Goal: Navigation & Orientation: Find specific page/section

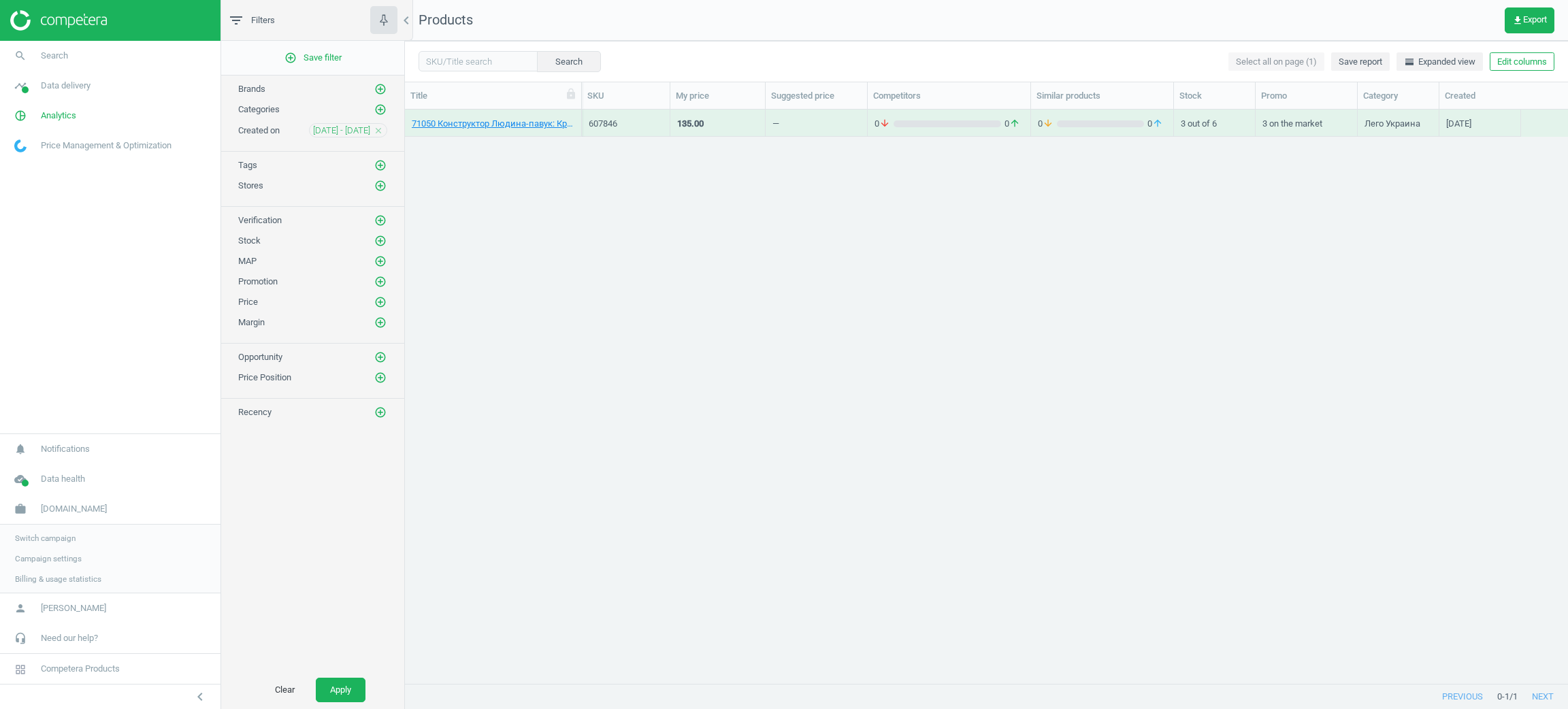
scroll to position [557, 1147]
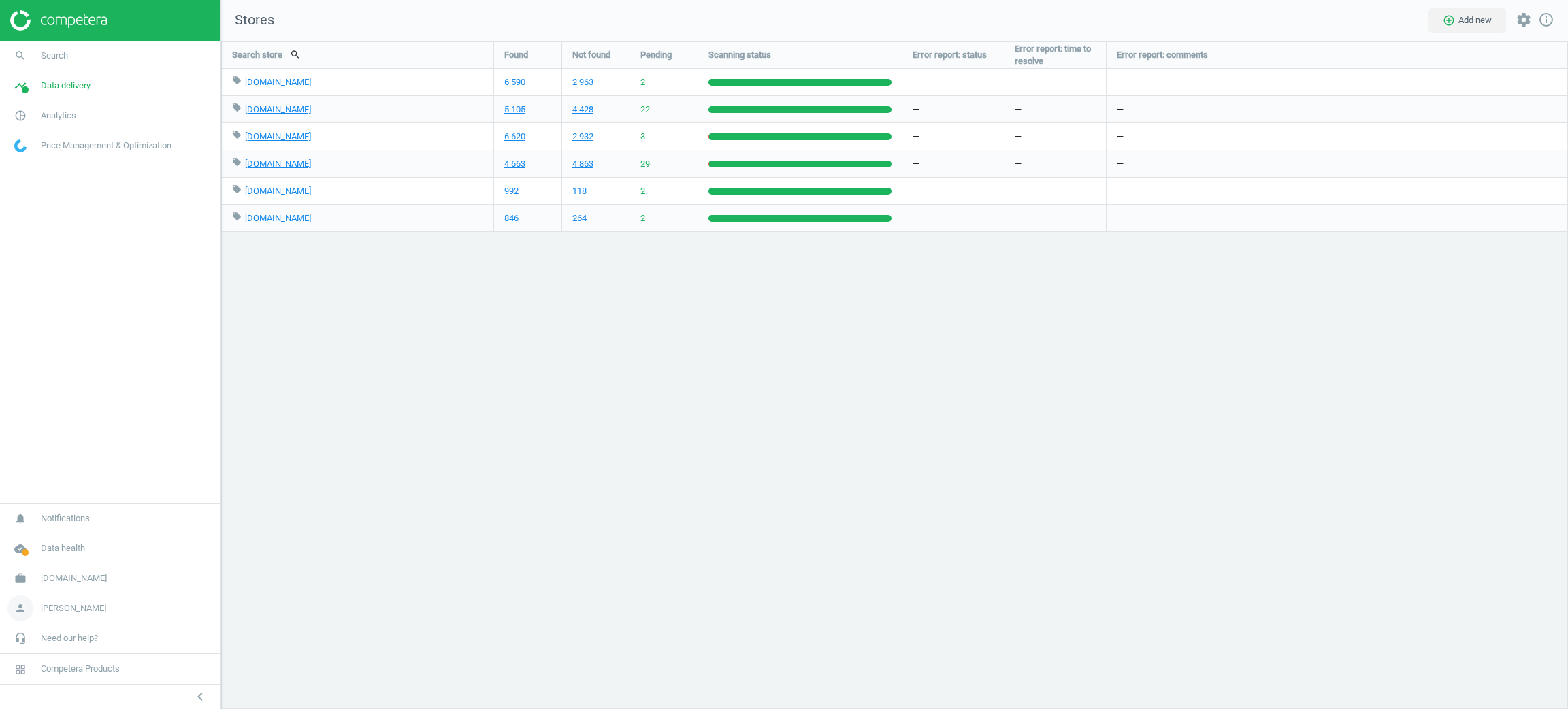
scroll to position [700, 1379]
click at [35, 565] on span "work" at bounding box center [20, 578] width 40 height 30
click at [51, 536] on span "Switch campaign" at bounding box center [45, 538] width 61 height 11
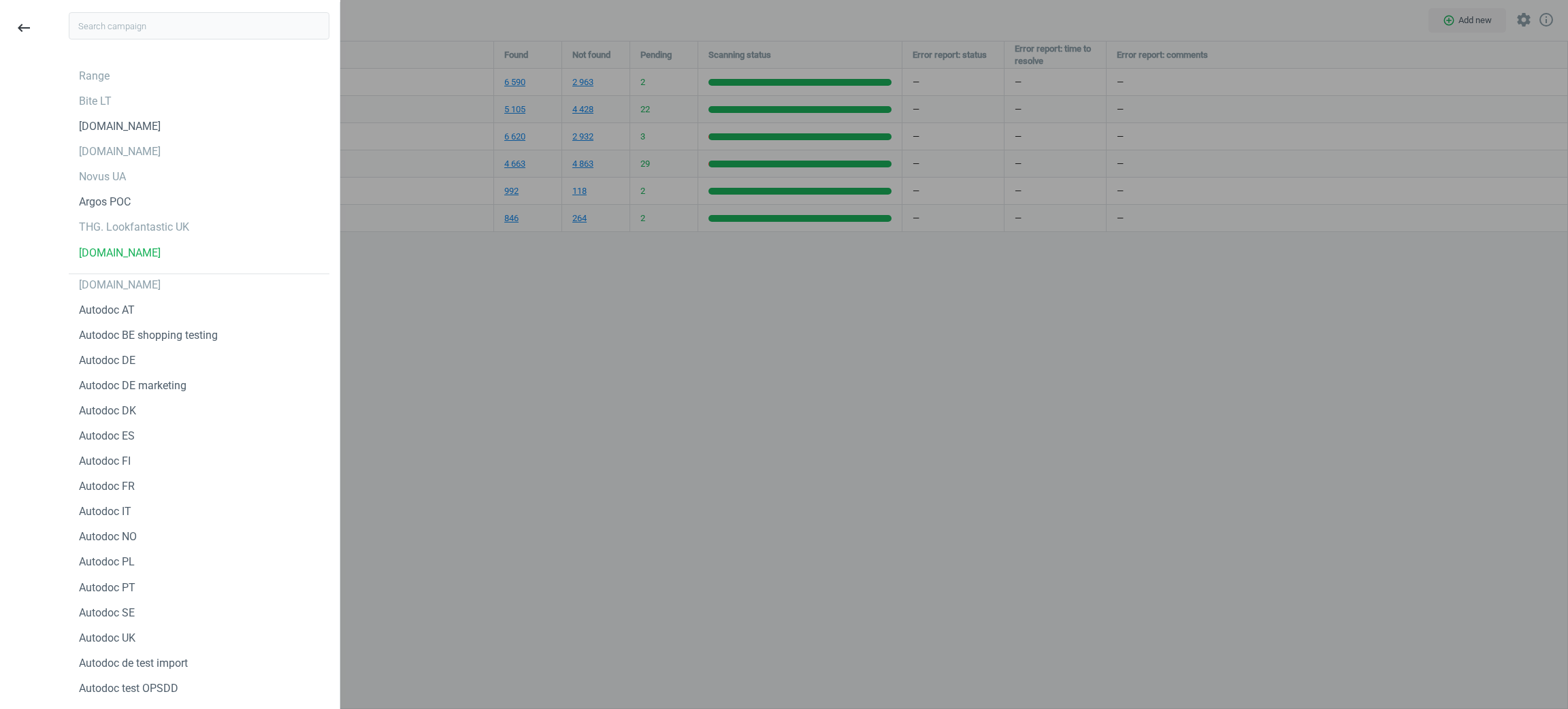
click at [53, 536] on div "Range Bite LT Masterzoo.ua Brocard.ua Novus UA Argos POC THG. Lookfantastic UK …" at bounding box center [199, 356] width 292 height 709
click at [213, 25] on input "text" at bounding box center [199, 26] width 260 height 28
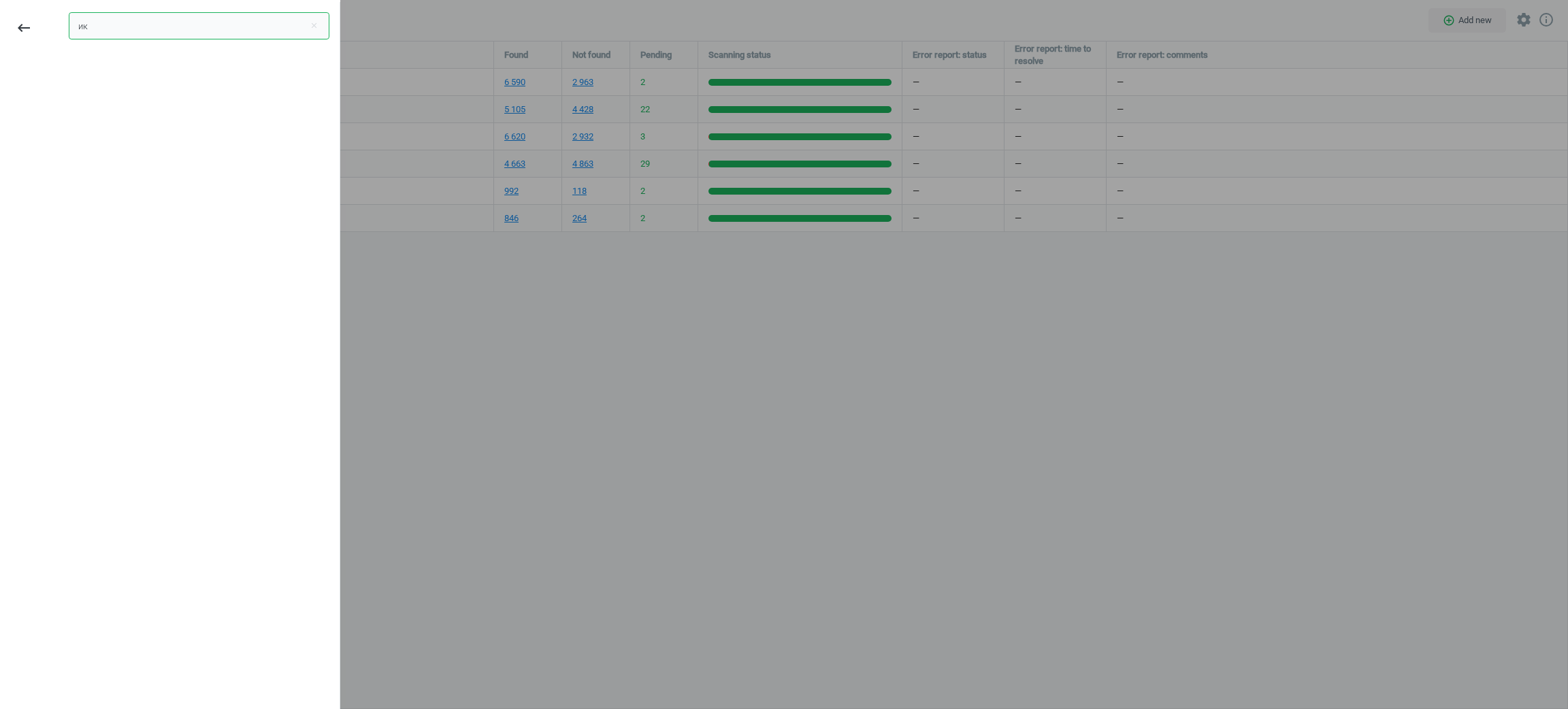
type input "и"
type input "breville"
click at [120, 93] on div "Breville CA" at bounding box center [199, 101] width 260 height 22
click at [121, 69] on div "Breville AU" at bounding box center [104, 76] width 51 height 15
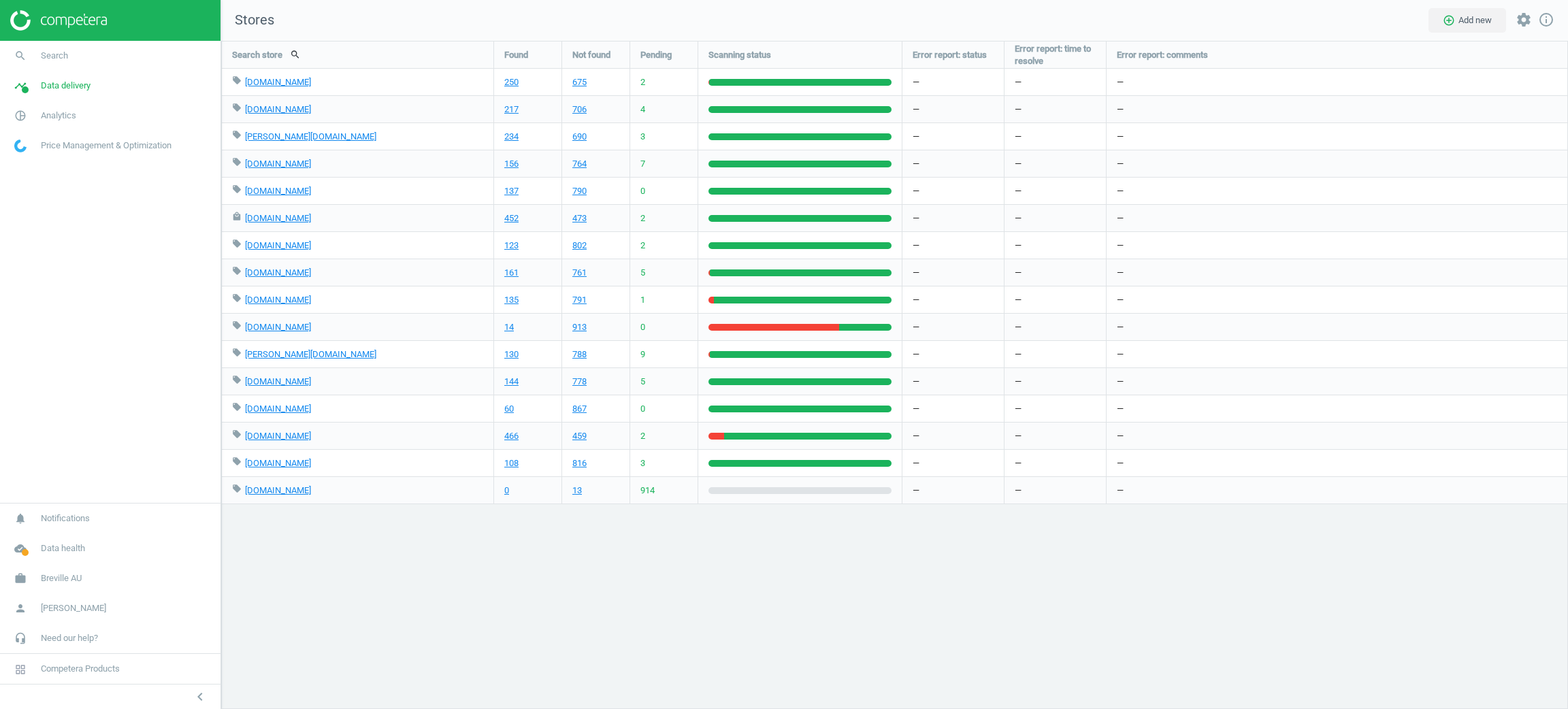
scroll to position [700, 1379]
click at [103, 116] on link "pie_chart_outlined Analytics" at bounding box center [110, 115] width 221 height 30
click at [64, 161] on link "Products" at bounding box center [110, 166] width 221 height 20
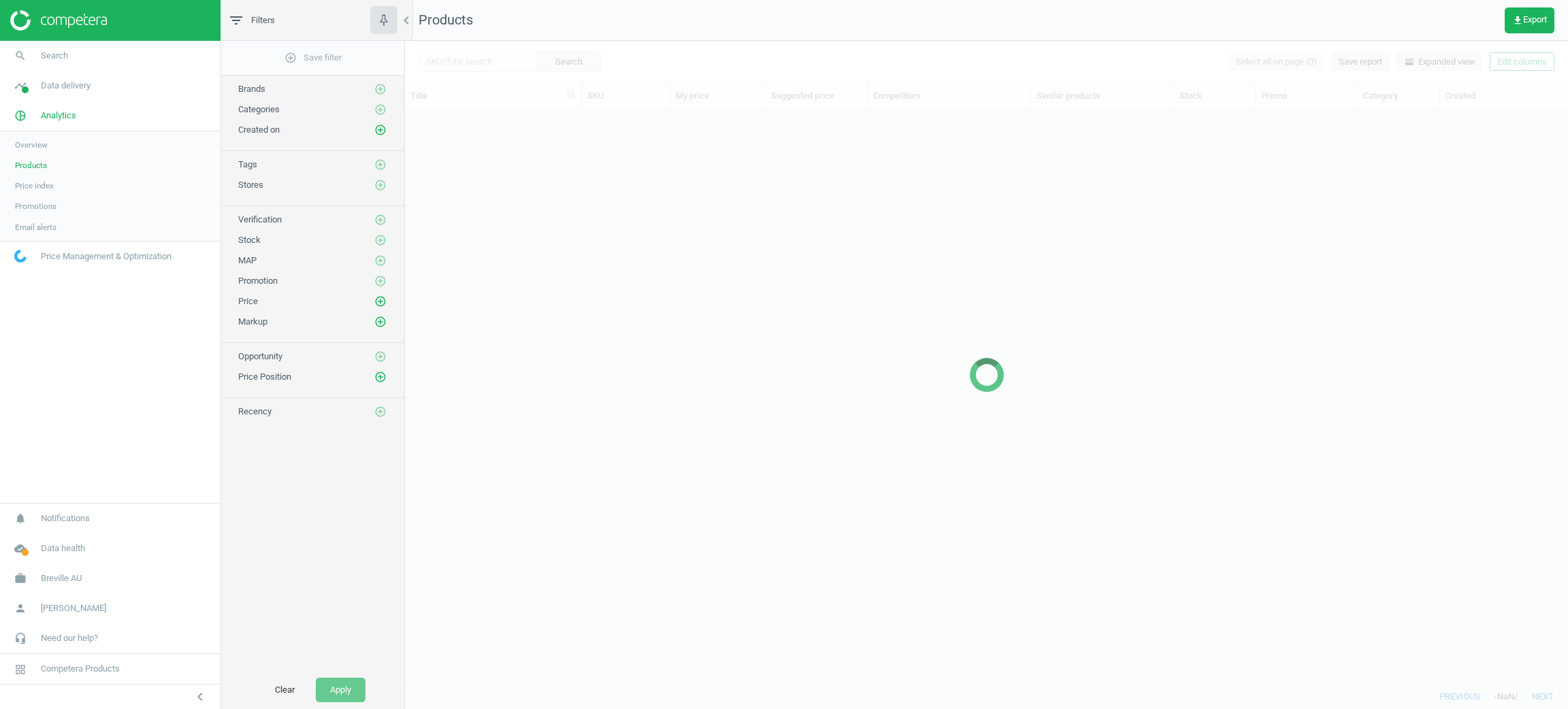
scroll to position [557, 1147]
click at [29, 162] on span "Products" at bounding box center [30, 166] width 32 height 11
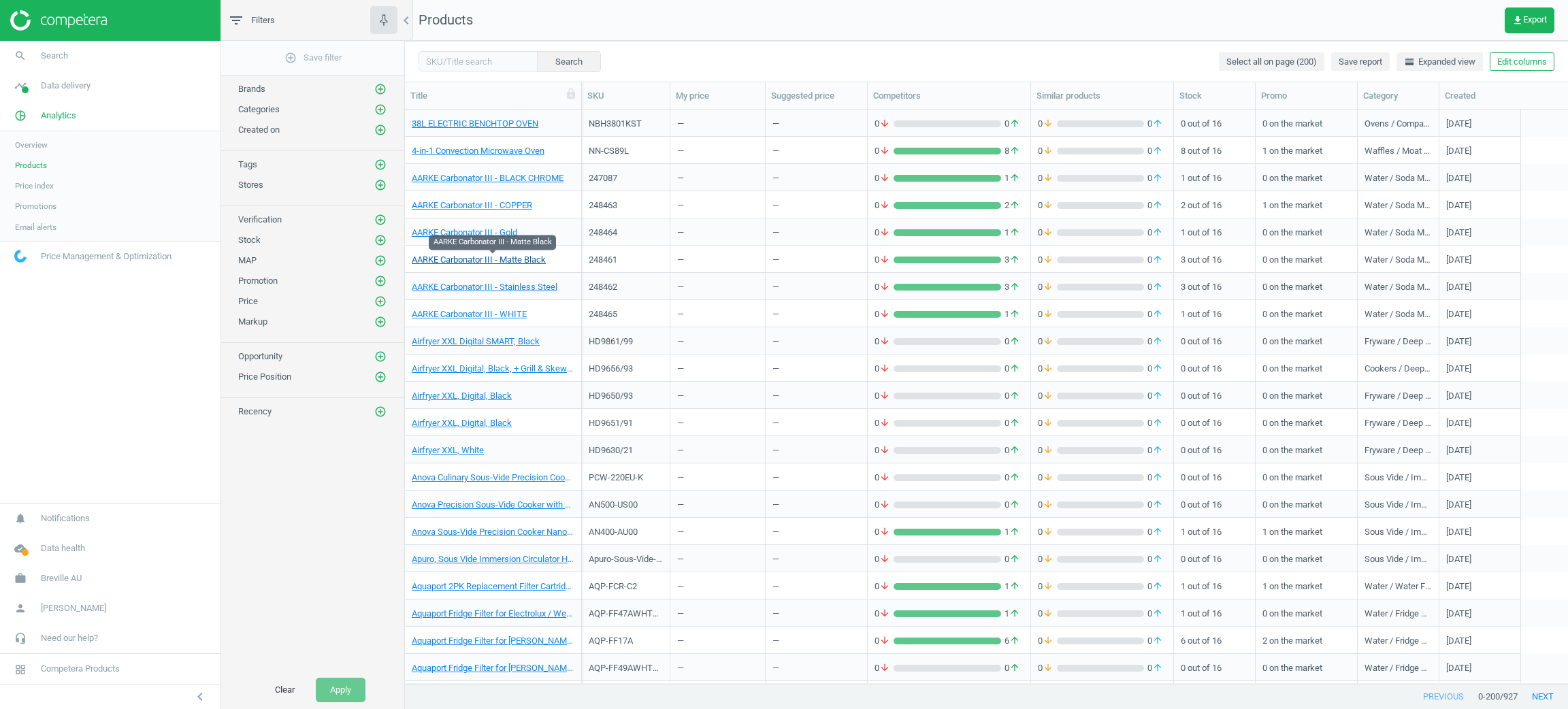
click at [470, 257] on link "AARKE Carbonator III - Matte Black" at bounding box center [479, 259] width 134 height 12
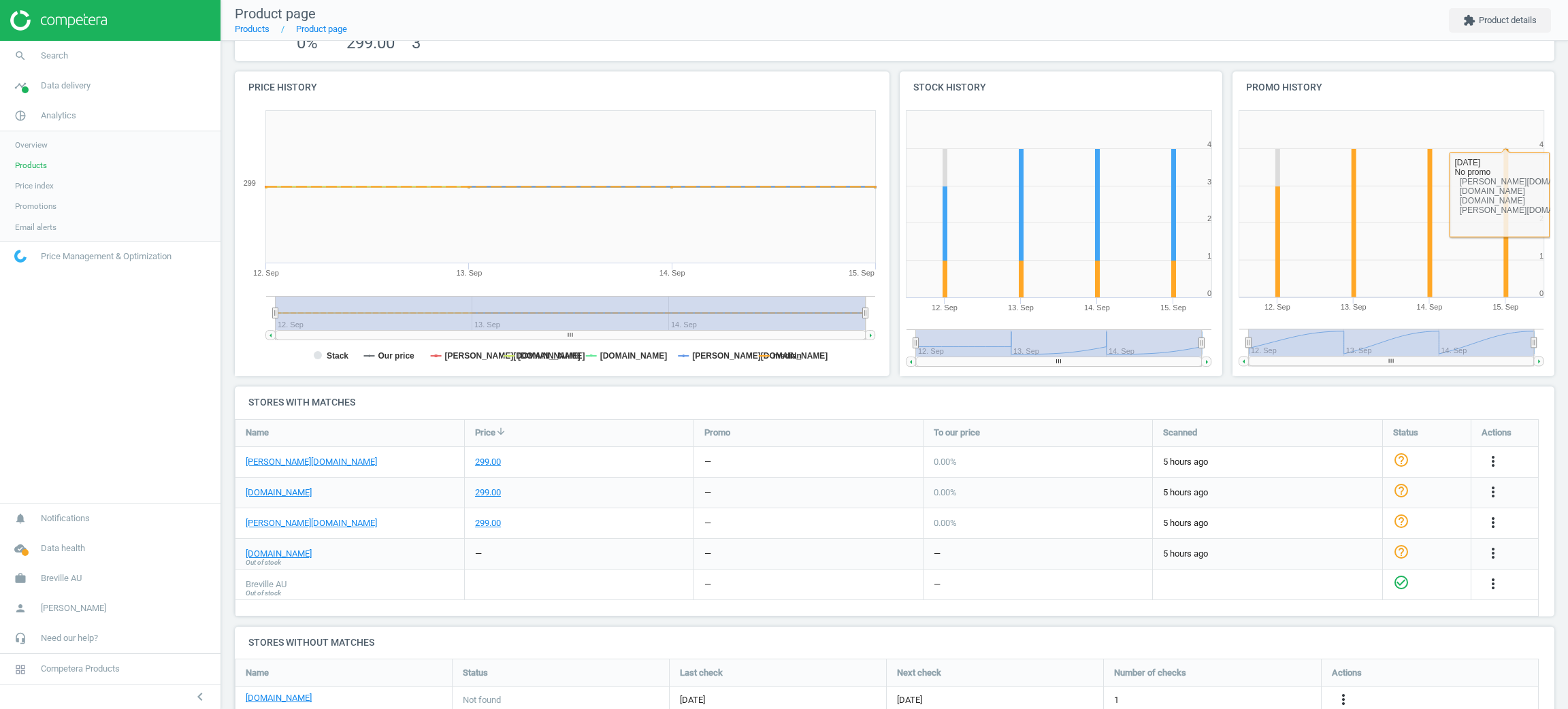
click at [1526, 233] on rect at bounding box center [1390, 204] width 304 height 187
click at [46, 163] on span "Products" at bounding box center [30, 166] width 32 height 11
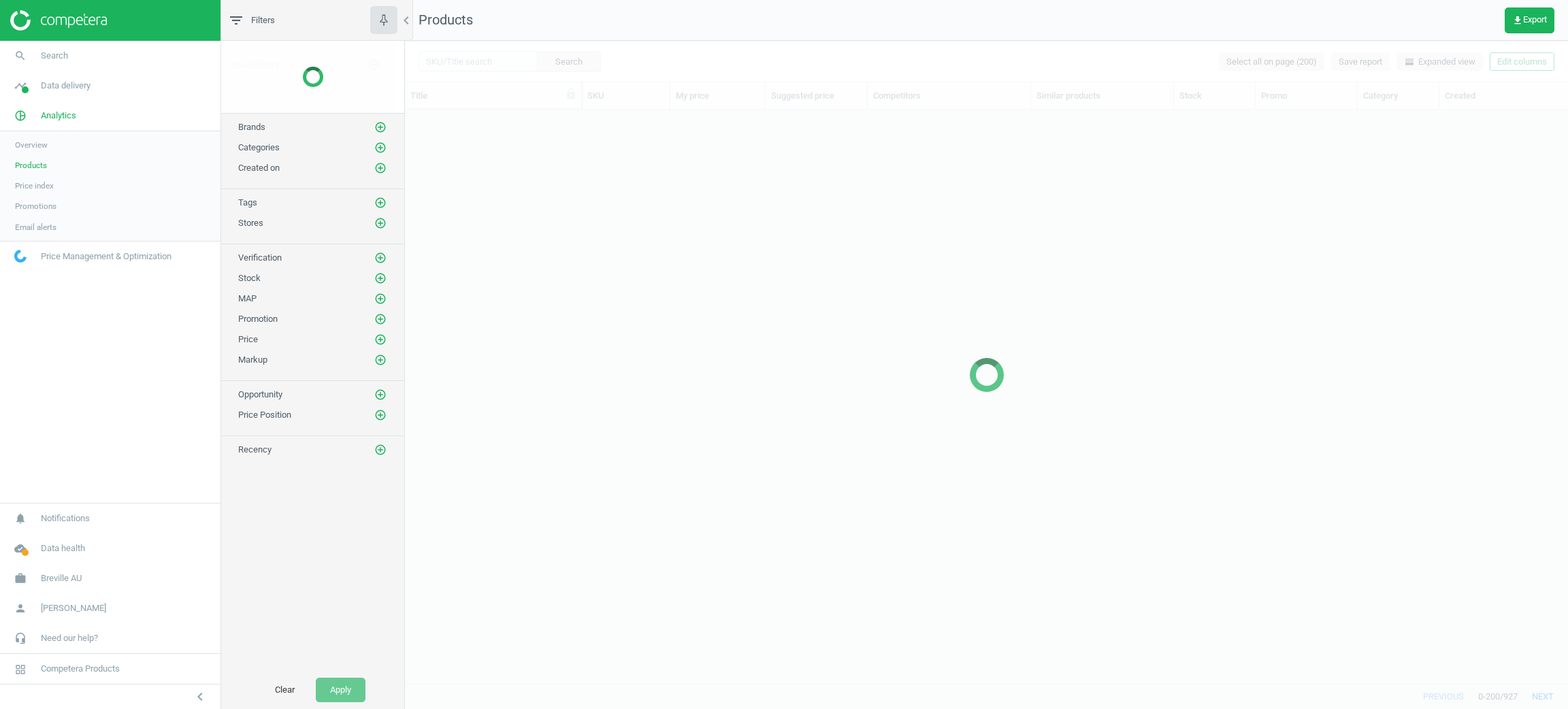
scroll to position [557, 1147]
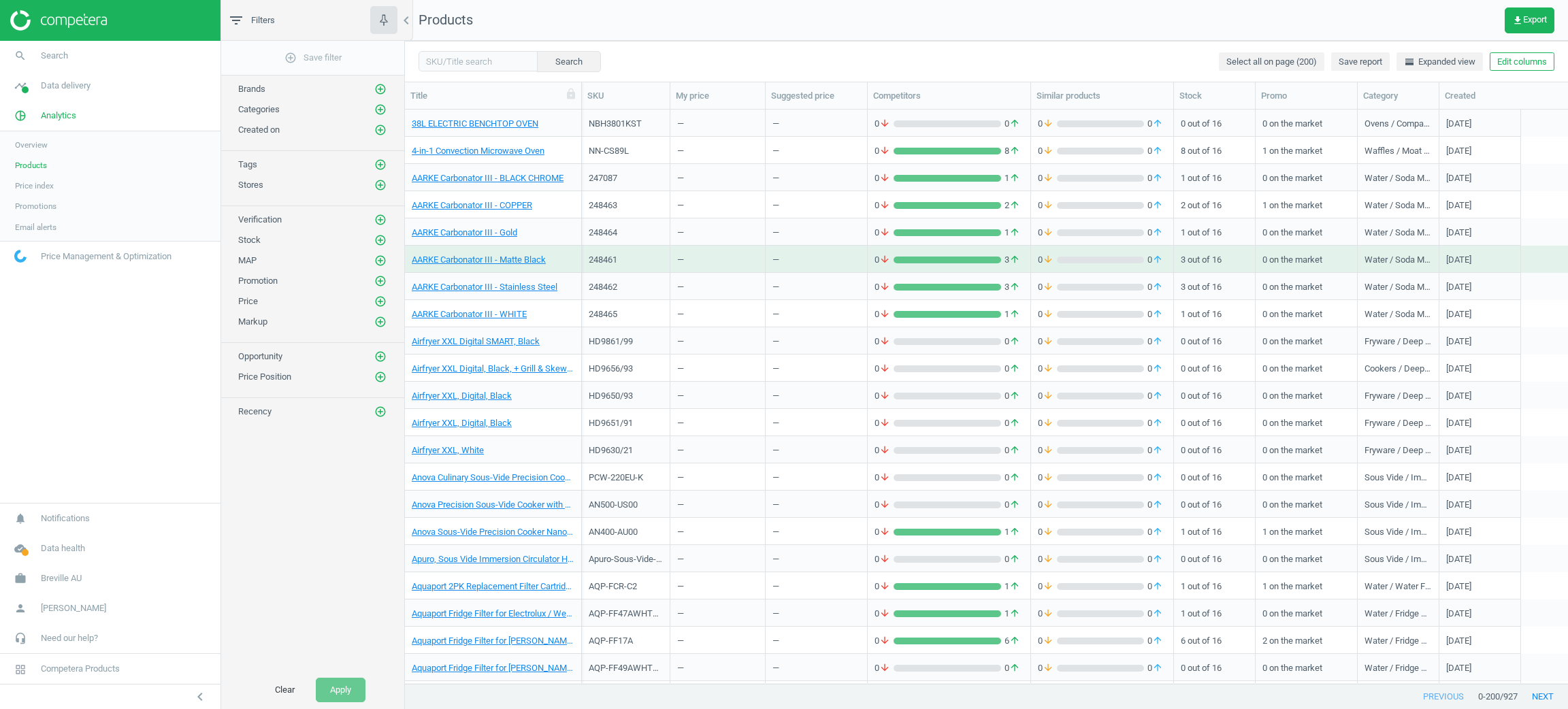
click at [748, 296] on div "—" at bounding box center [717, 286] width 81 height 24
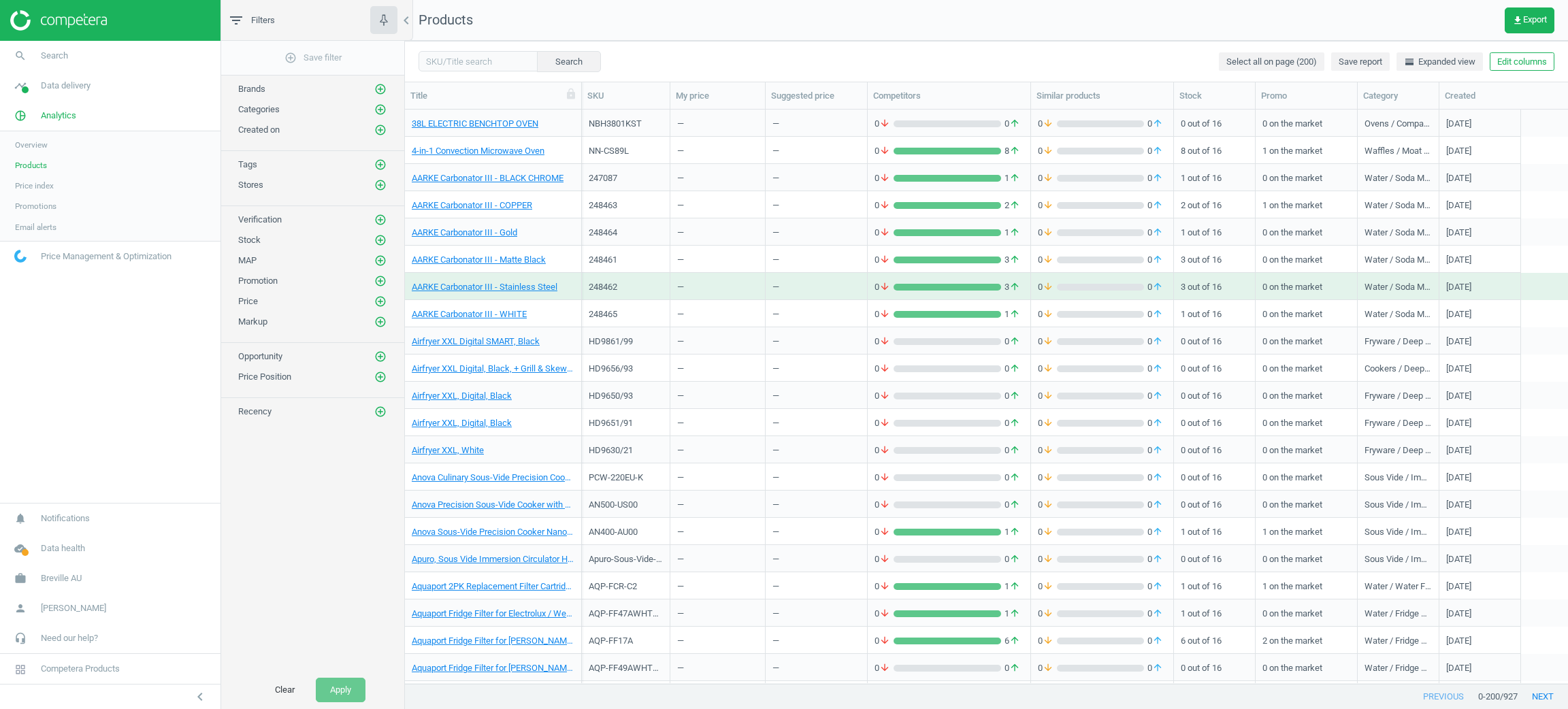
click at [748, 296] on div "—" at bounding box center [717, 286] width 81 height 24
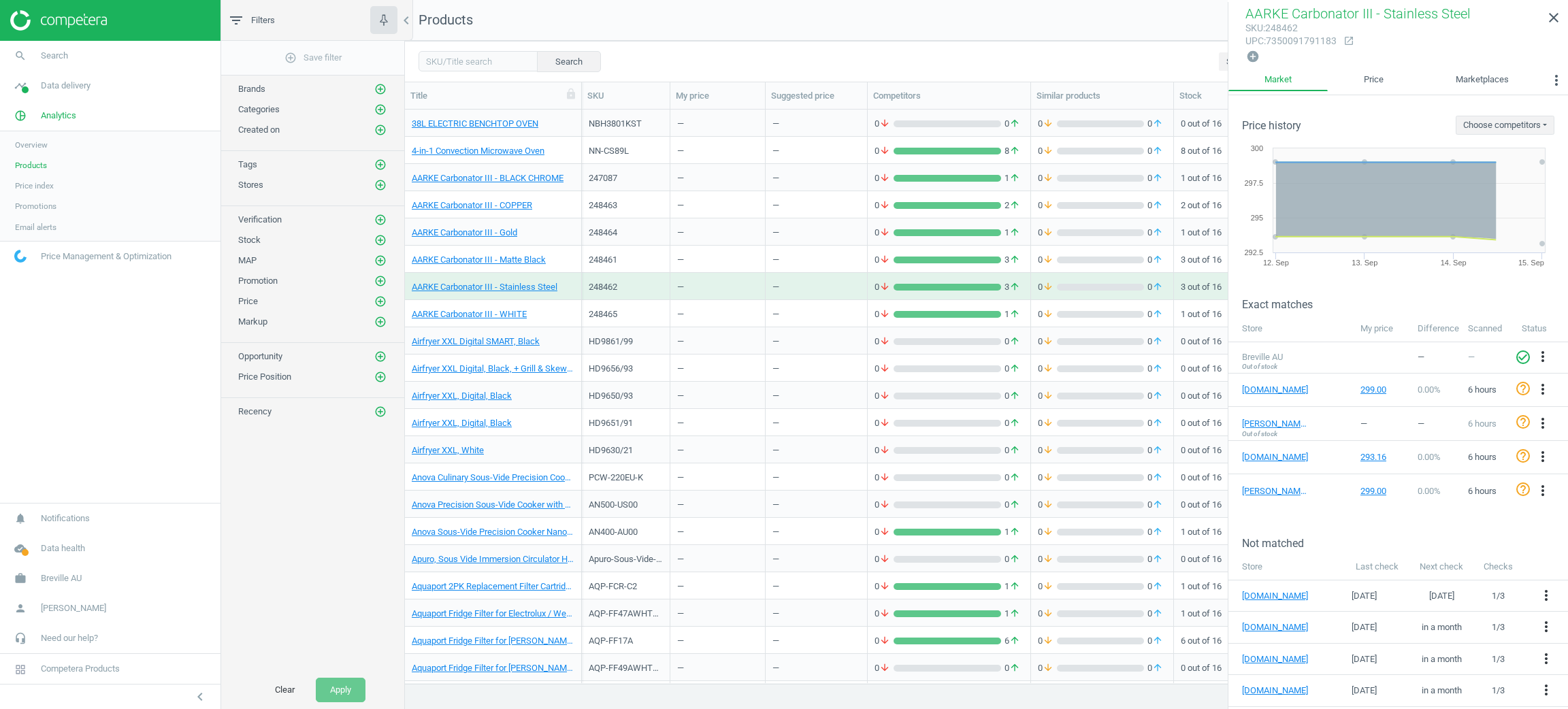
click at [736, 327] on div "—" at bounding box center [718, 341] width 96 height 28
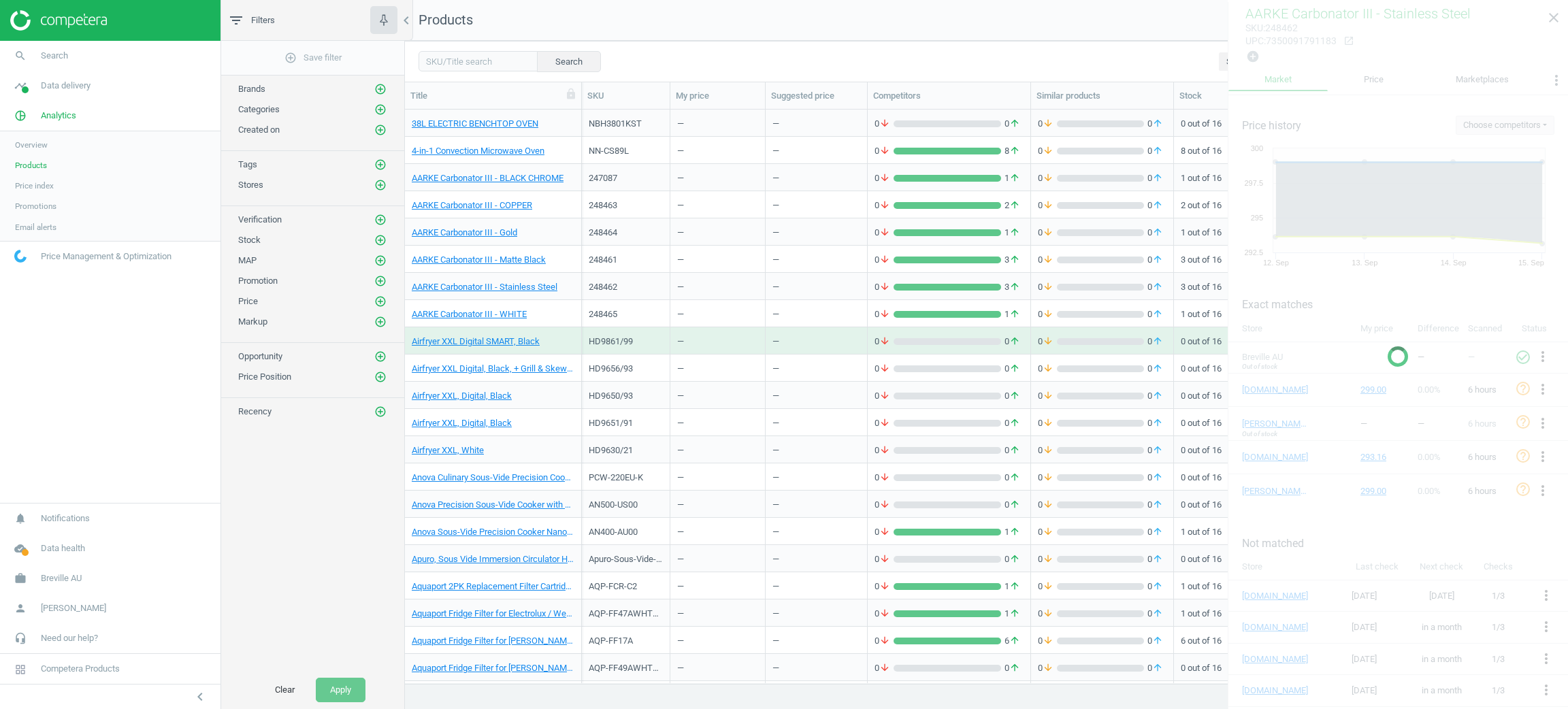
click at [736, 327] on div "—" at bounding box center [718, 341] width 96 height 28
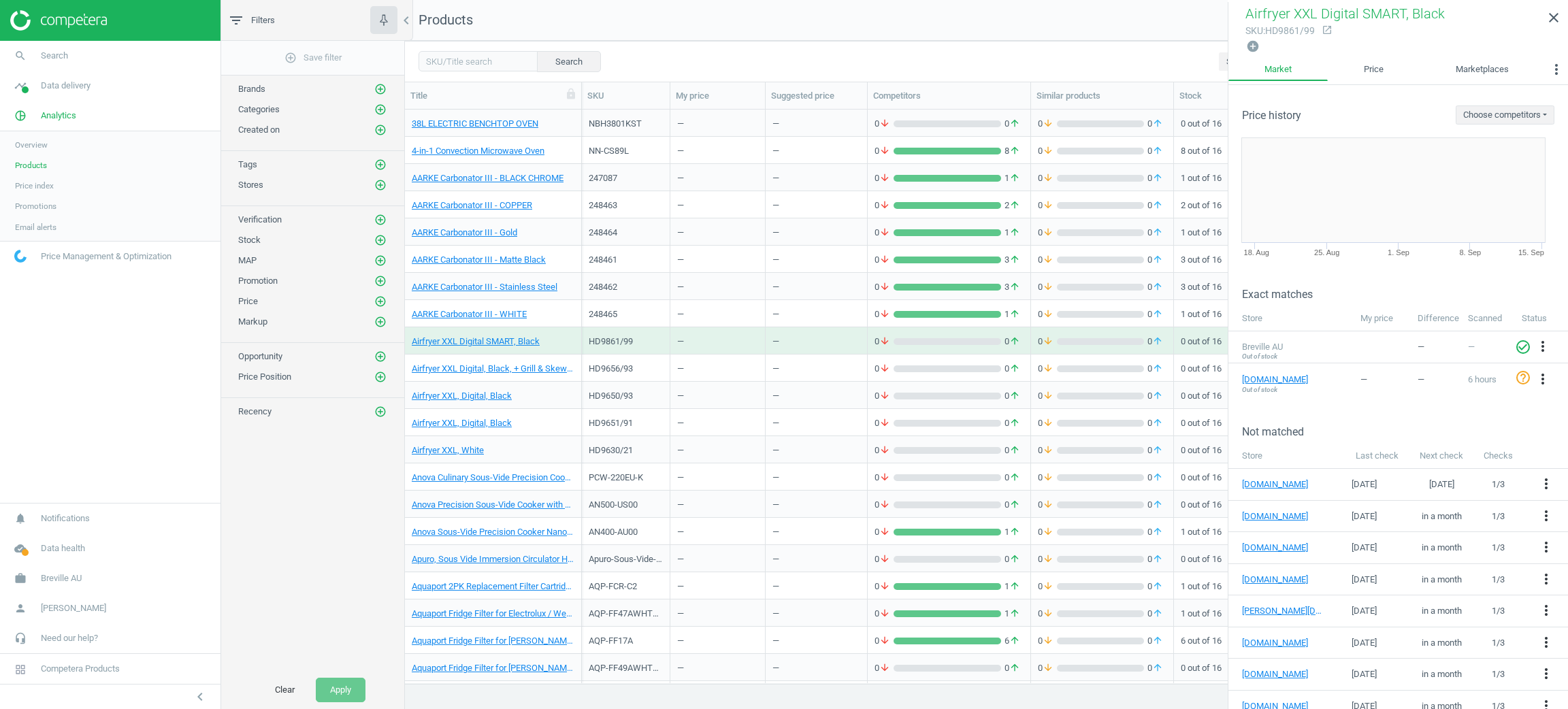
click at [720, 211] on div "—" at bounding box center [717, 204] width 81 height 24
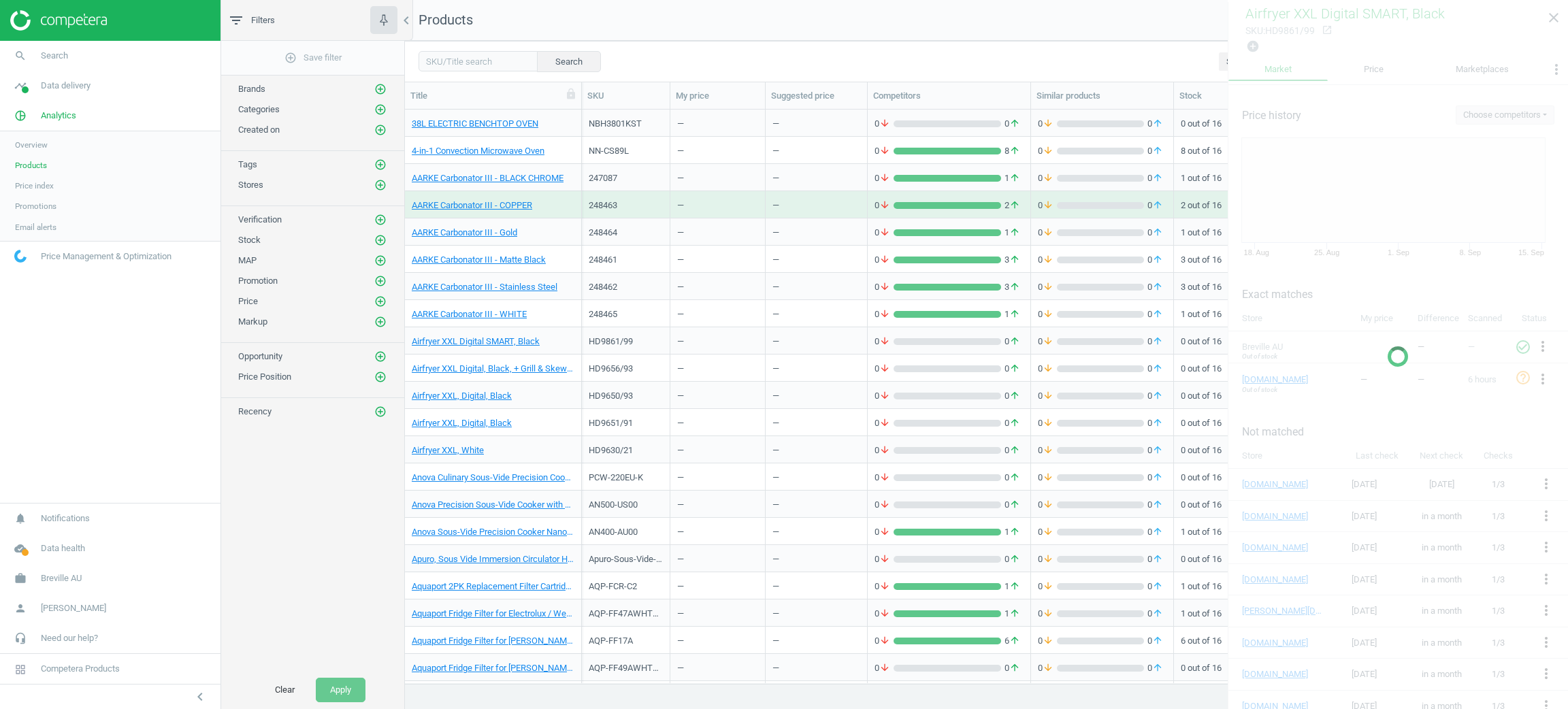
click at [720, 211] on div "—" at bounding box center [717, 204] width 81 height 24
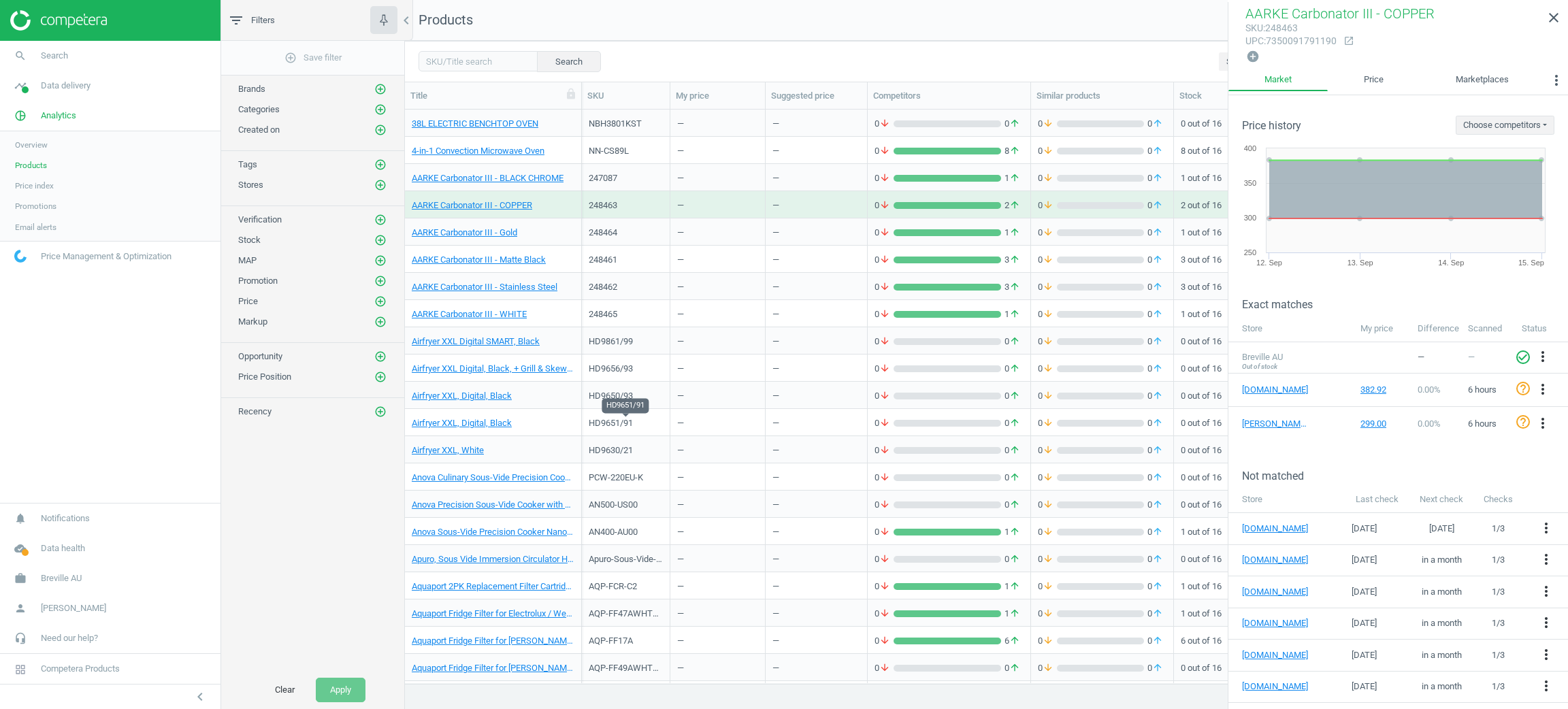
click at [652, 423] on div "HD9651/91" at bounding box center [625, 423] width 74 height 12
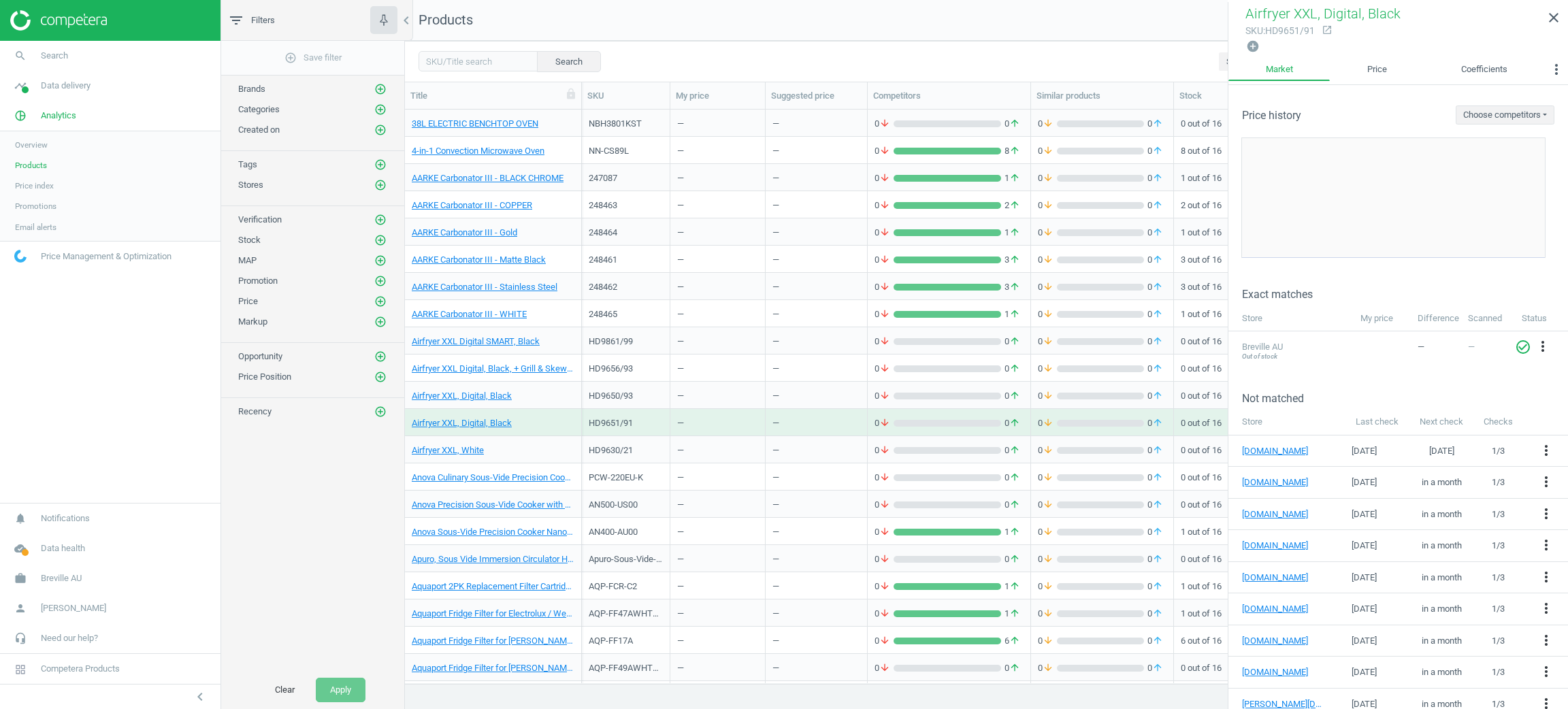
click at [655, 576] on div "AQP-FCR-C2" at bounding box center [625, 586] width 74 height 24
click at [655, 575] on div "AQP-FCR-C2" at bounding box center [625, 586] width 74 height 24
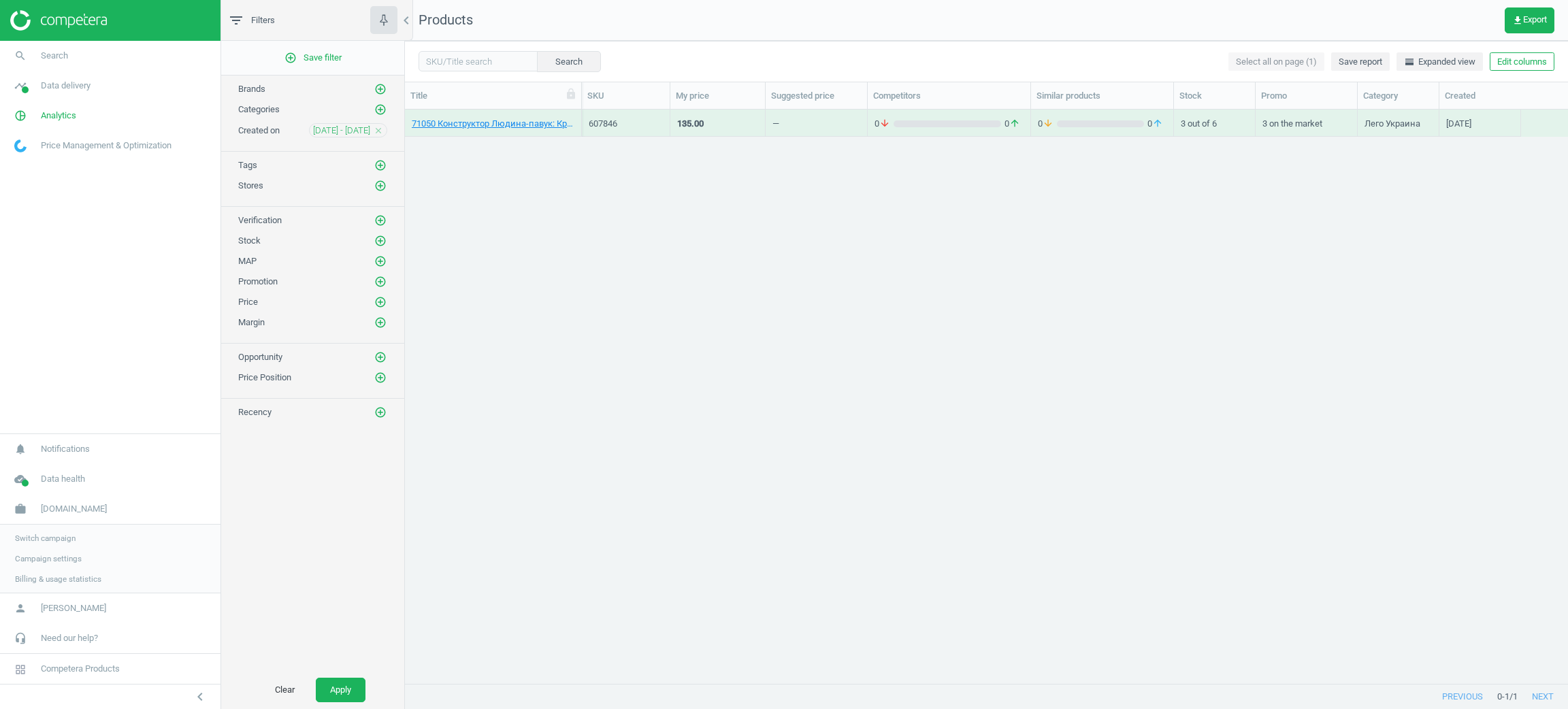
scroll to position [557, 1147]
click at [53, 99] on link "timeline Data delivery" at bounding box center [110, 86] width 221 height 30
click at [43, 200] on link "Stores" at bounding box center [110, 197] width 221 height 20
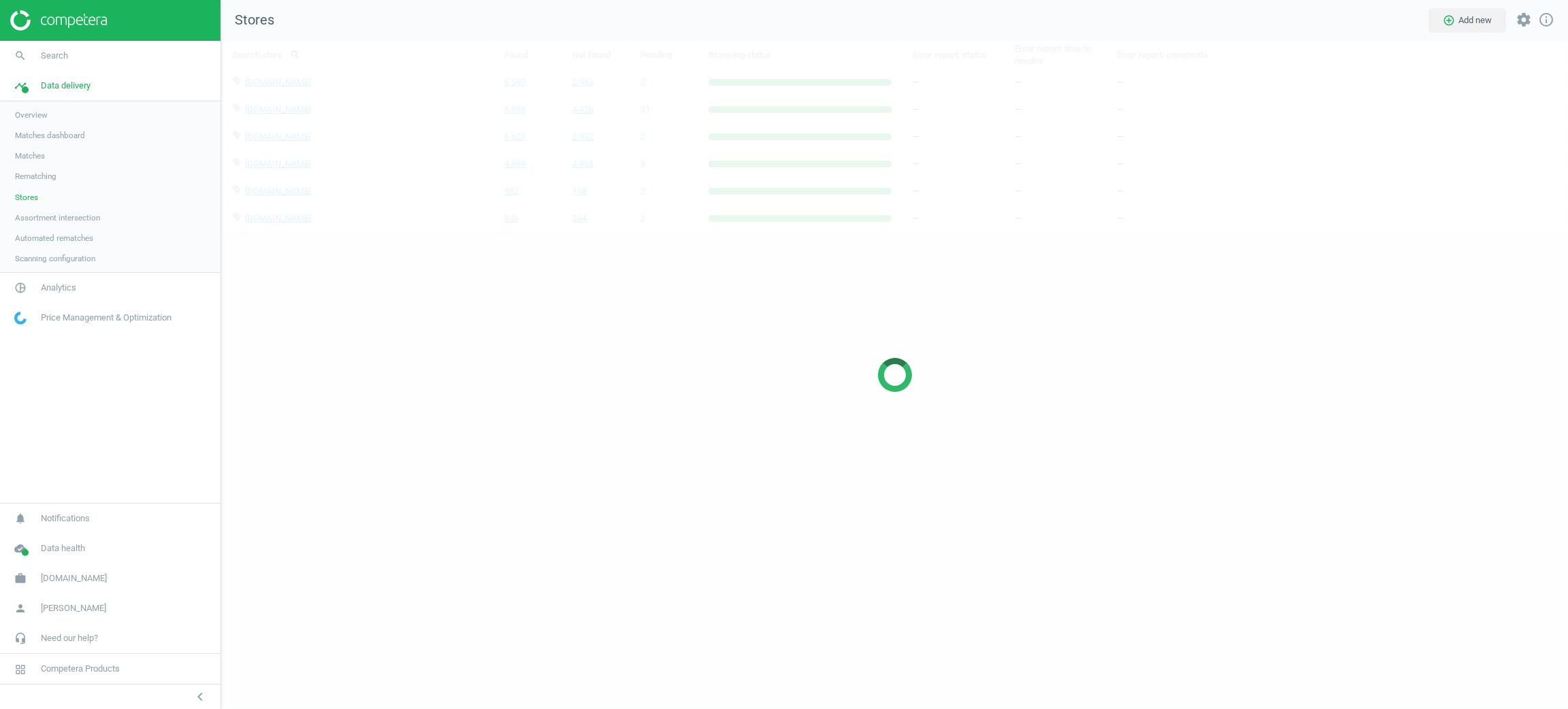
scroll to position [700, 1379]
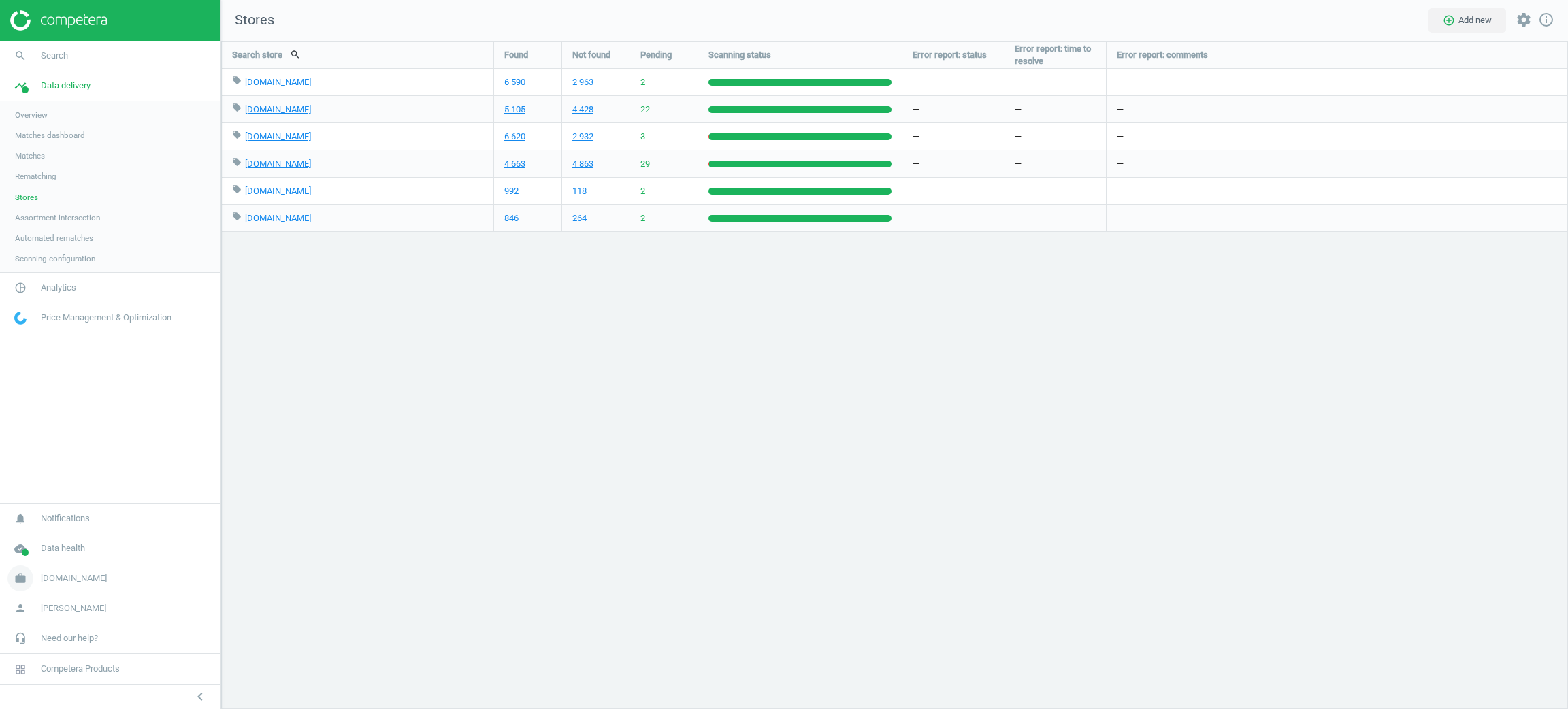
click at [61, 574] on link "work [DOMAIN_NAME]" at bounding box center [110, 578] width 221 height 30
click at [28, 543] on span "Switch campaign" at bounding box center [45, 538] width 61 height 11
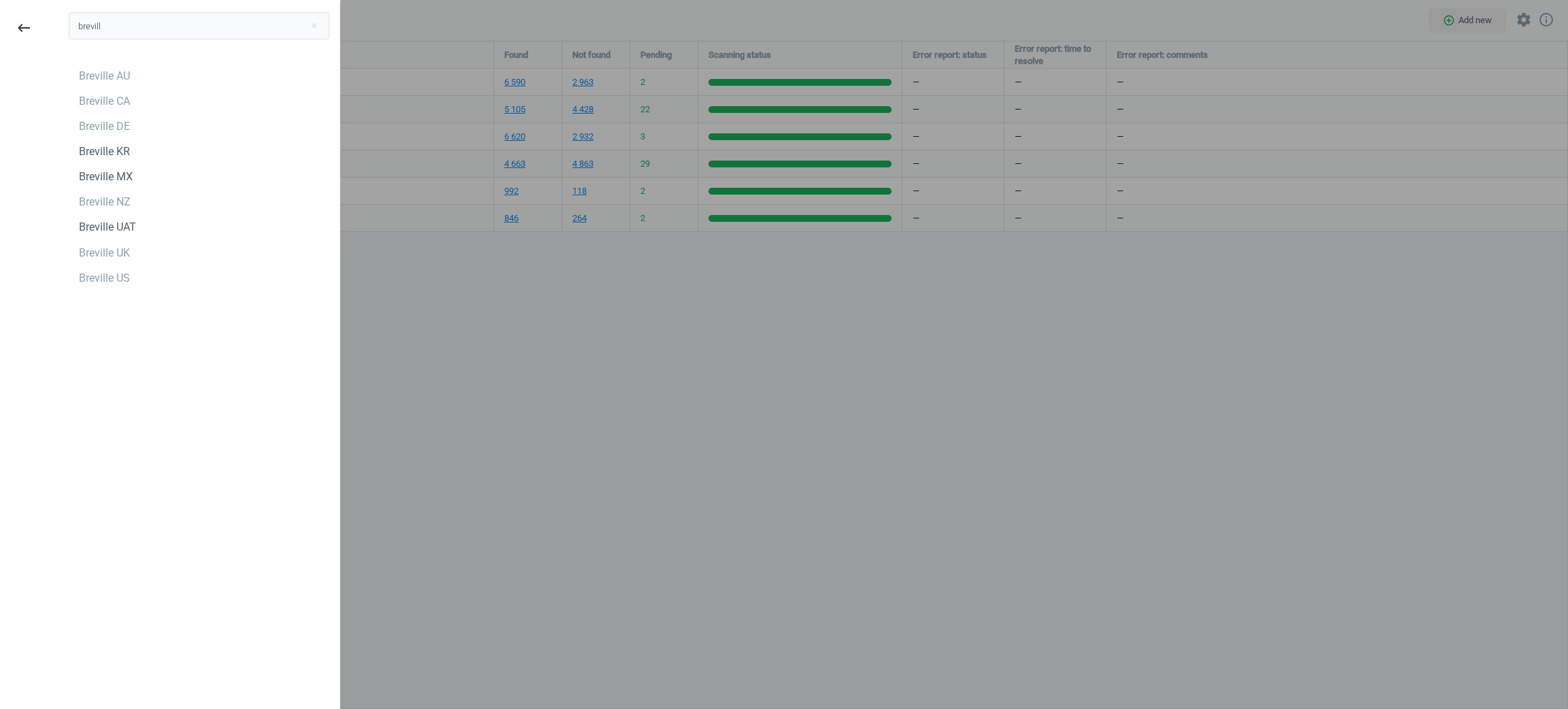
type input "brevill"
click at [73, 496] on div "brevill close Breville AU Breville [GEOGRAPHIC_DATA] Breville DE Breville KR Br…" at bounding box center [200, 356] width 281 height 709
click at [124, 94] on div "Breville CA" at bounding box center [104, 101] width 51 height 15
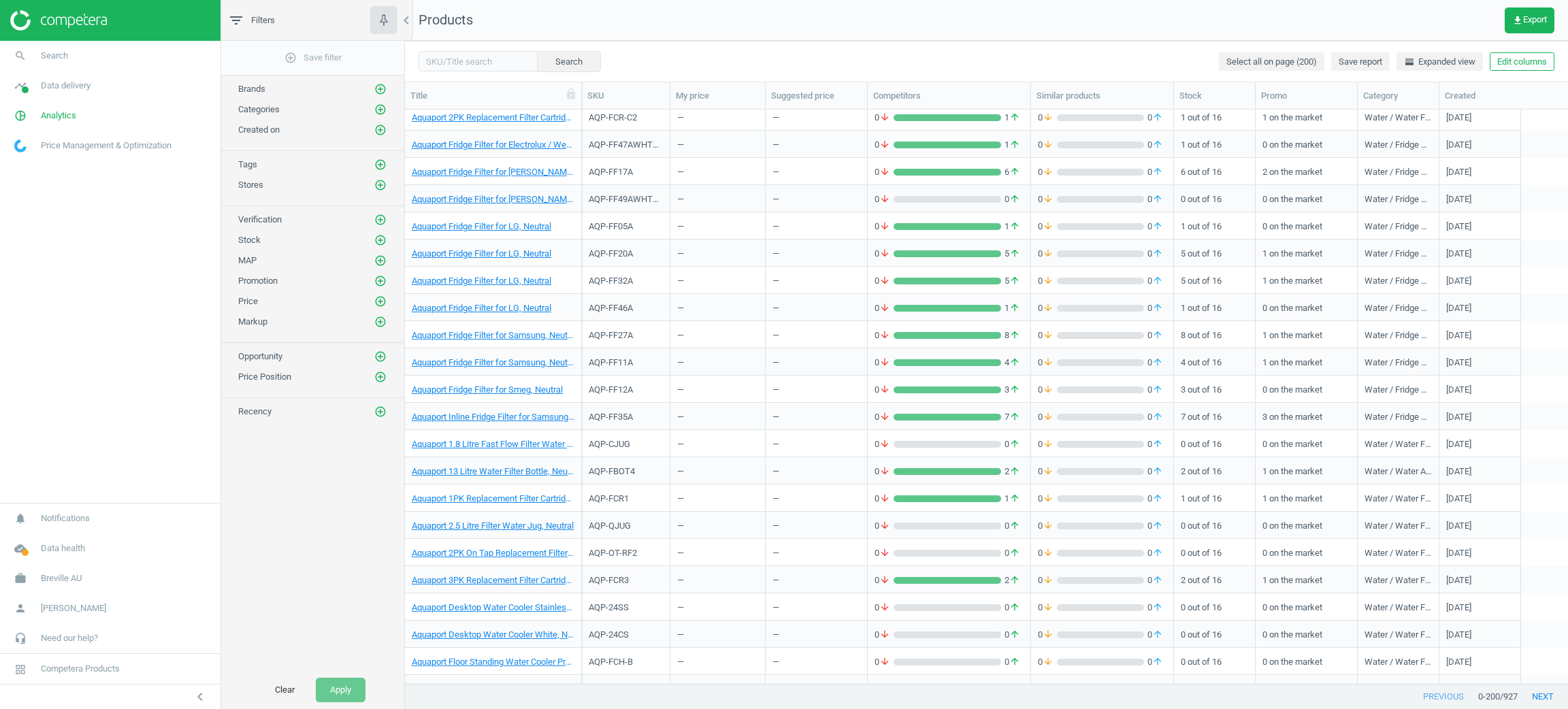
scroll to position [817, 0]
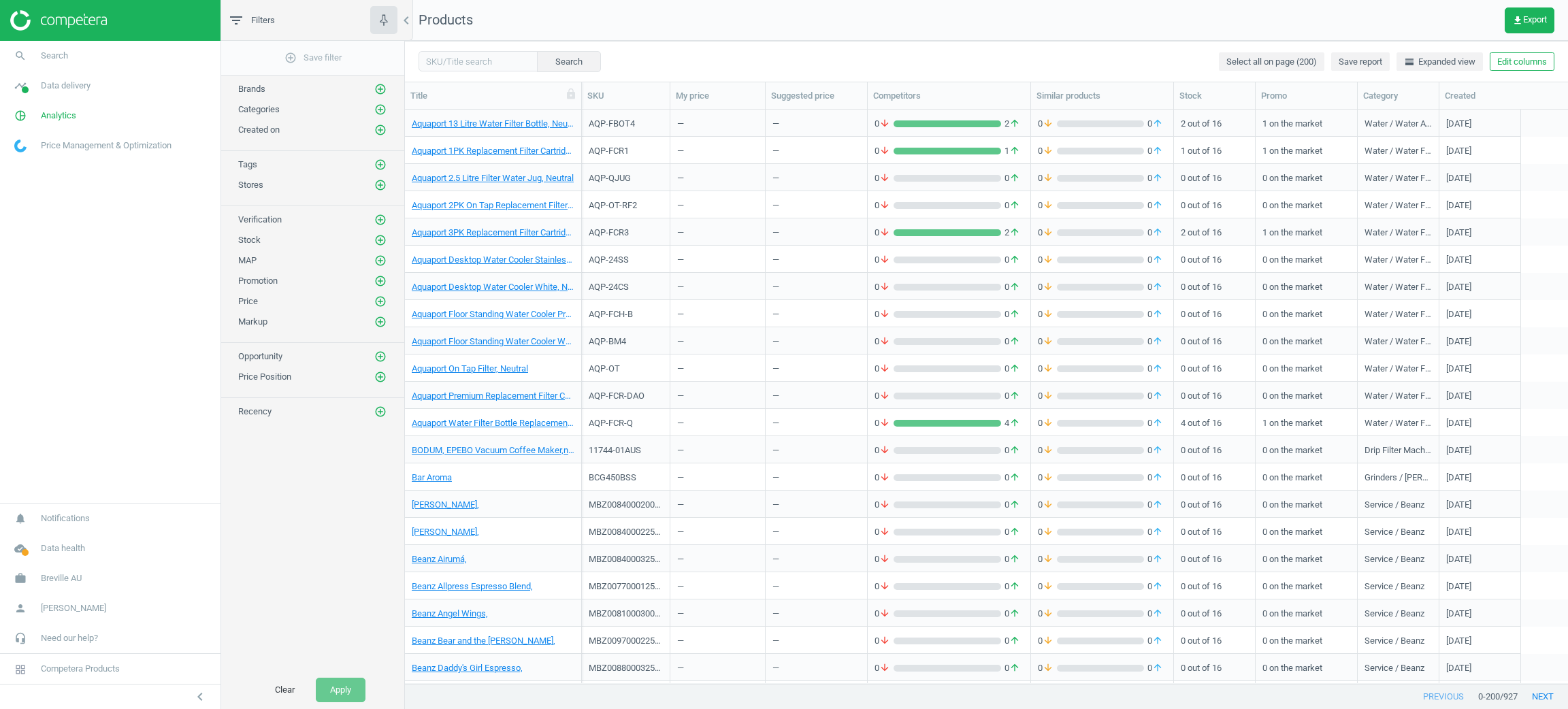
click at [666, 382] on div "AQP-FCR-DAO" at bounding box center [626, 395] width 88 height 28
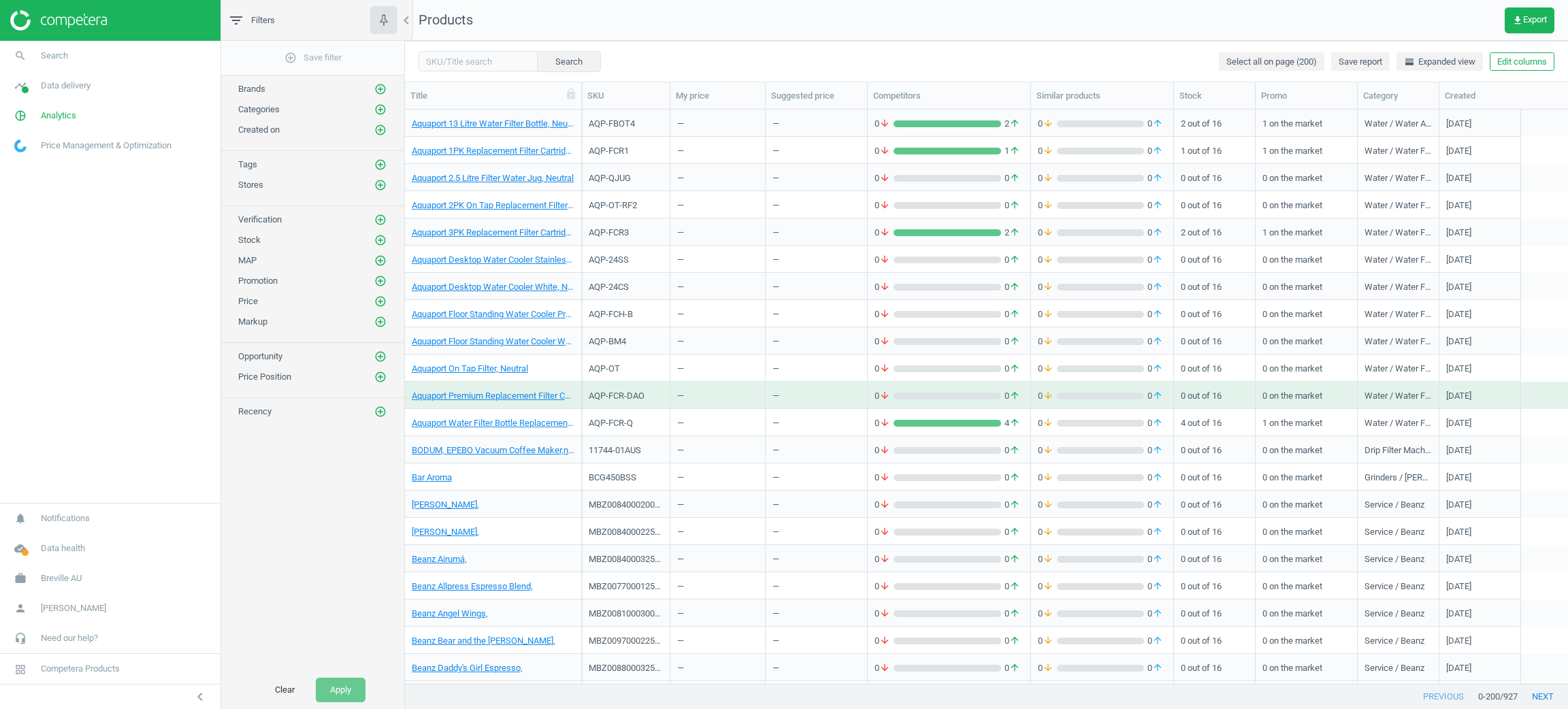
click at [666, 382] on div "AQP-FCR-DAO" at bounding box center [626, 395] width 88 height 28
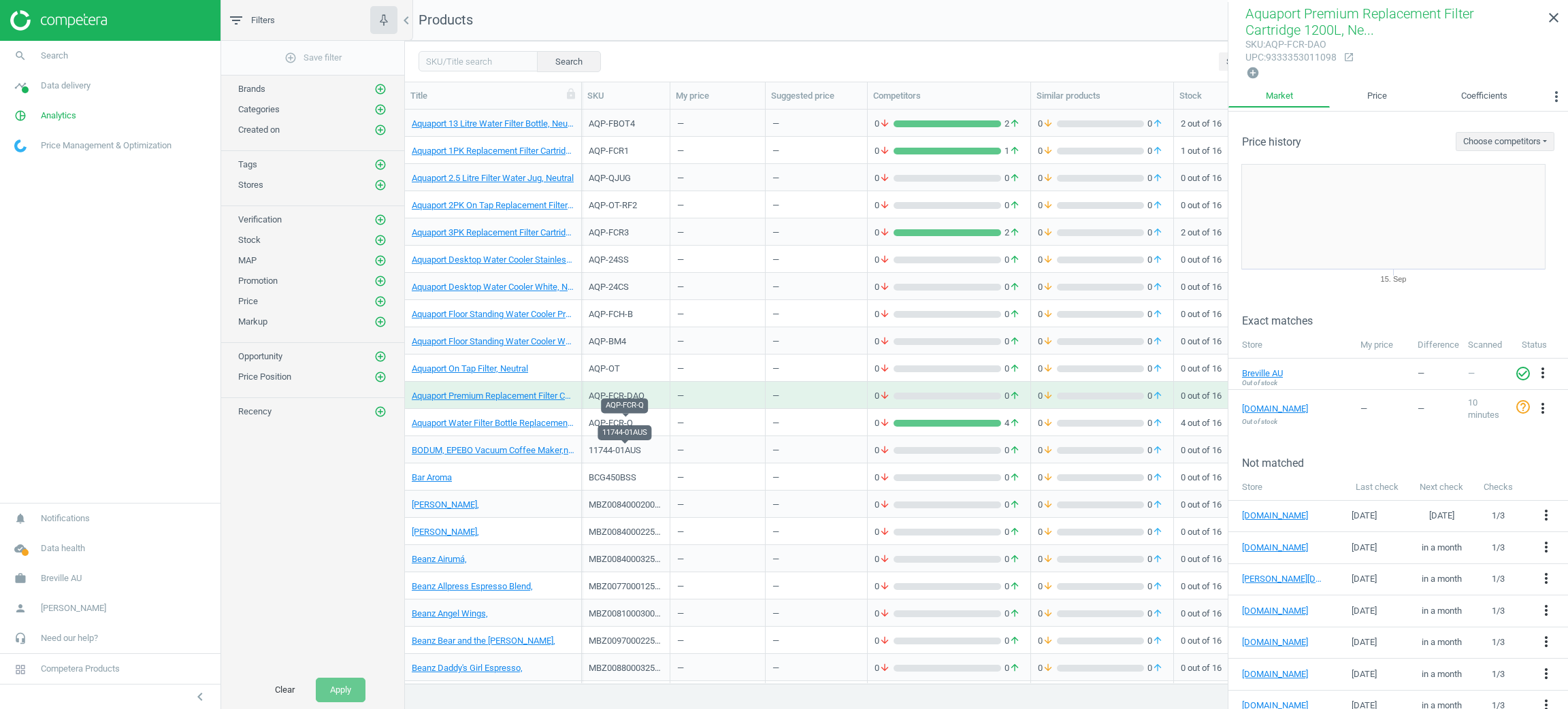
click at [645, 477] on div "BCG450BSS" at bounding box center [625, 477] width 74 height 12
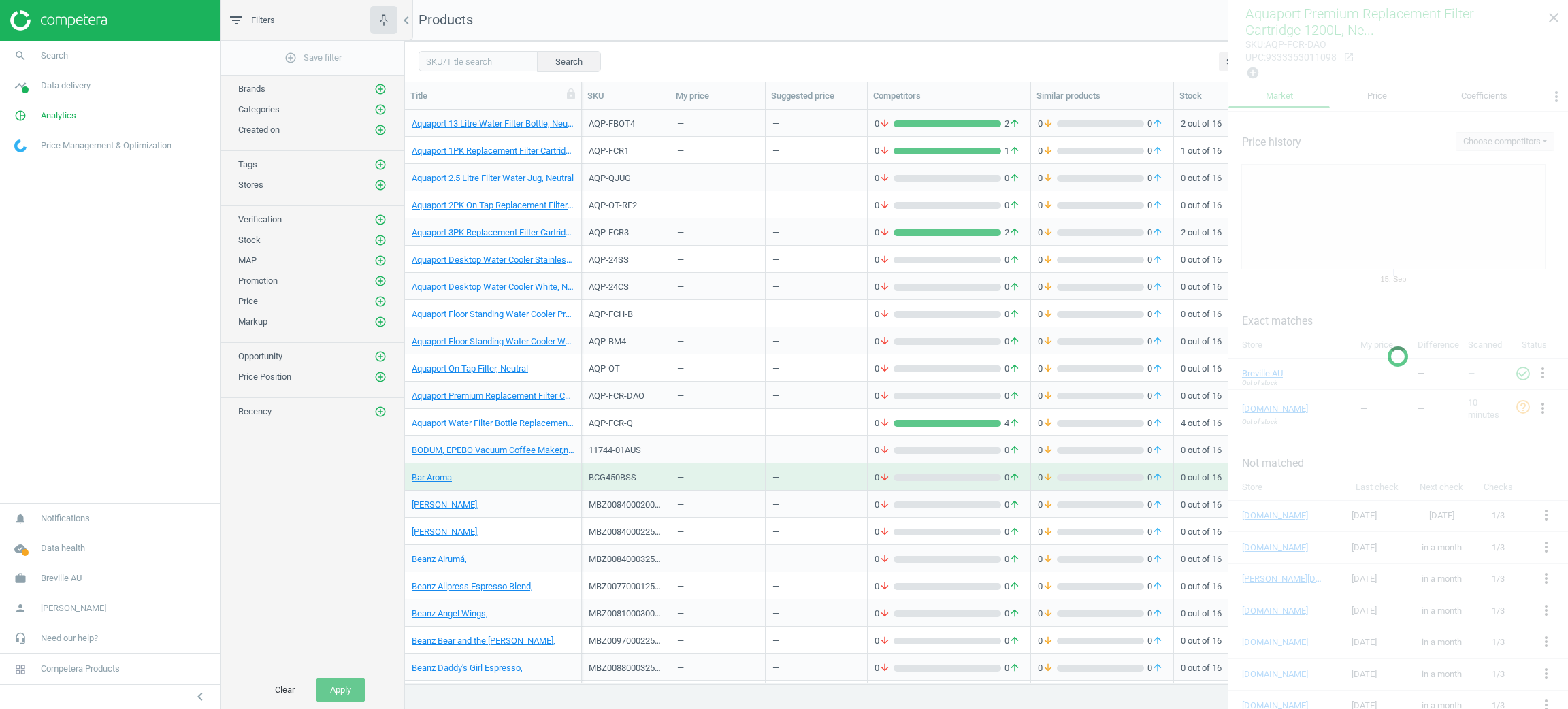
click at [645, 477] on div "BCG450BSS" at bounding box center [625, 477] width 74 height 12
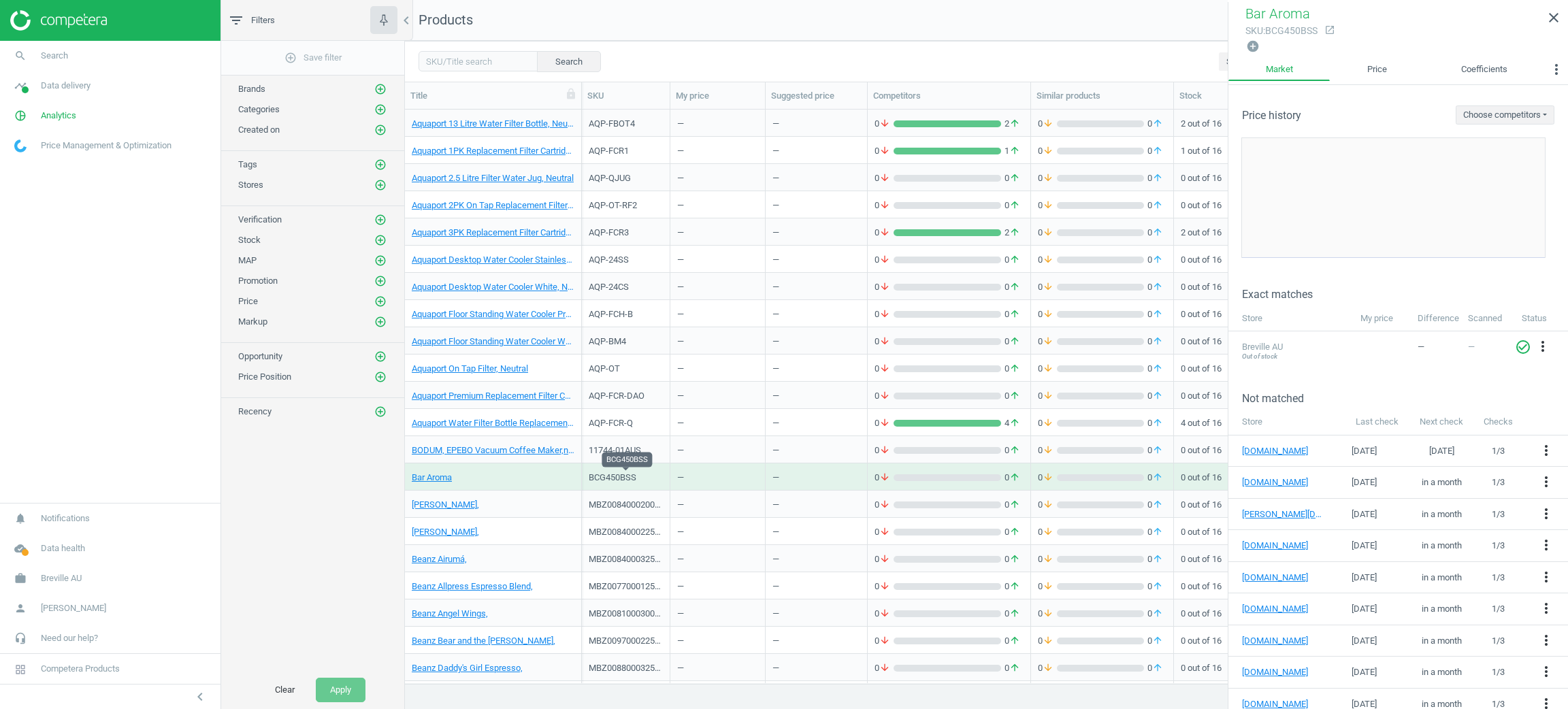
scroll to position [1326, 0]
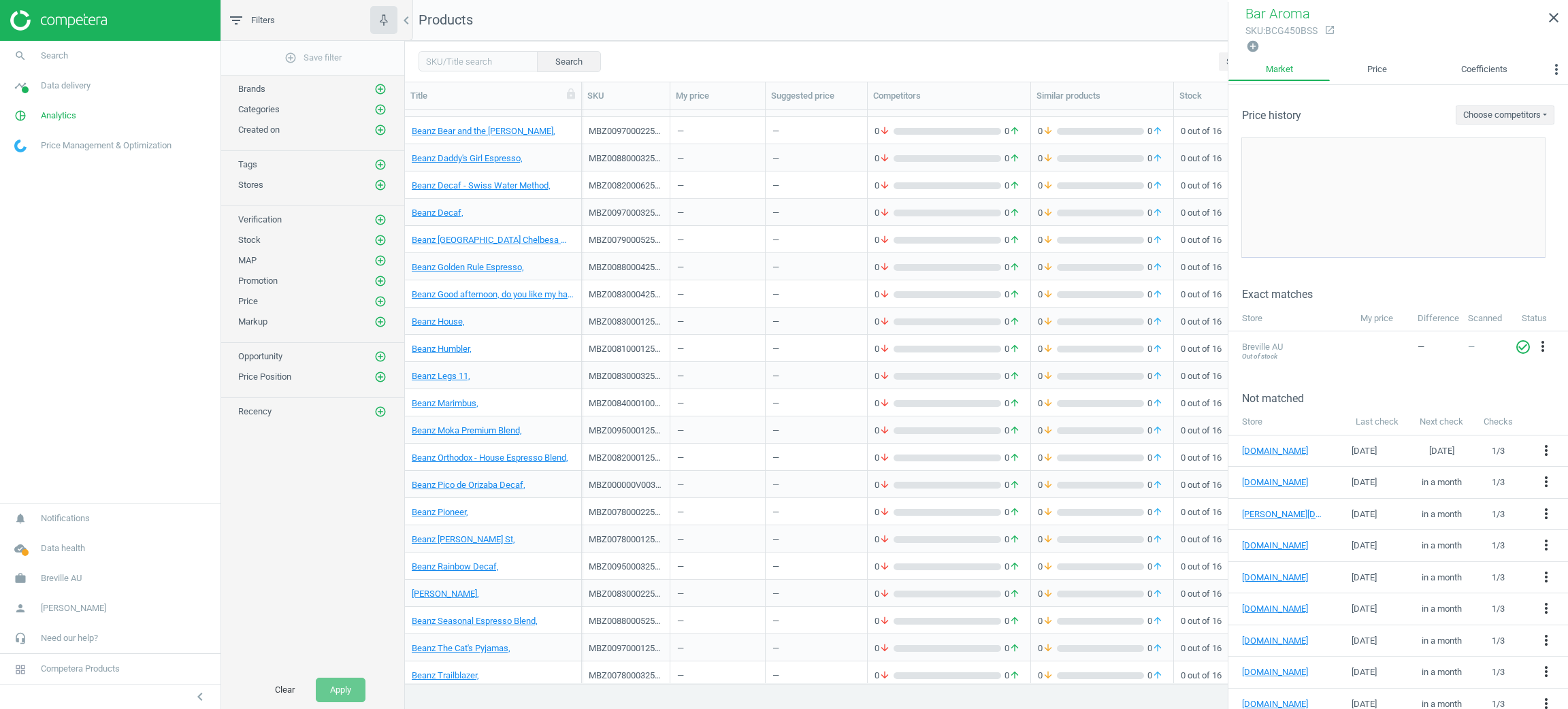
click at [650, 480] on div "MBZ000000V0036250G" at bounding box center [625, 485] width 74 height 12
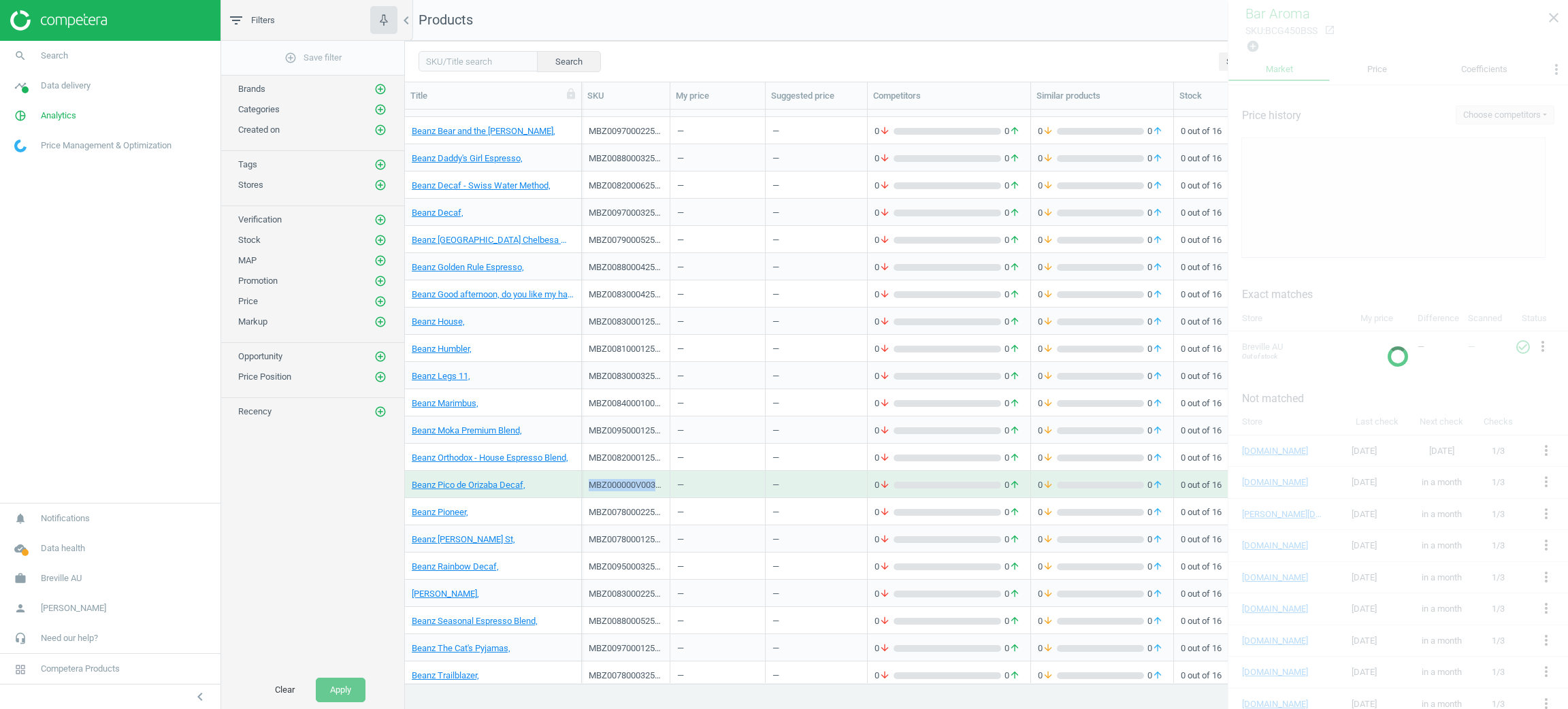
click at [650, 480] on div "MBZ000000V0036250G" at bounding box center [625, 485] width 74 height 12
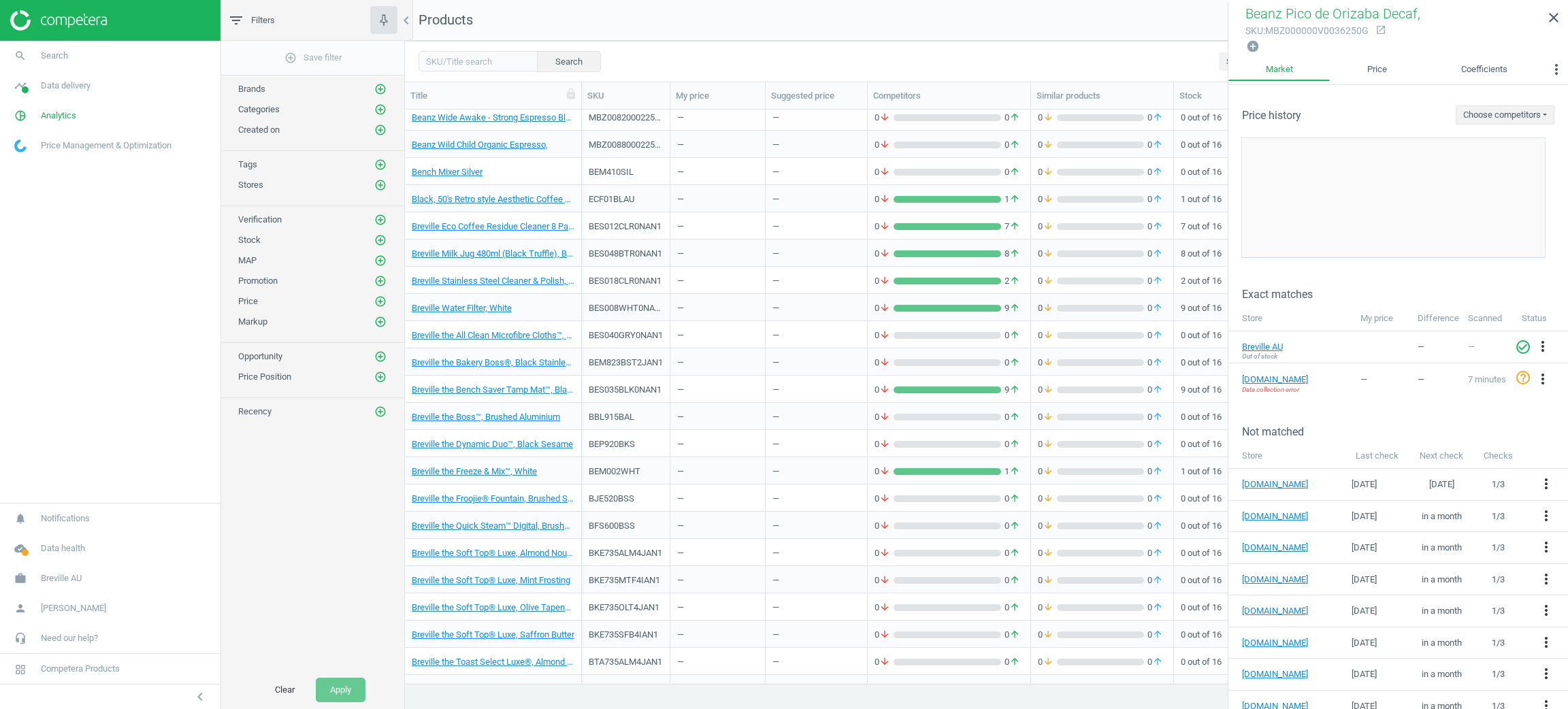
click at [650, 480] on div "BEM002WHT" at bounding box center [625, 474] width 74 height 17
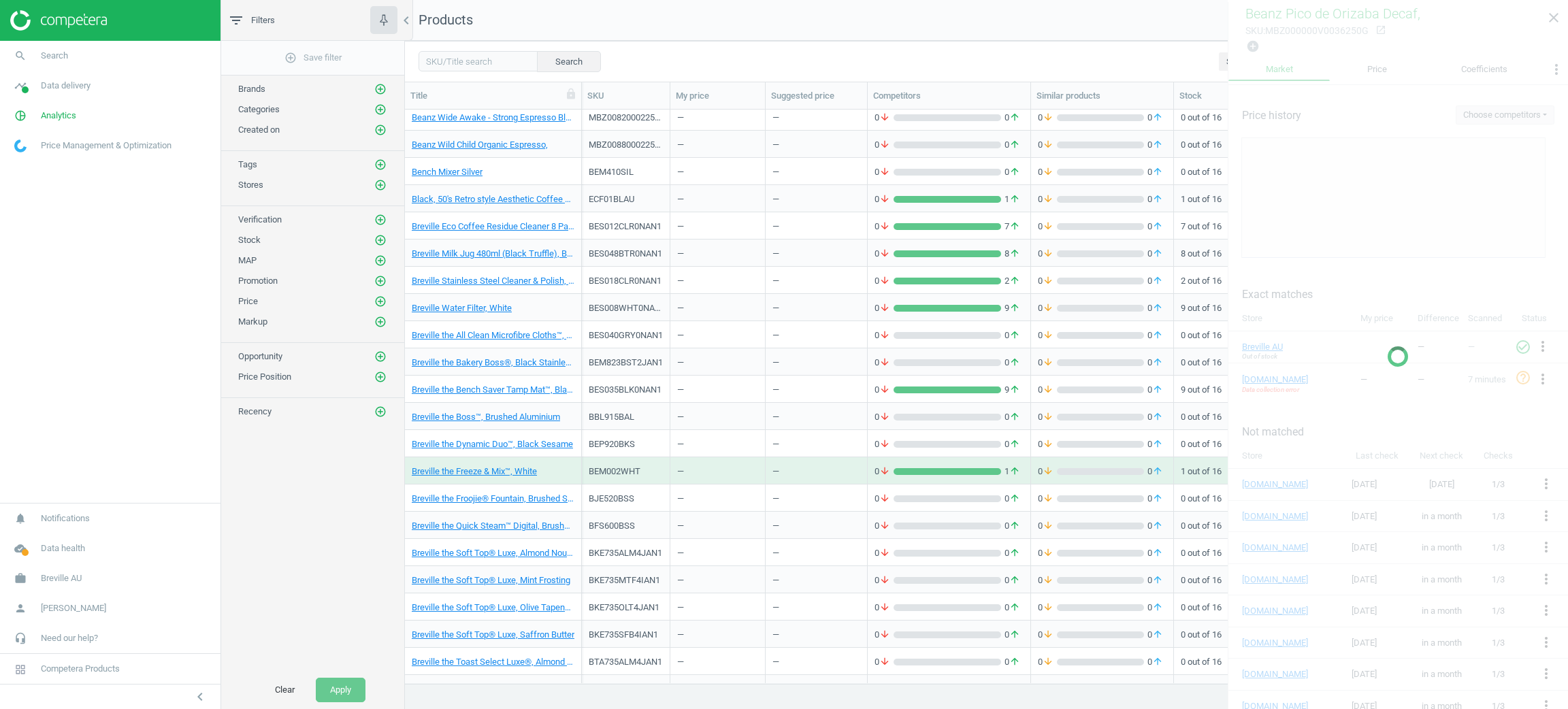
click at [650, 480] on div "BEM002WHT" at bounding box center [625, 474] width 74 height 17
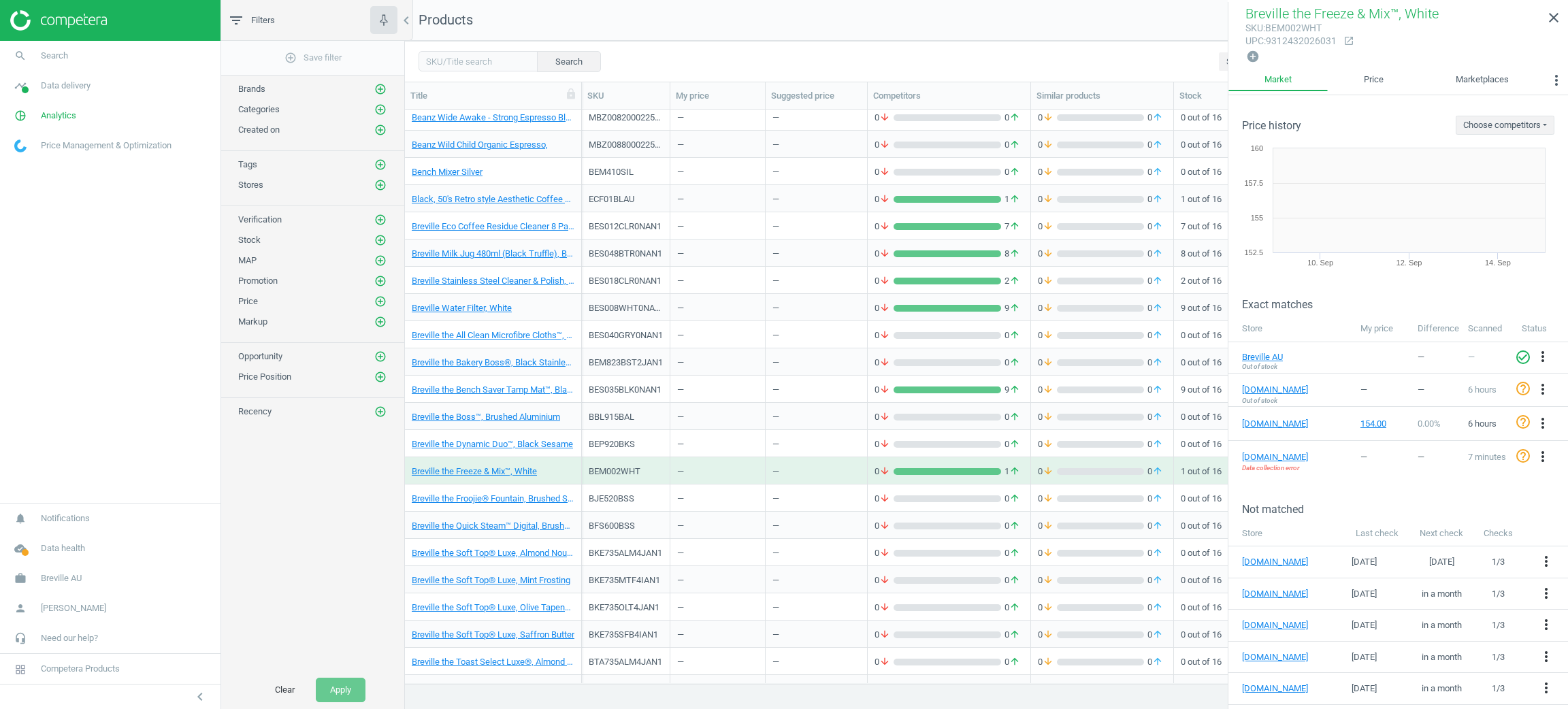
scroll to position [2347, 0]
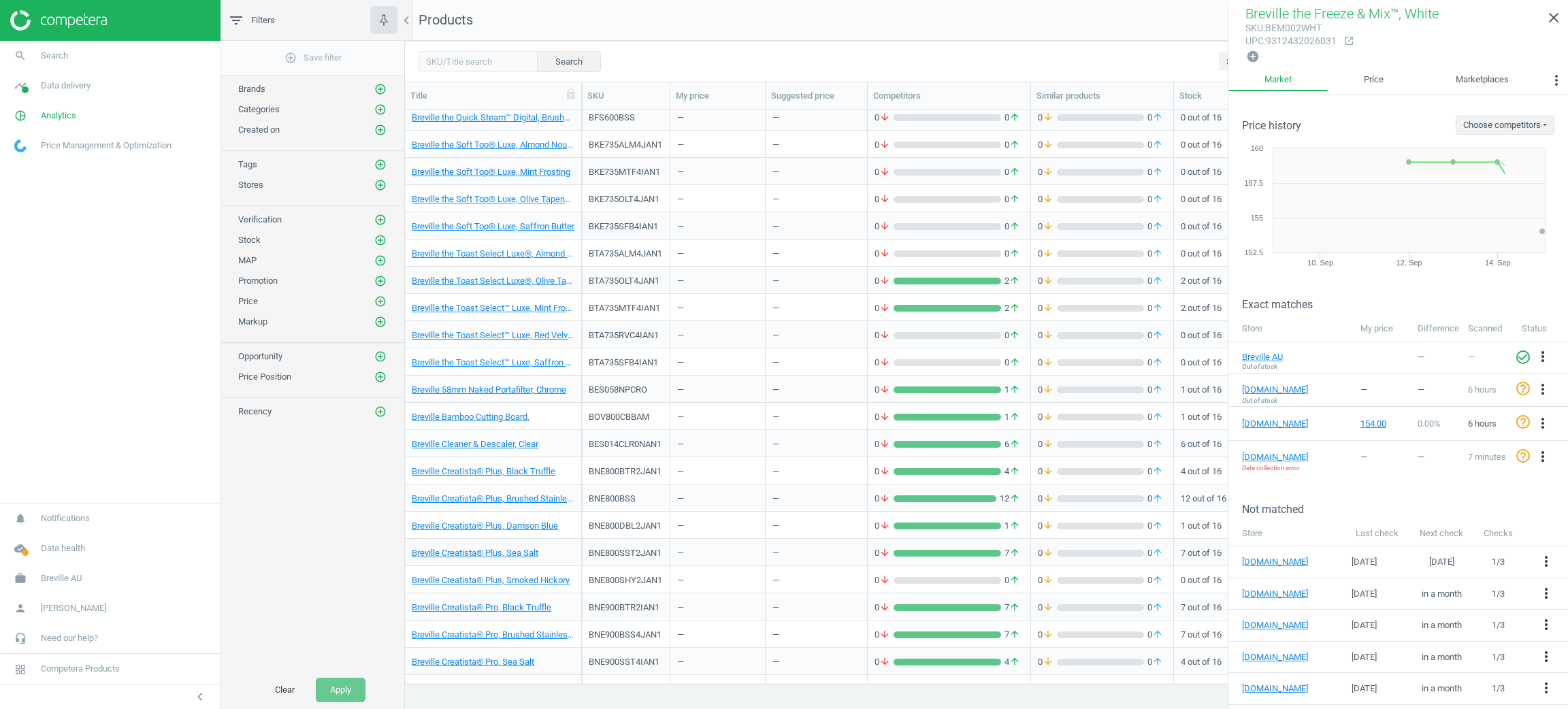
click at [654, 480] on div "BNE800BTR2JAN1" at bounding box center [625, 474] width 74 height 17
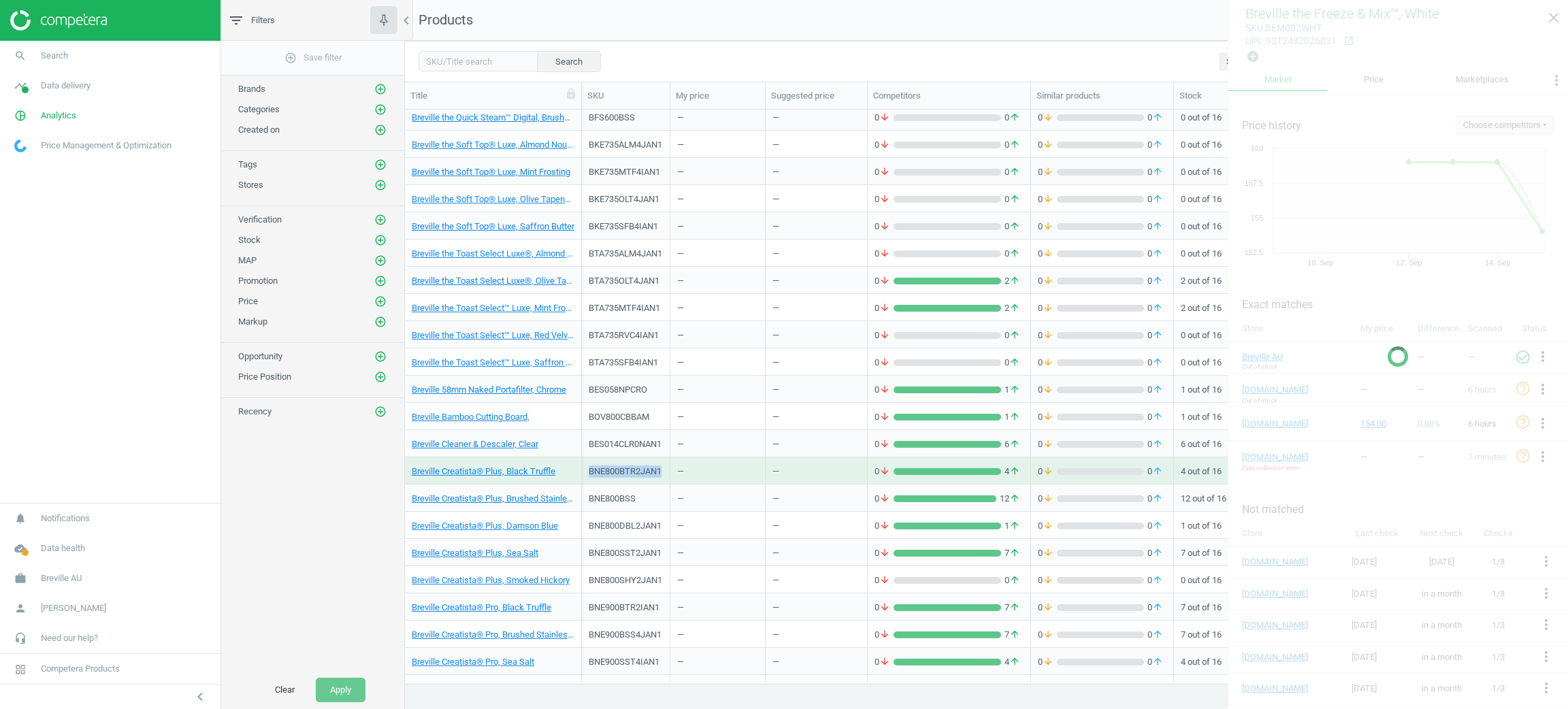
click at [654, 480] on div "BNE800BTR2JAN1" at bounding box center [625, 474] width 74 height 17
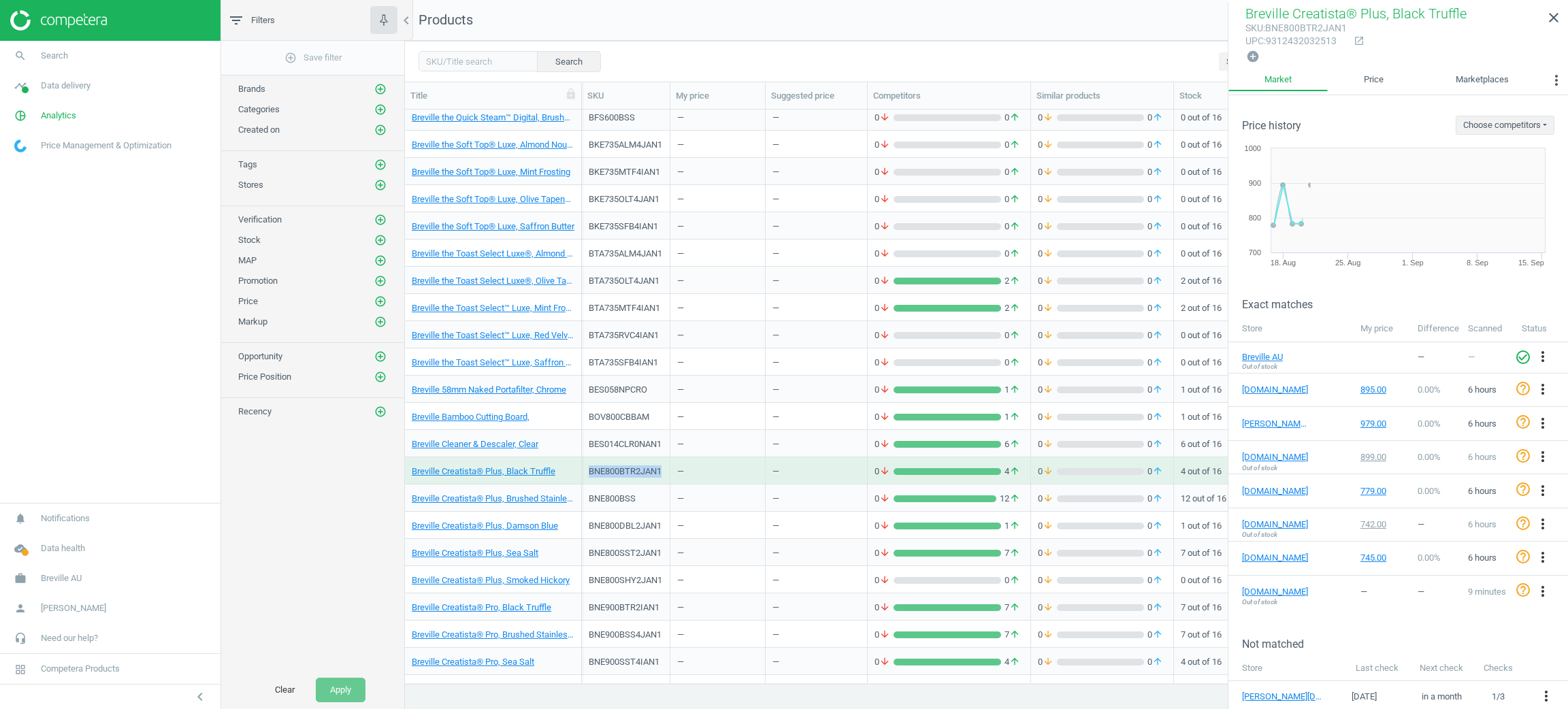
scroll to position [2693, 0]
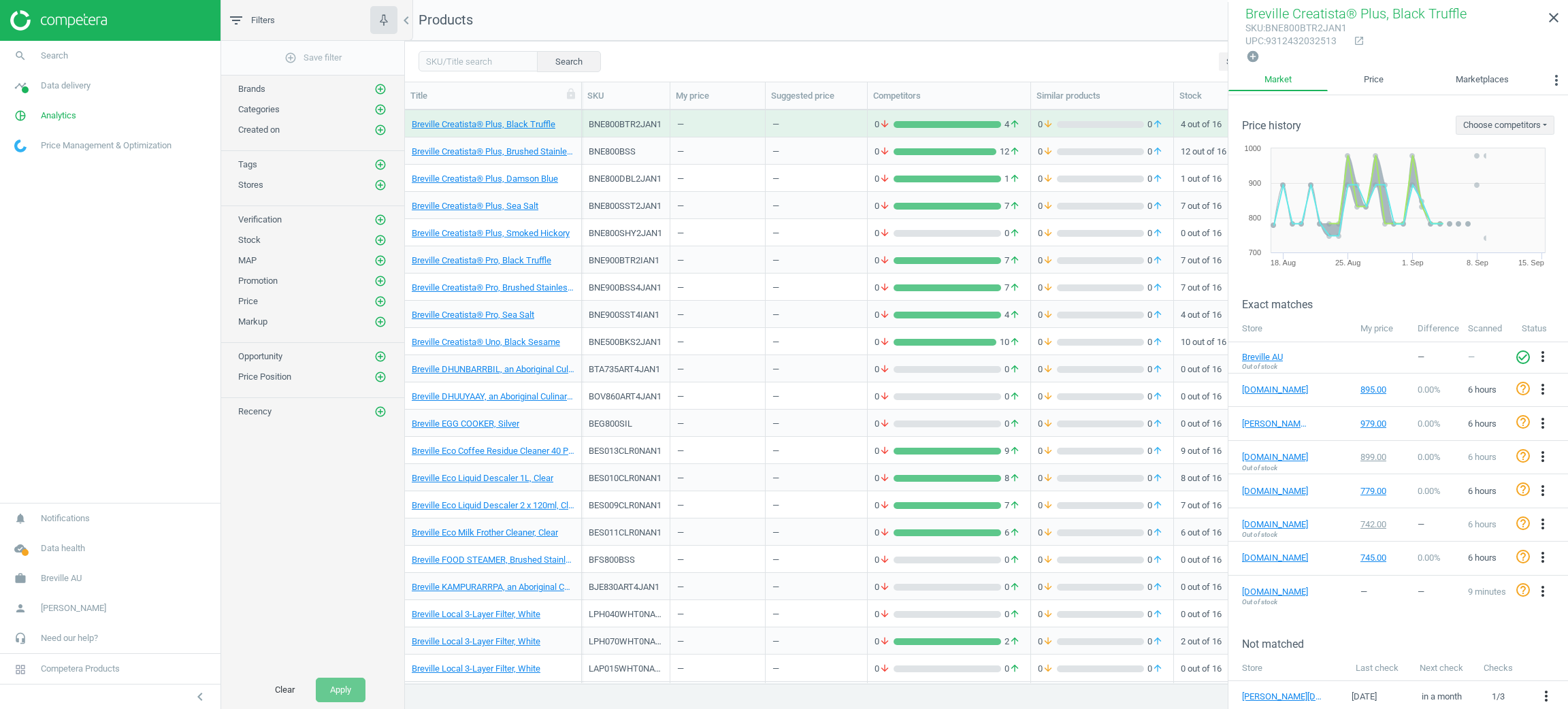
click at [654, 480] on div "BES010CLR0NAN1" at bounding box center [625, 477] width 74 height 12
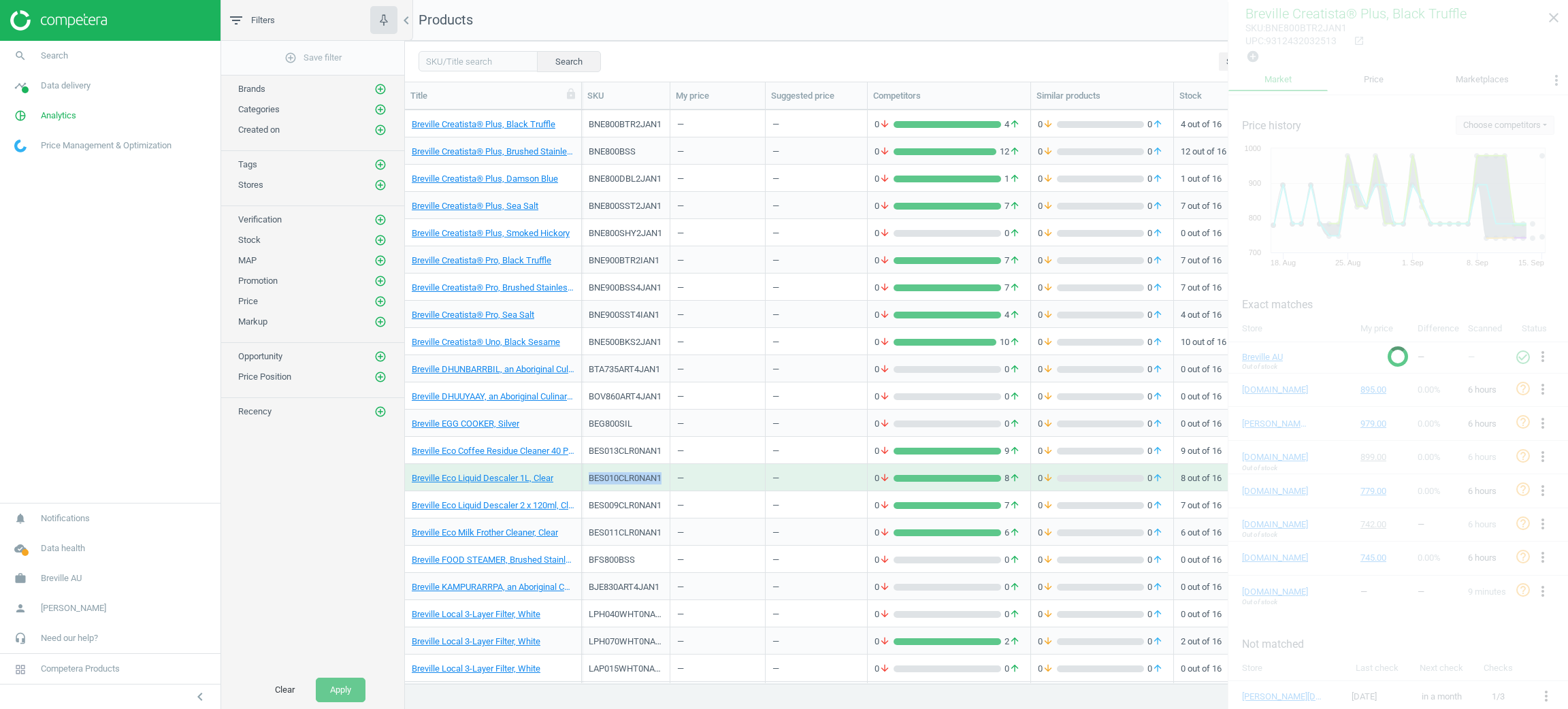
click at [654, 480] on div "BES010CLR0NAN1" at bounding box center [625, 477] width 74 height 12
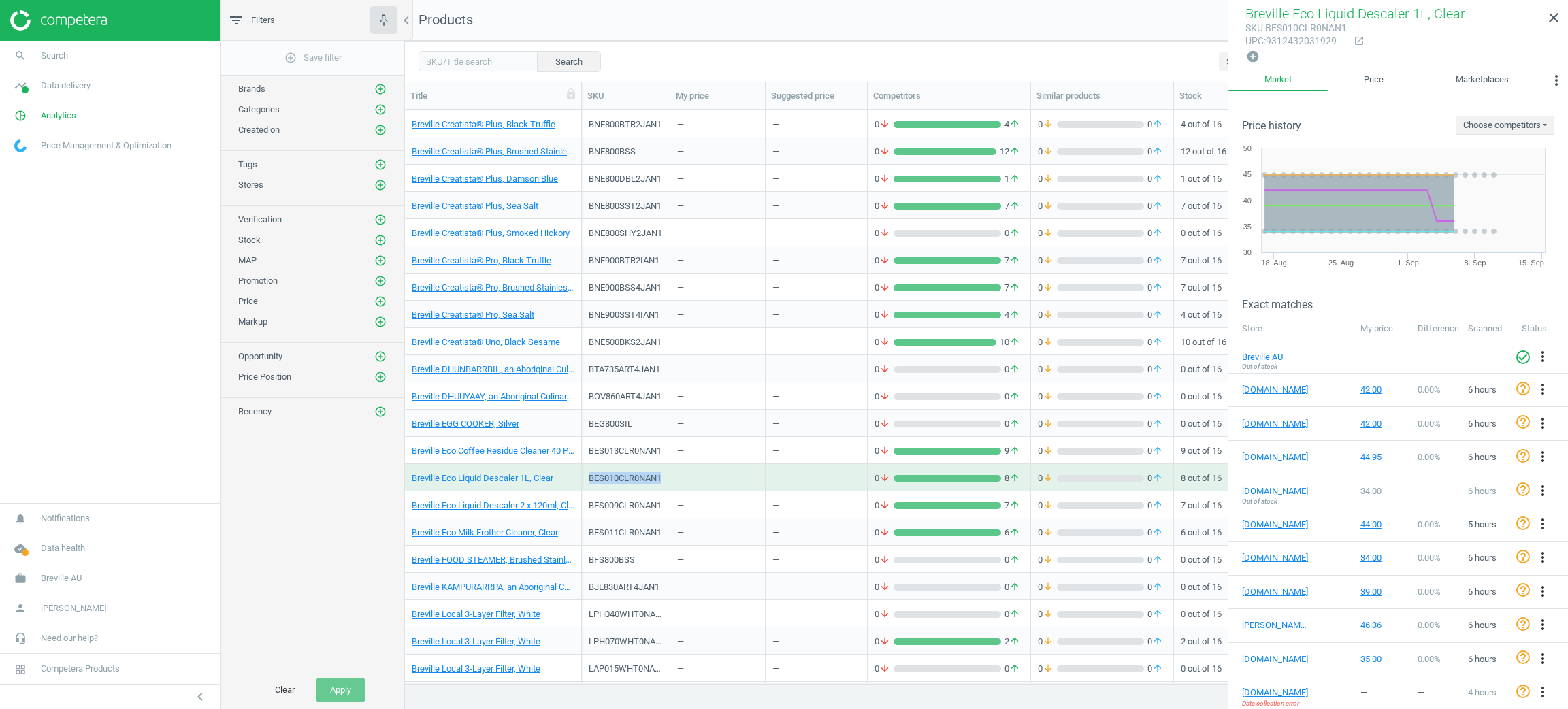
scroll to position [3408, 0]
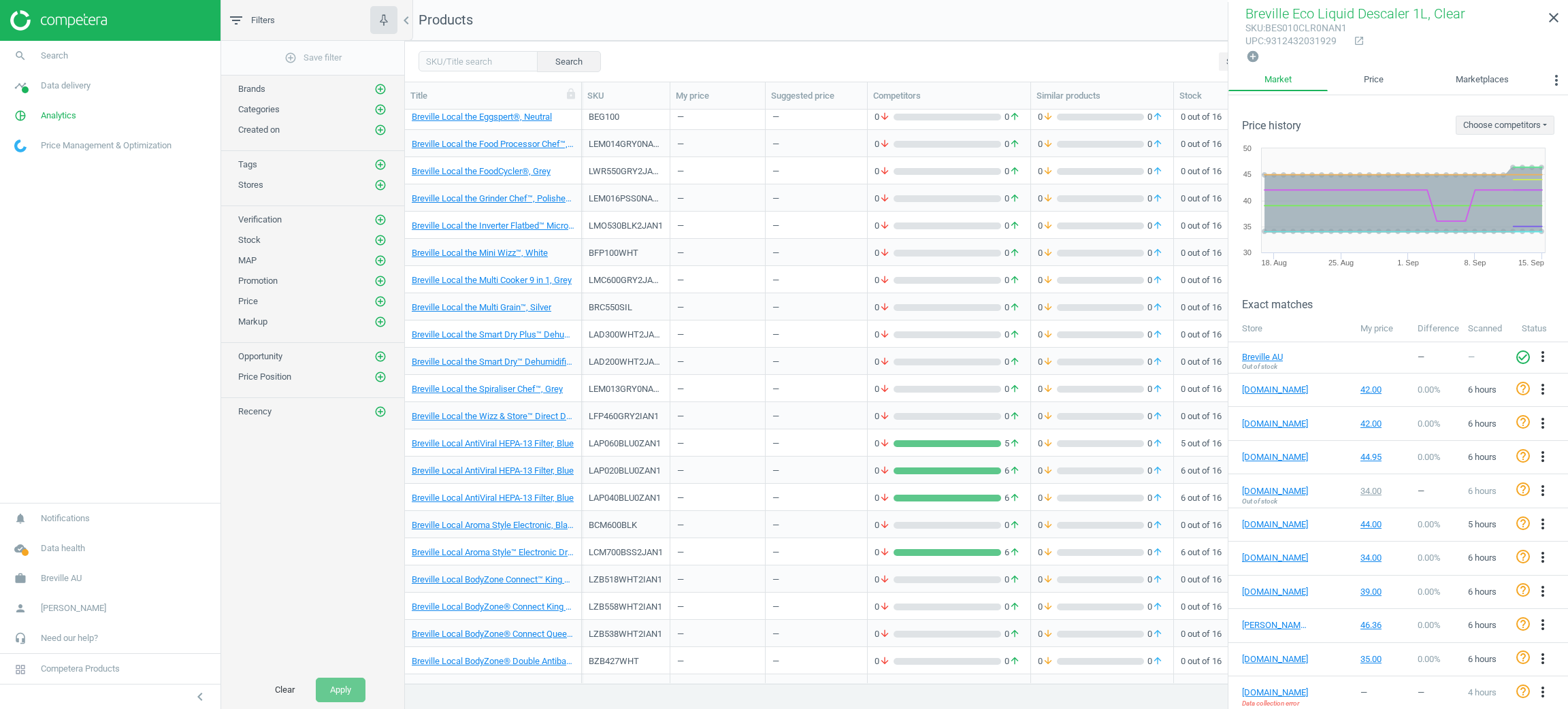
click at [654, 480] on div "LAP020BLU0ZAN1" at bounding box center [625, 473] width 74 height 17
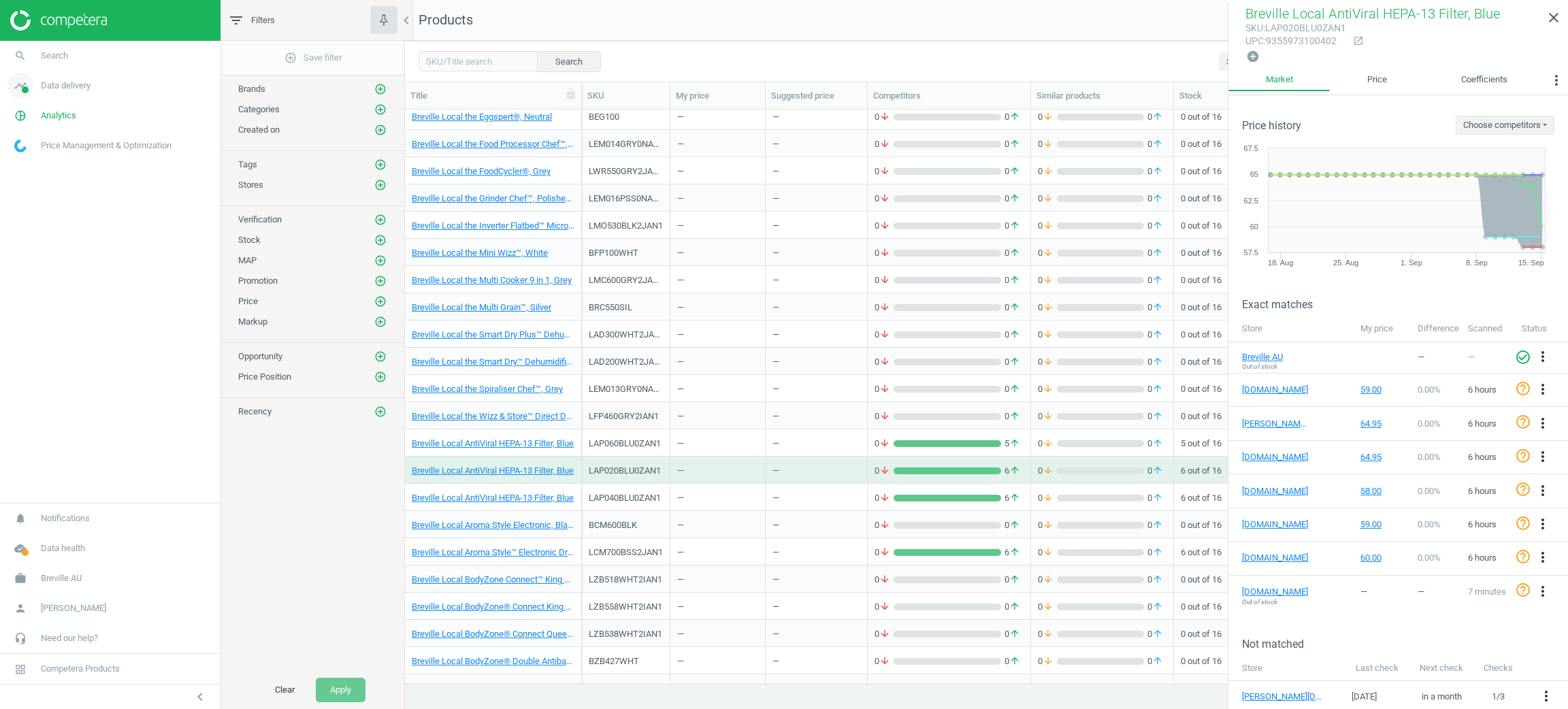
click at [47, 91] on link "timeline Data delivery" at bounding box center [110, 86] width 221 height 30
click at [23, 192] on span "Stores" at bounding box center [26, 198] width 23 height 11
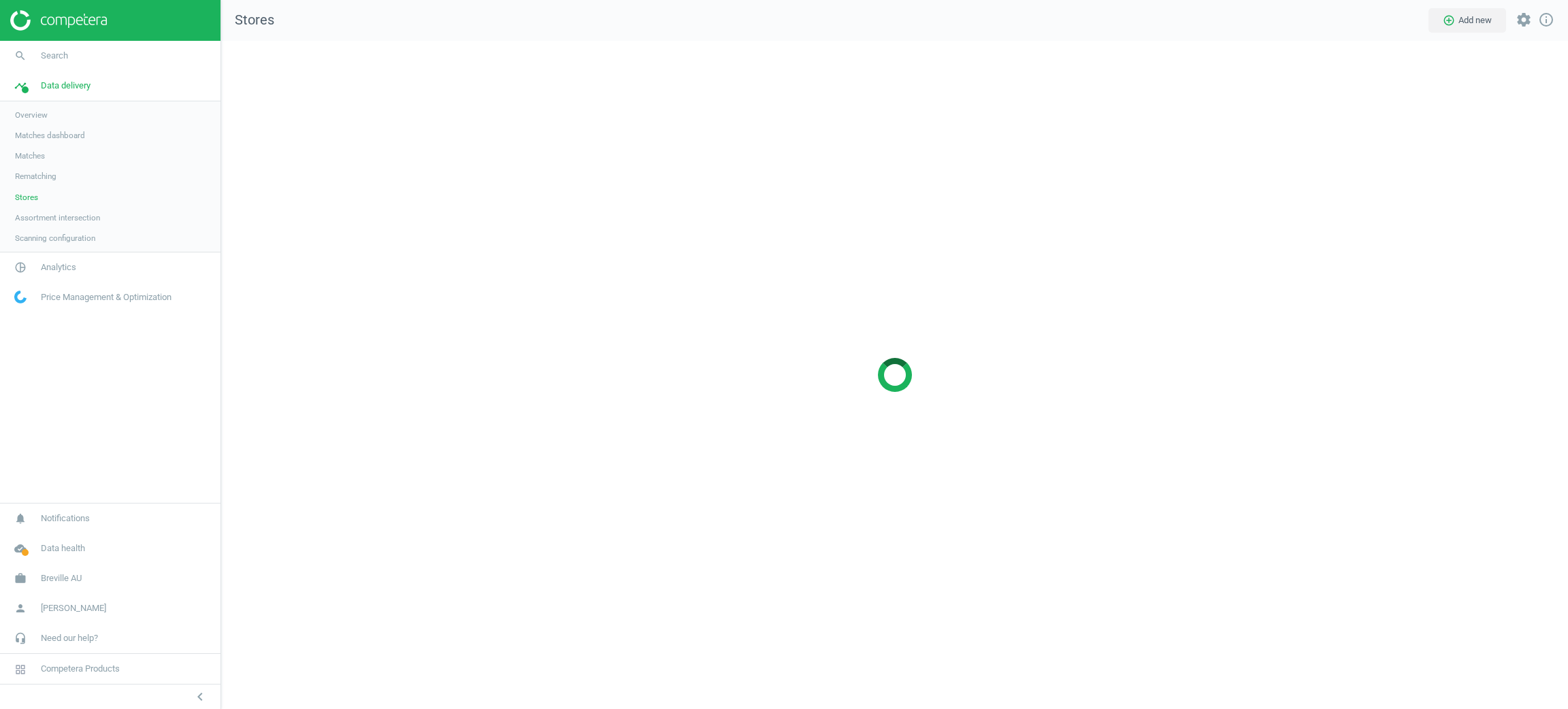
scroll to position [700, 1379]
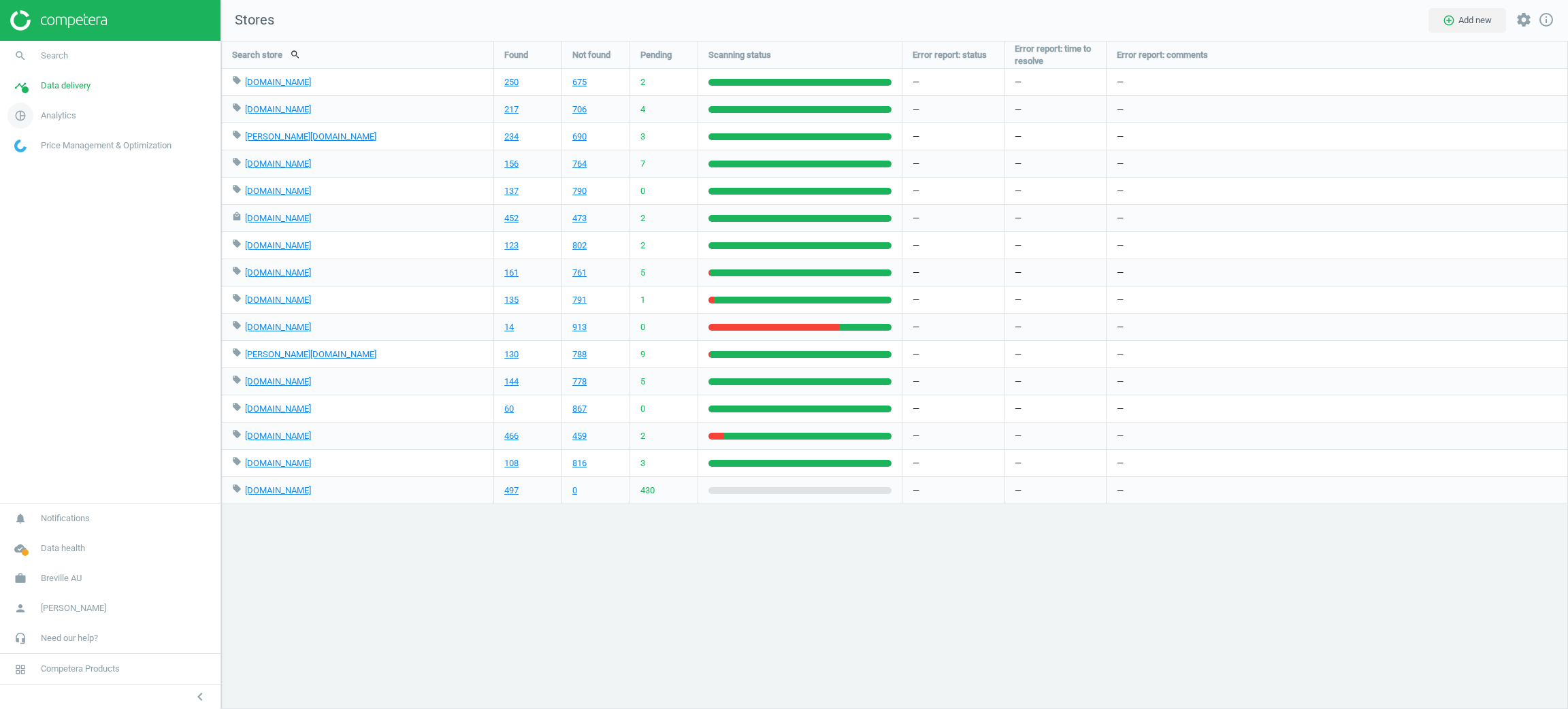
click at [73, 117] on span "Analytics" at bounding box center [58, 115] width 35 height 12
click at [35, 158] on link "Products" at bounding box center [110, 166] width 221 height 20
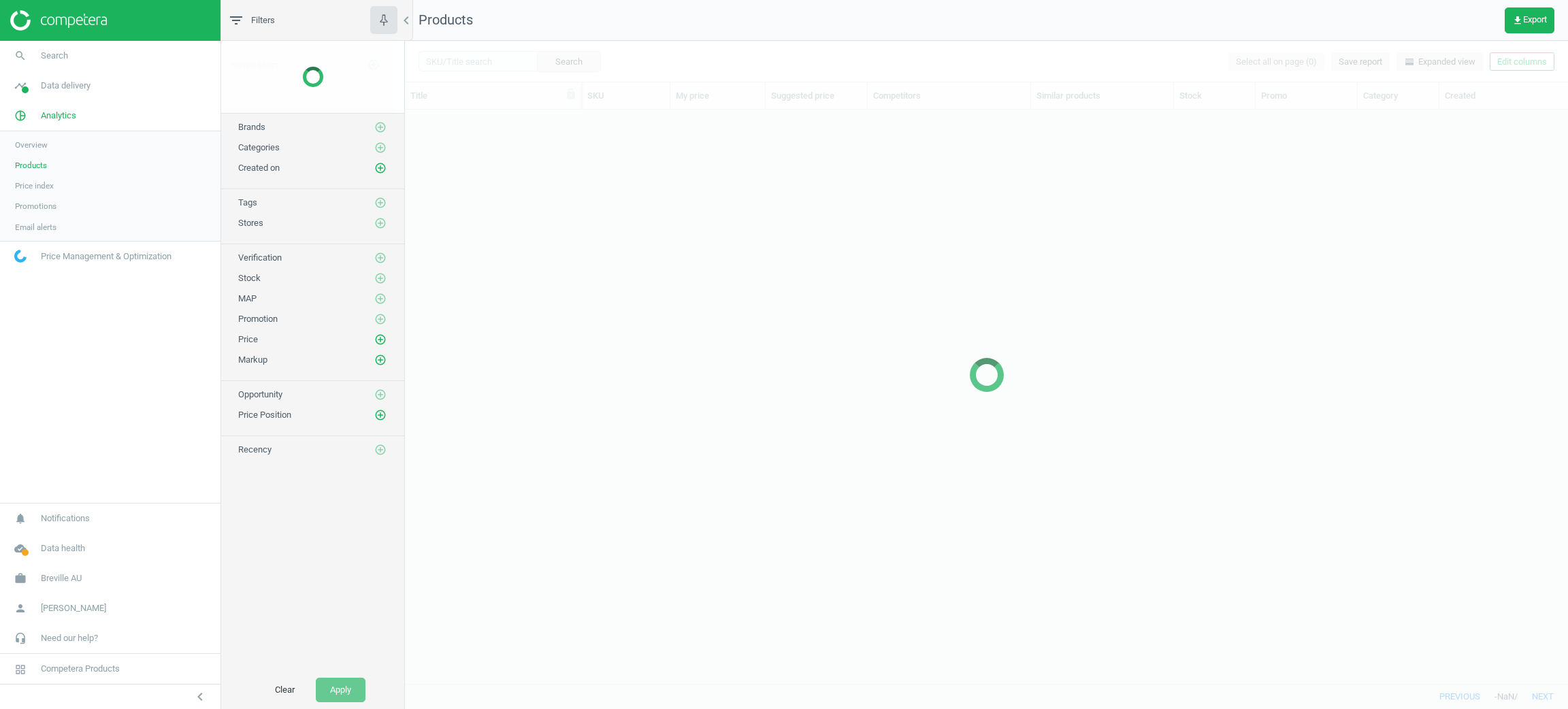
scroll to position [557, 1147]
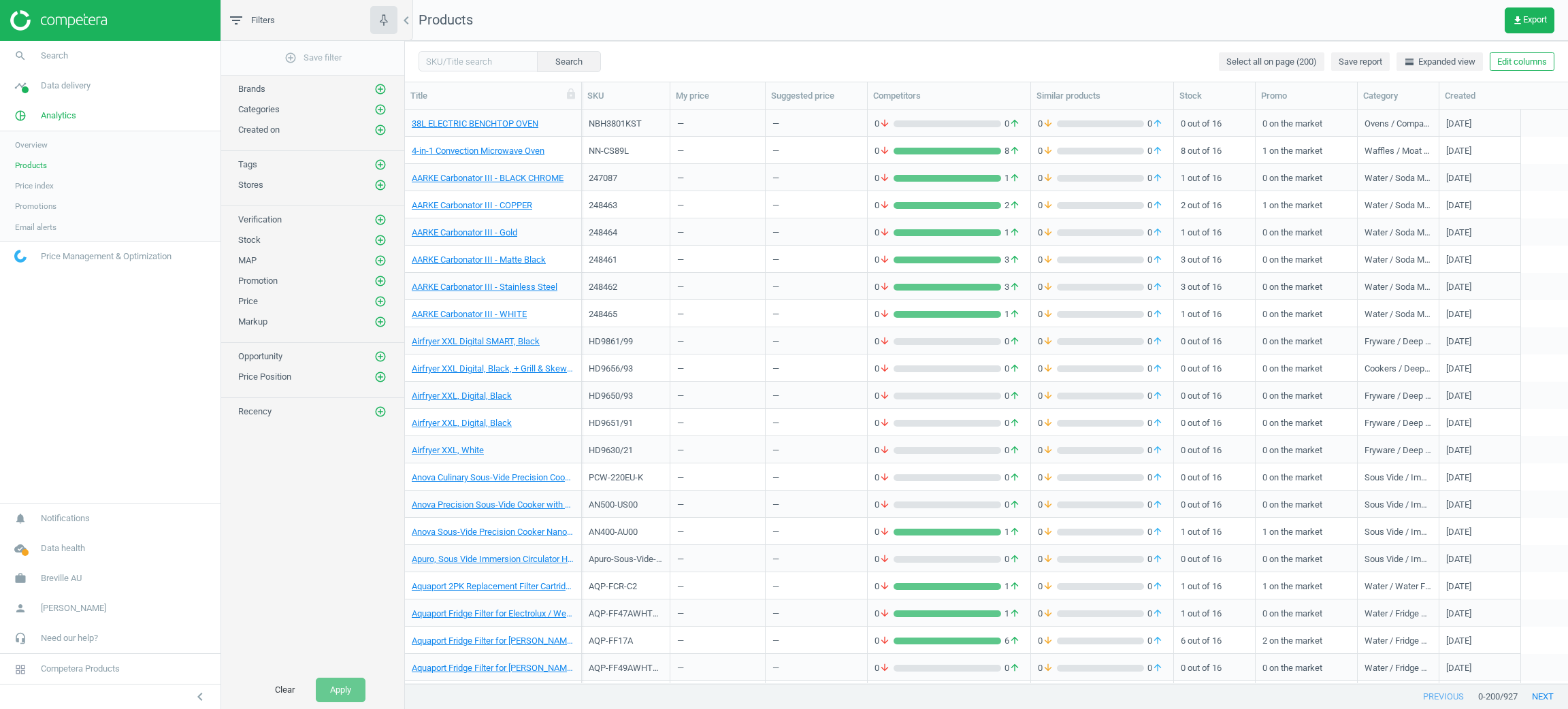
click at [680, 241] on div "—" at bounding box center [680, 234] width 6 height 17
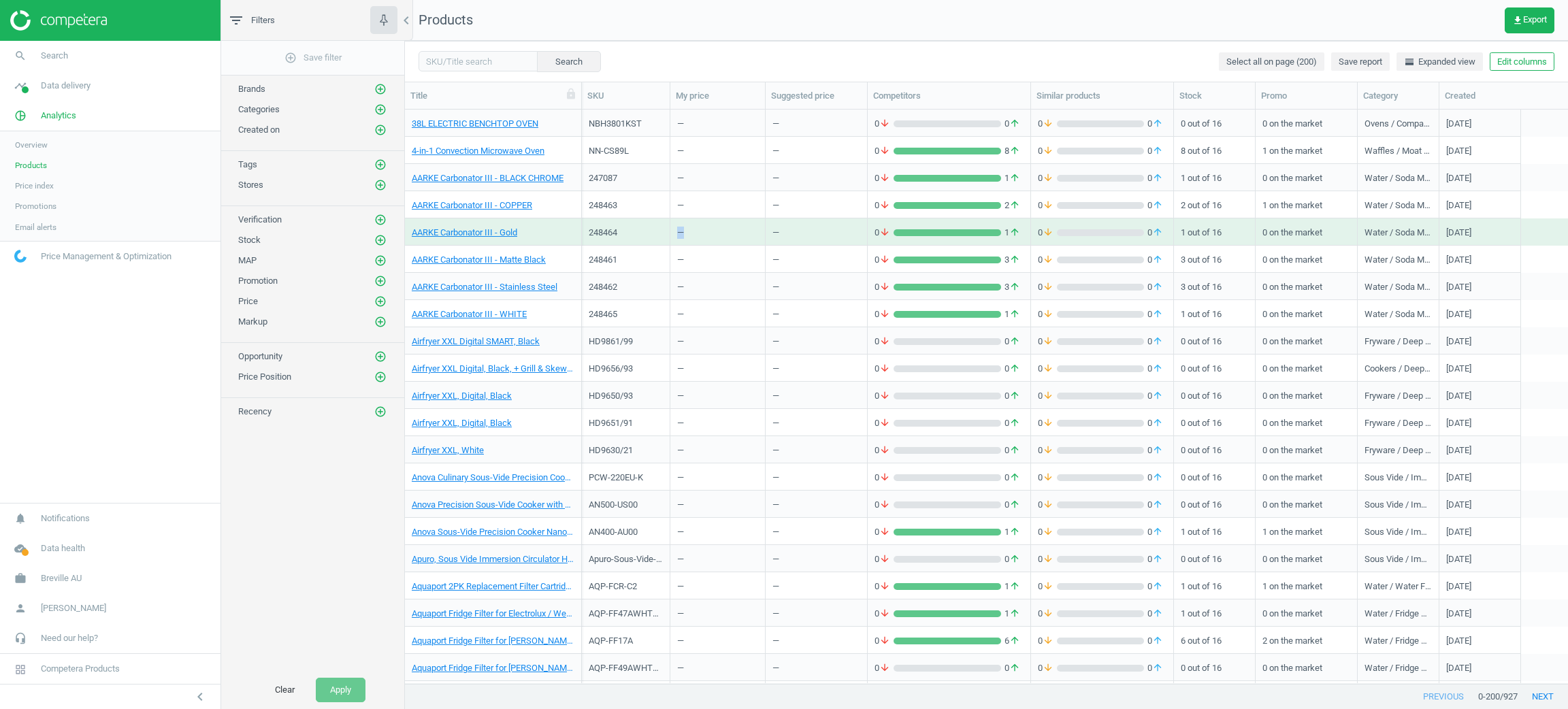
click at [680, 241] on div "—" at bounding box center [680, 234] width 6 height 17
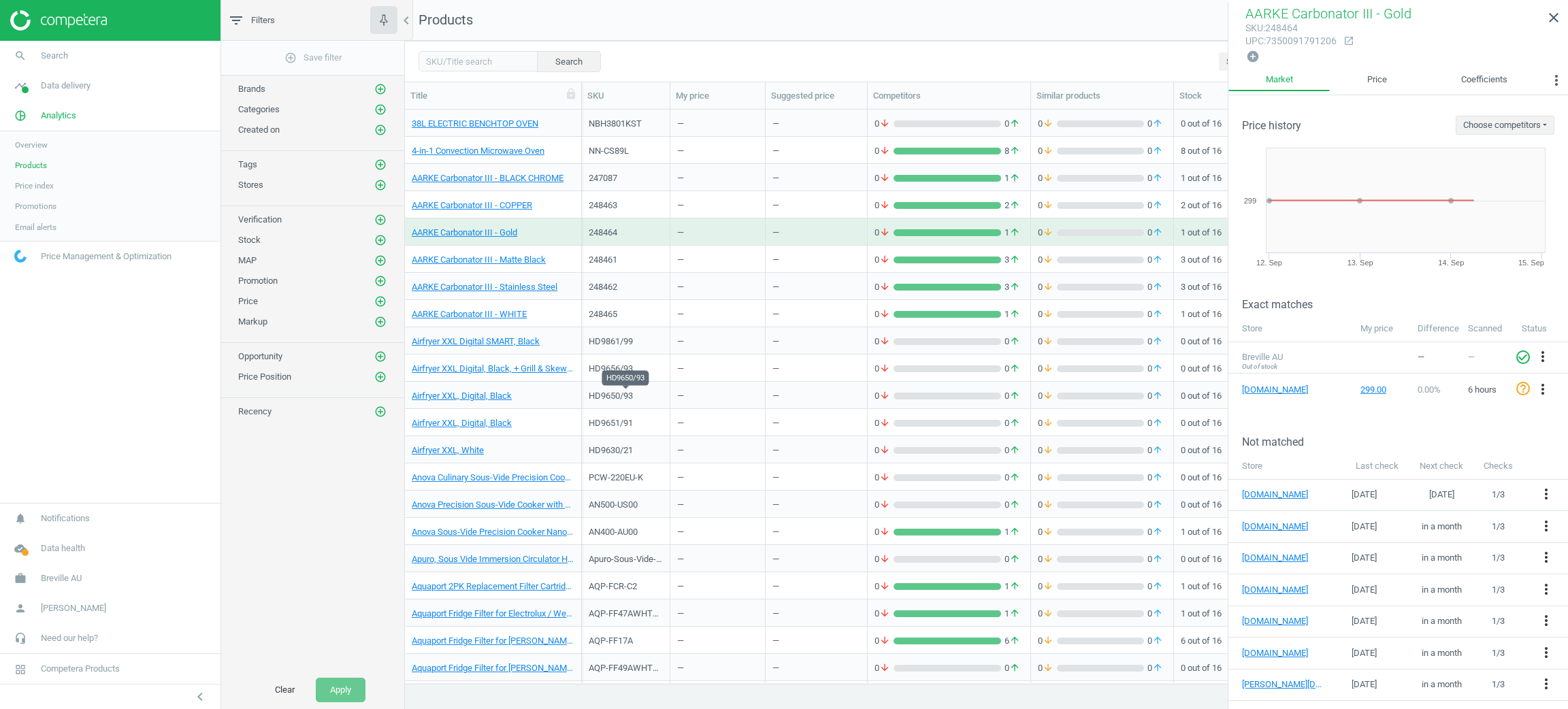
click at [645, 409] on div "HD9651/91" at bounding box center [626, 423] width 88 height 28
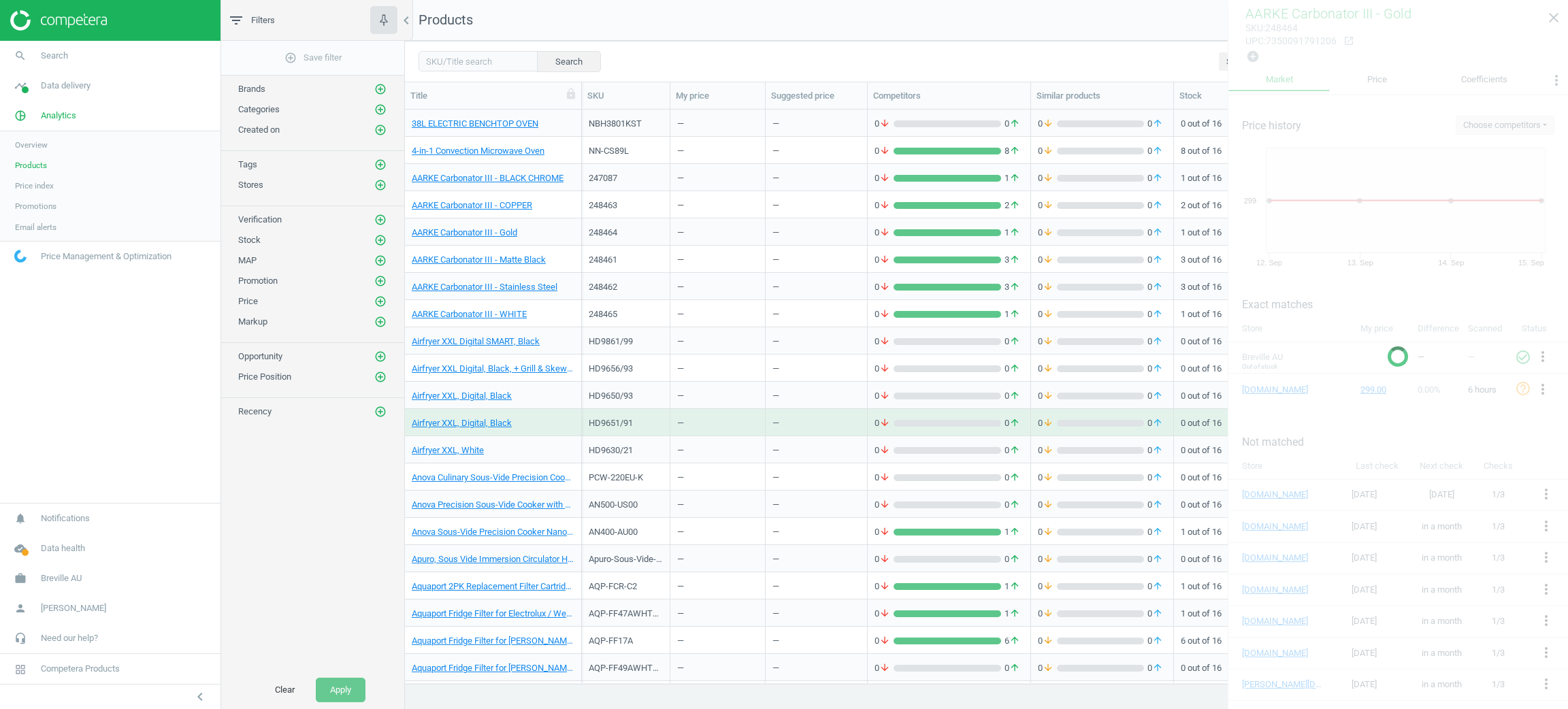
click at [645, 409] on div "HD9651/91" at bounding box center [626, 423] width 88 height 28
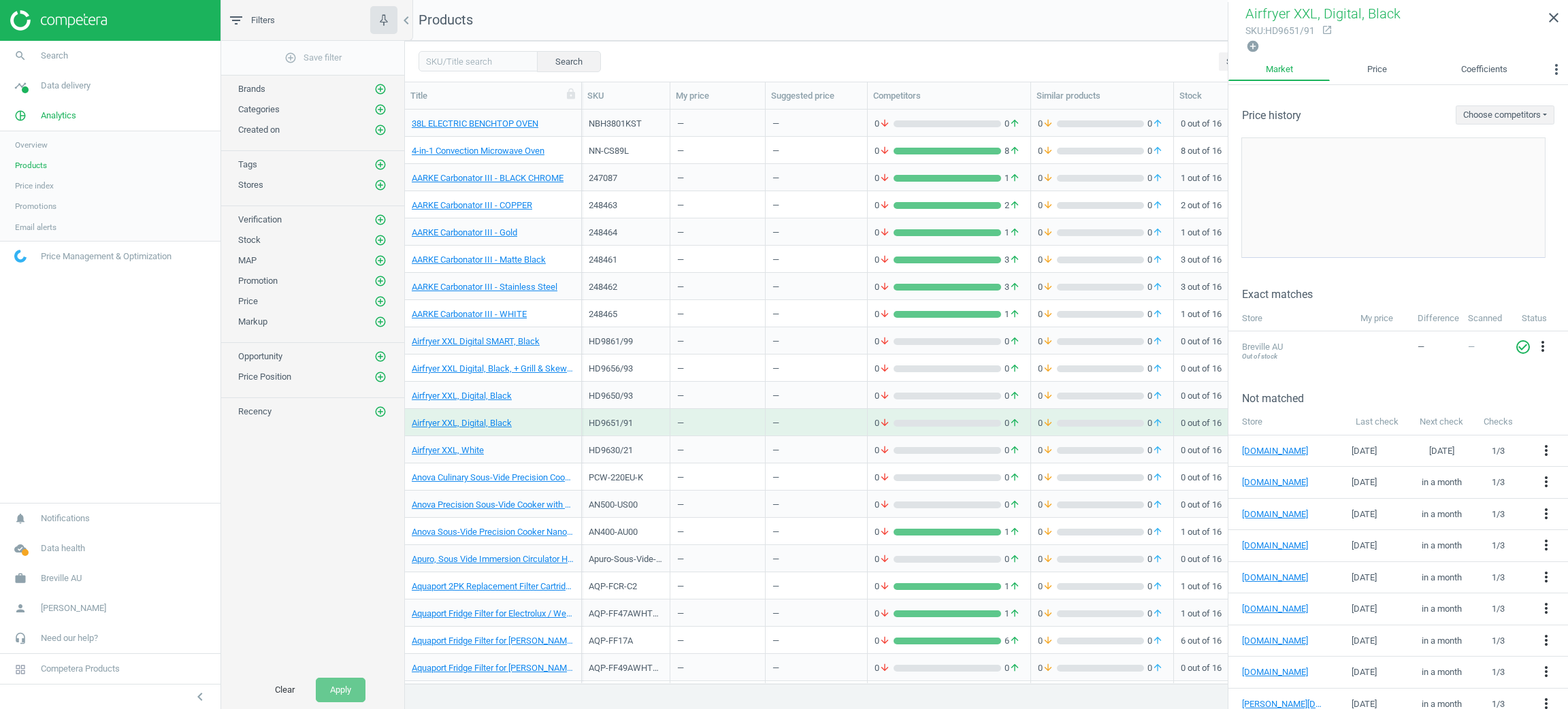
scroll to position [204, 0]
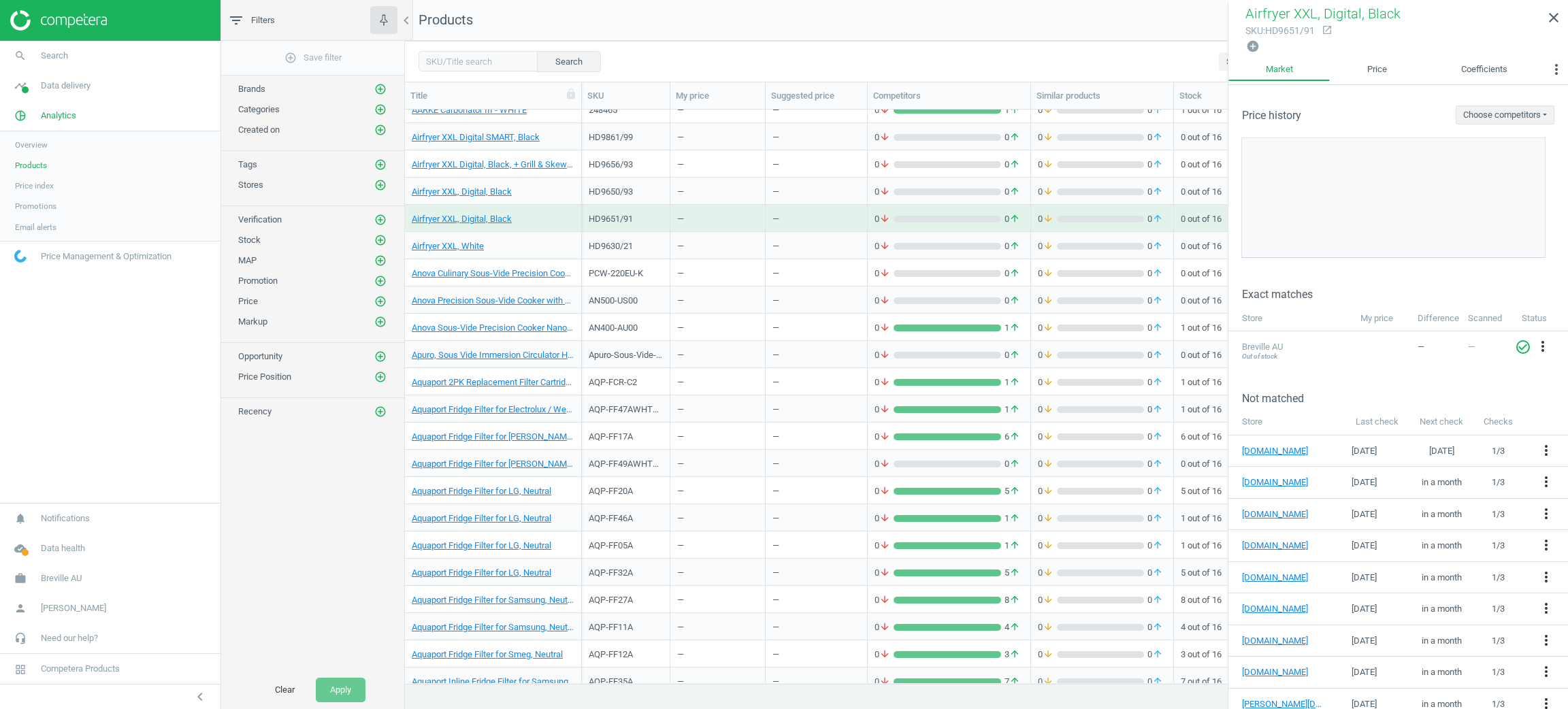
click at [666, 574] on div "38L ELECTRIC BENCHTOP OVEN NBH3801KST — — 0 arrow_downward 0 arrow_upward 0 arr…" at bounding box center [986, 396] width 1162 height 574
click at [666, 574] on div "AQP-FF32A" at bounding box center [626, 572] width 88 height 28
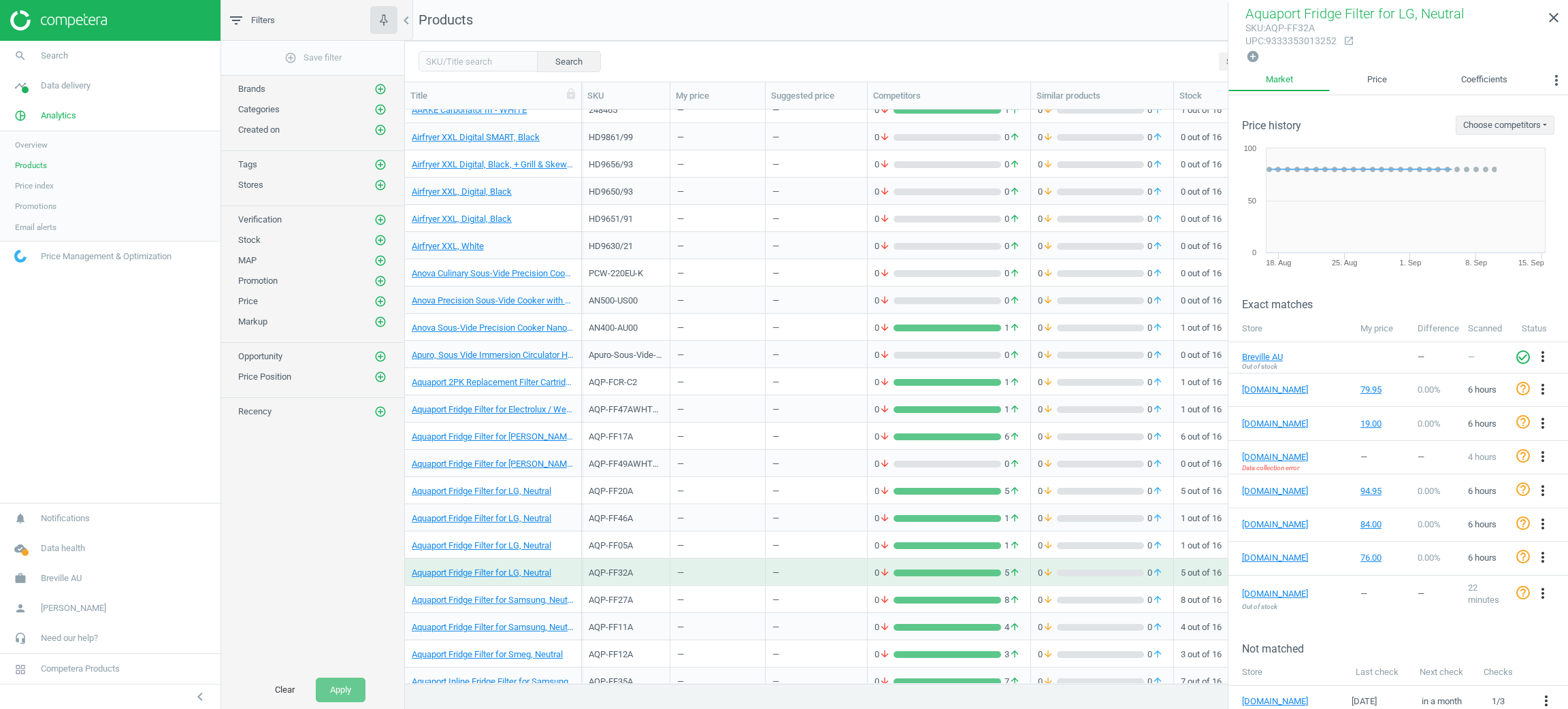
scroll to position [305, 0]
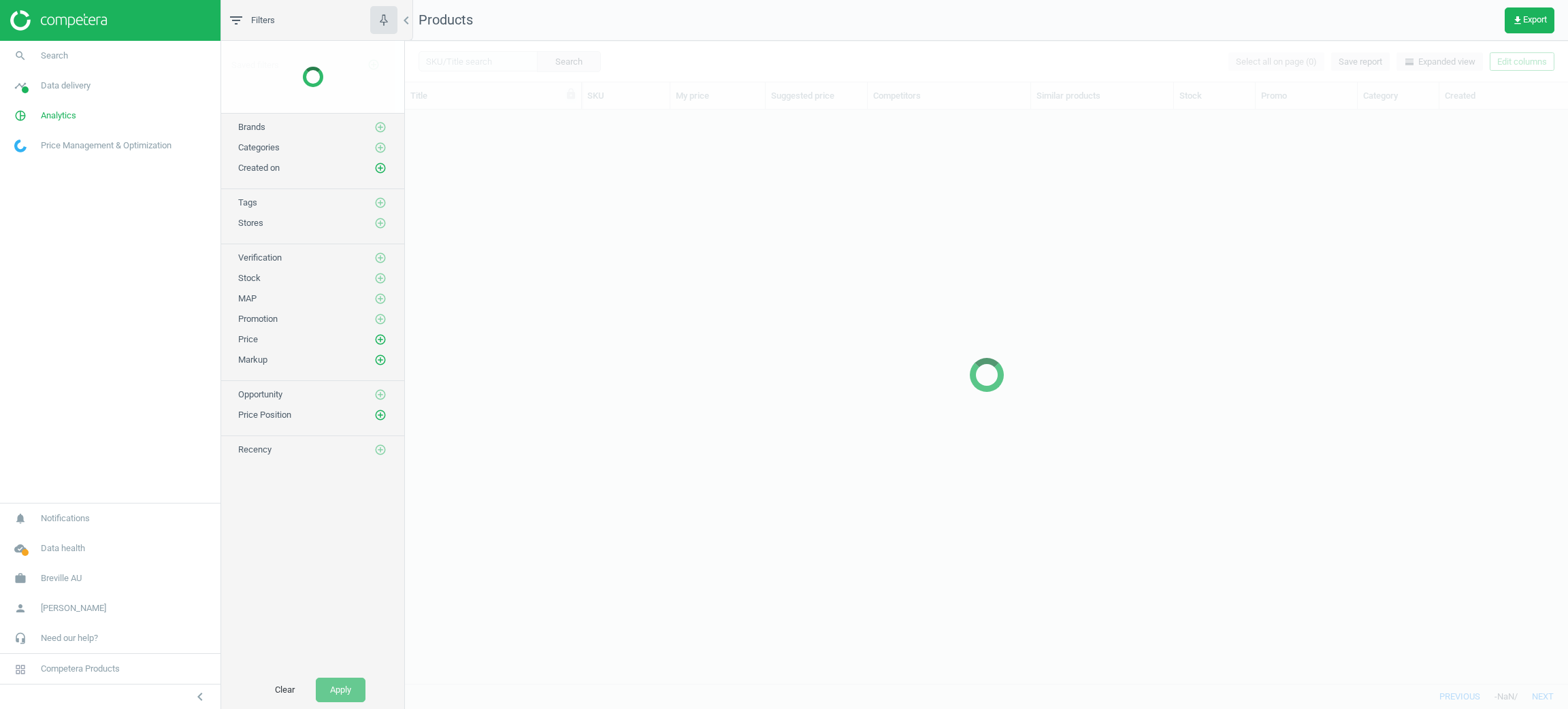
scroll to position [557, 1147]
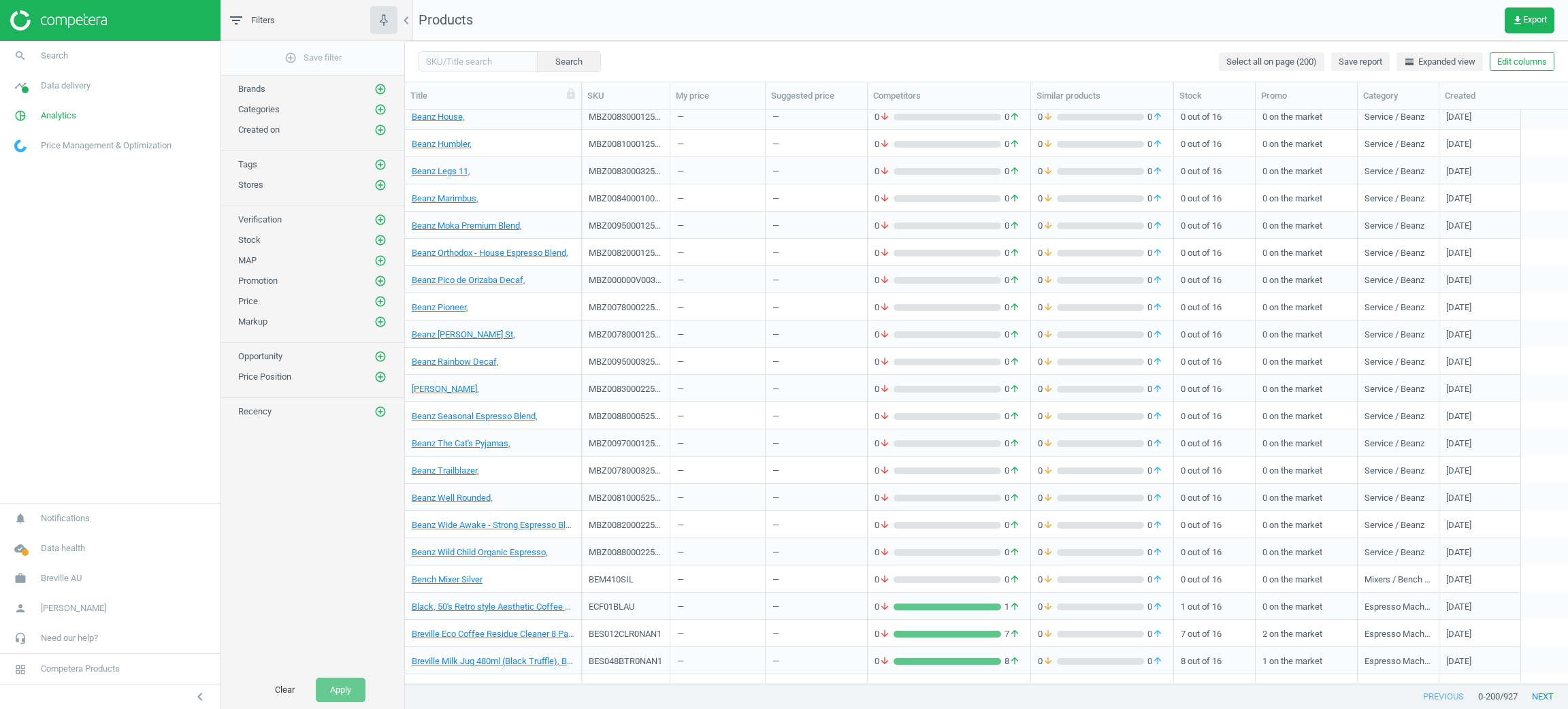
scroll to position [2347, 0]
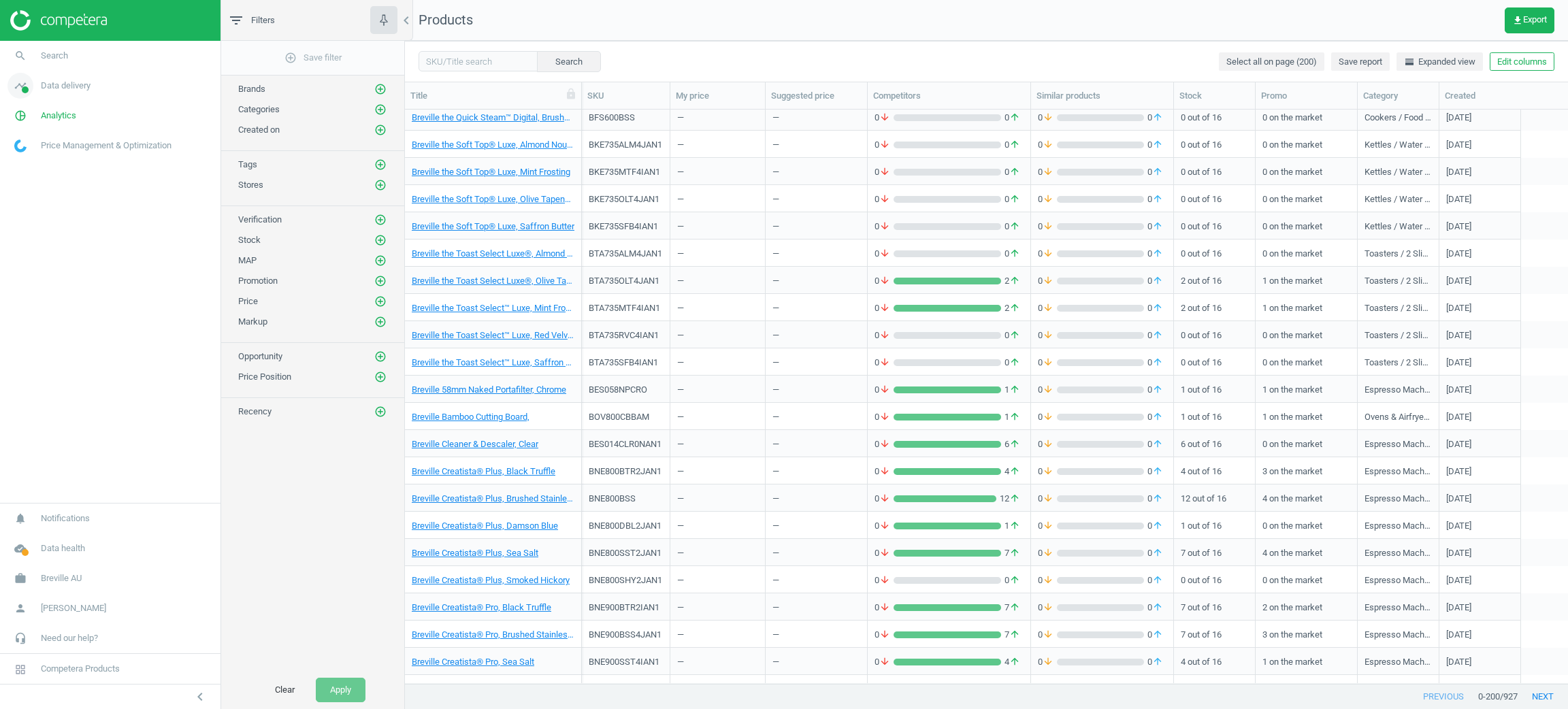
click at [32, 88] on icon "timeline" at bounding box center [20, 86] width 26 height 26
click at [34, 199] on span "Stores" at bounding box center [26, 198] width 23 height 11
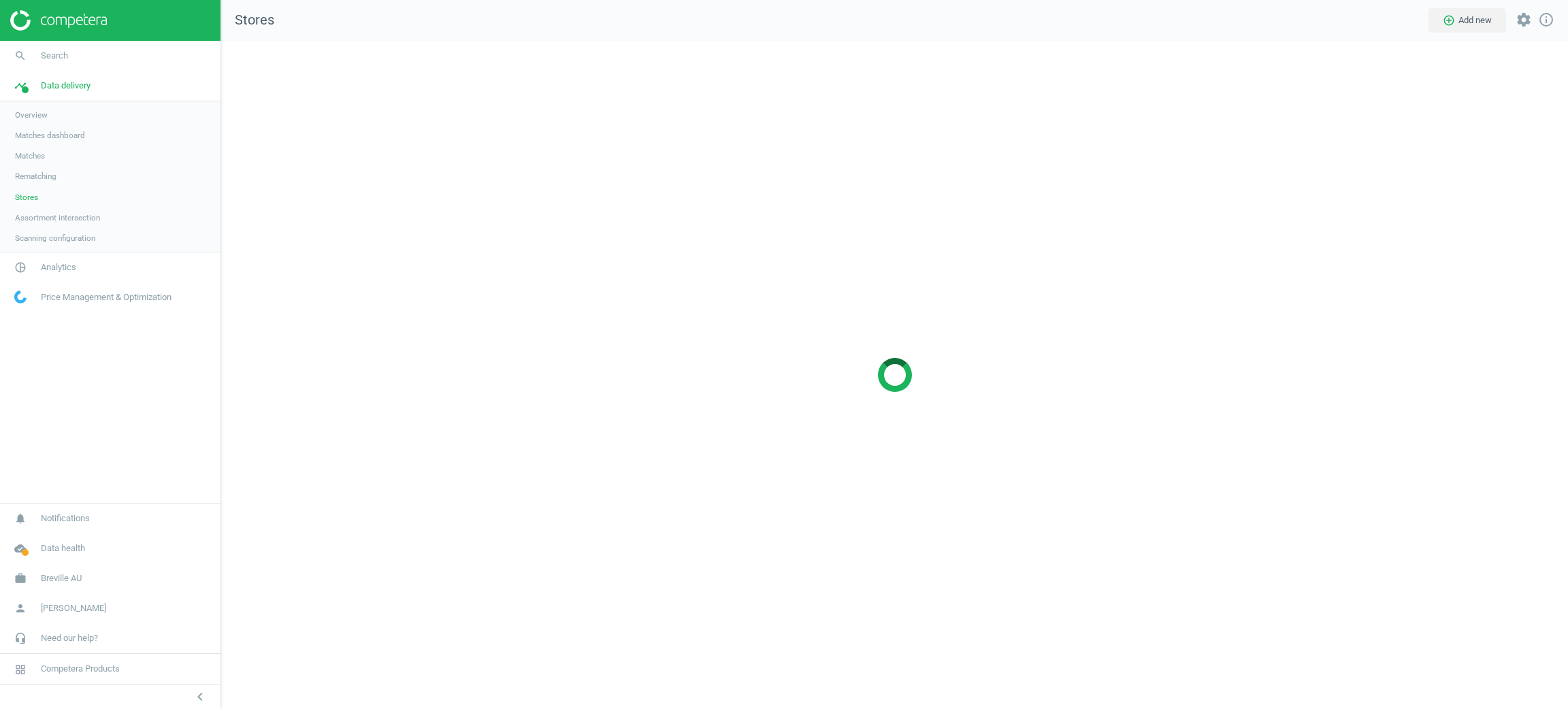
scroll to position [700, 1379]
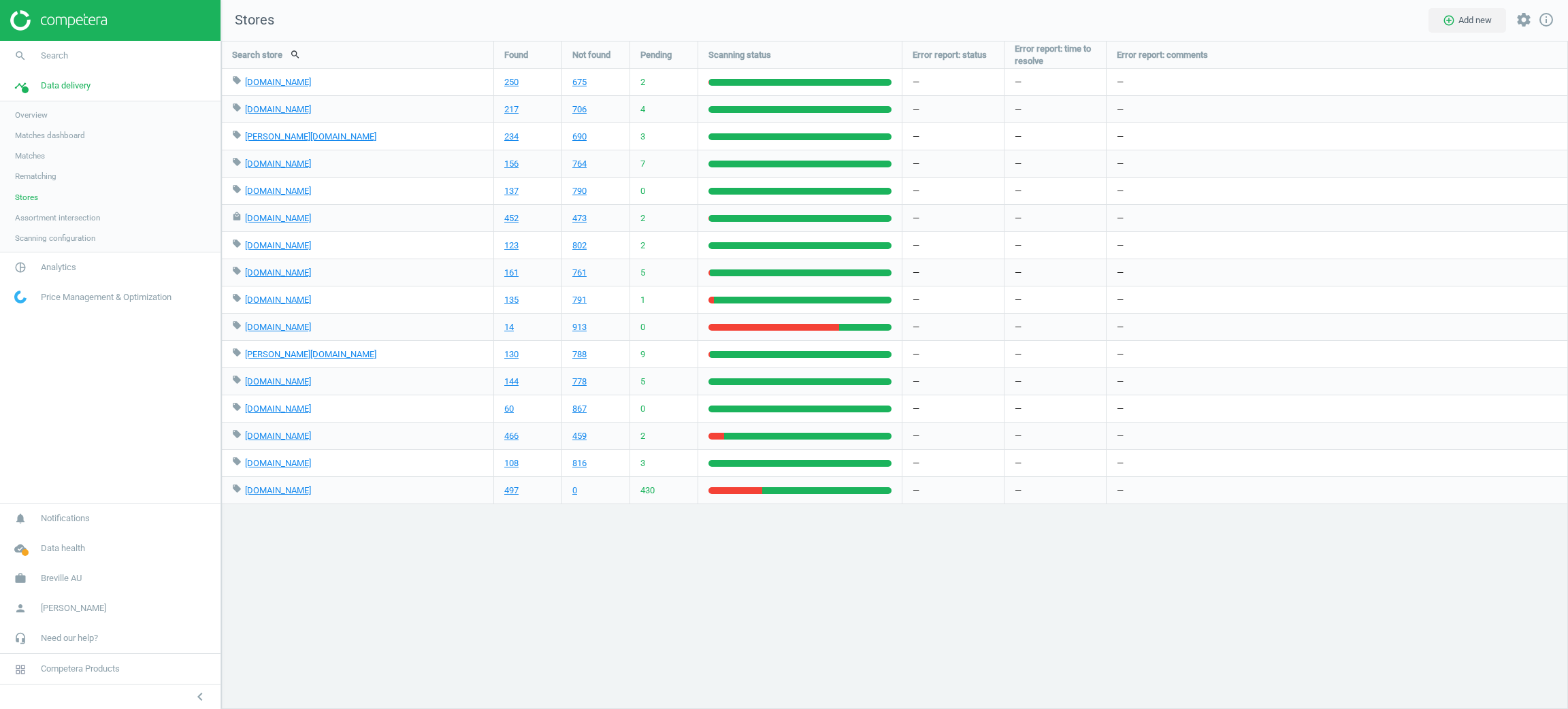
click at [1561, 245] on div "—" at bounding box center [1337, 245] width 462 height 27
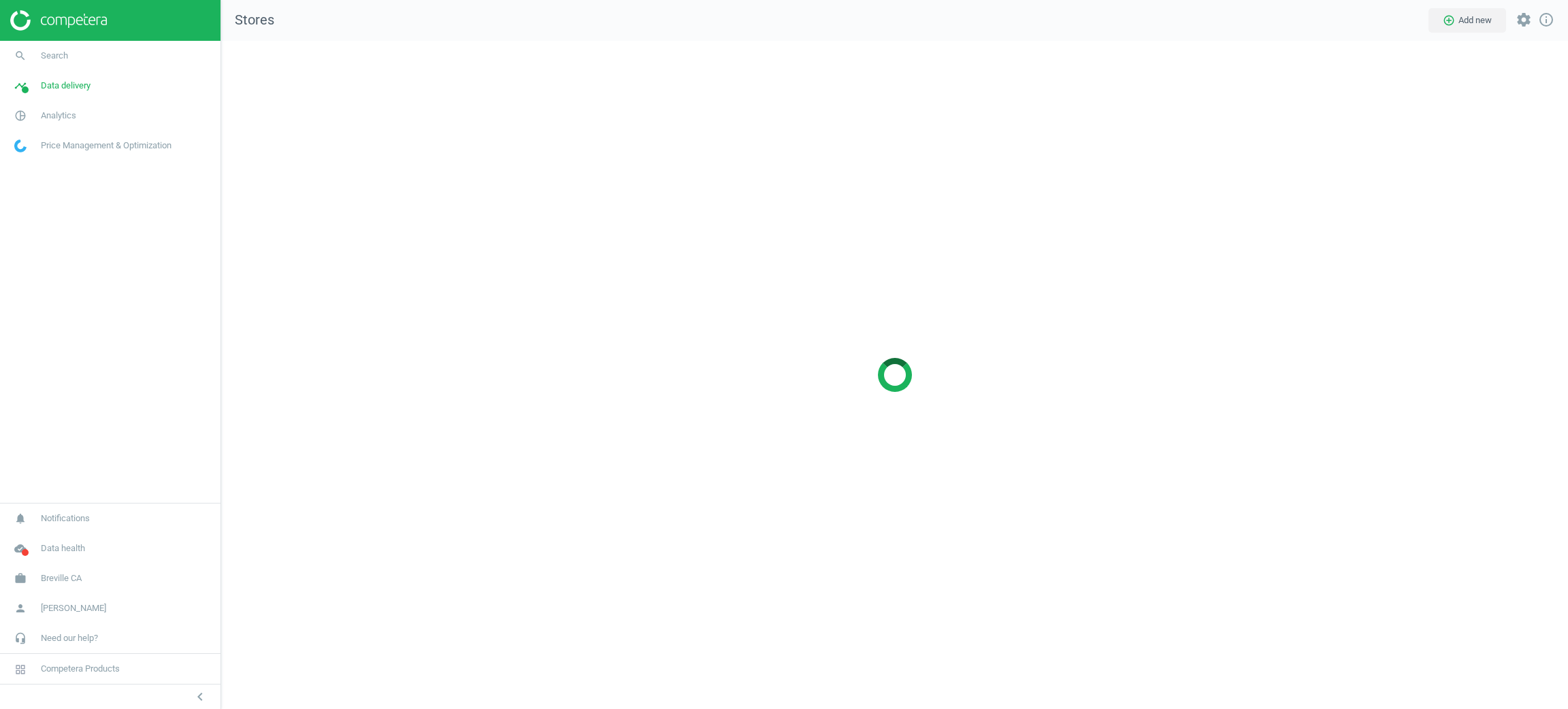
scroll to position [700, 1379]
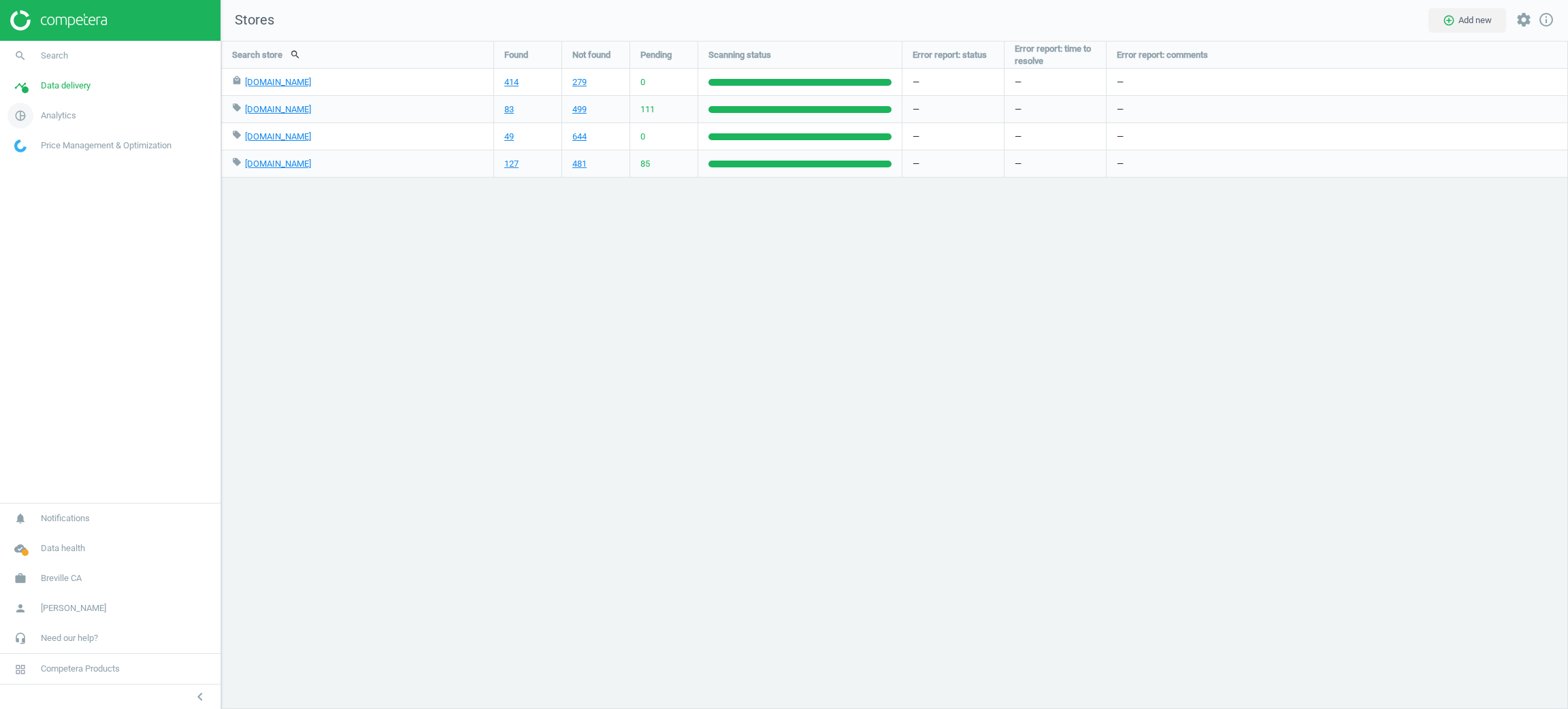
click at [35, 116] on span "pie_chart_outlined" at bounding box center [20, 115] width 40 height 30
click at [43, 163] on span "Products" at bounding box center [30, 166] width 32 height 11
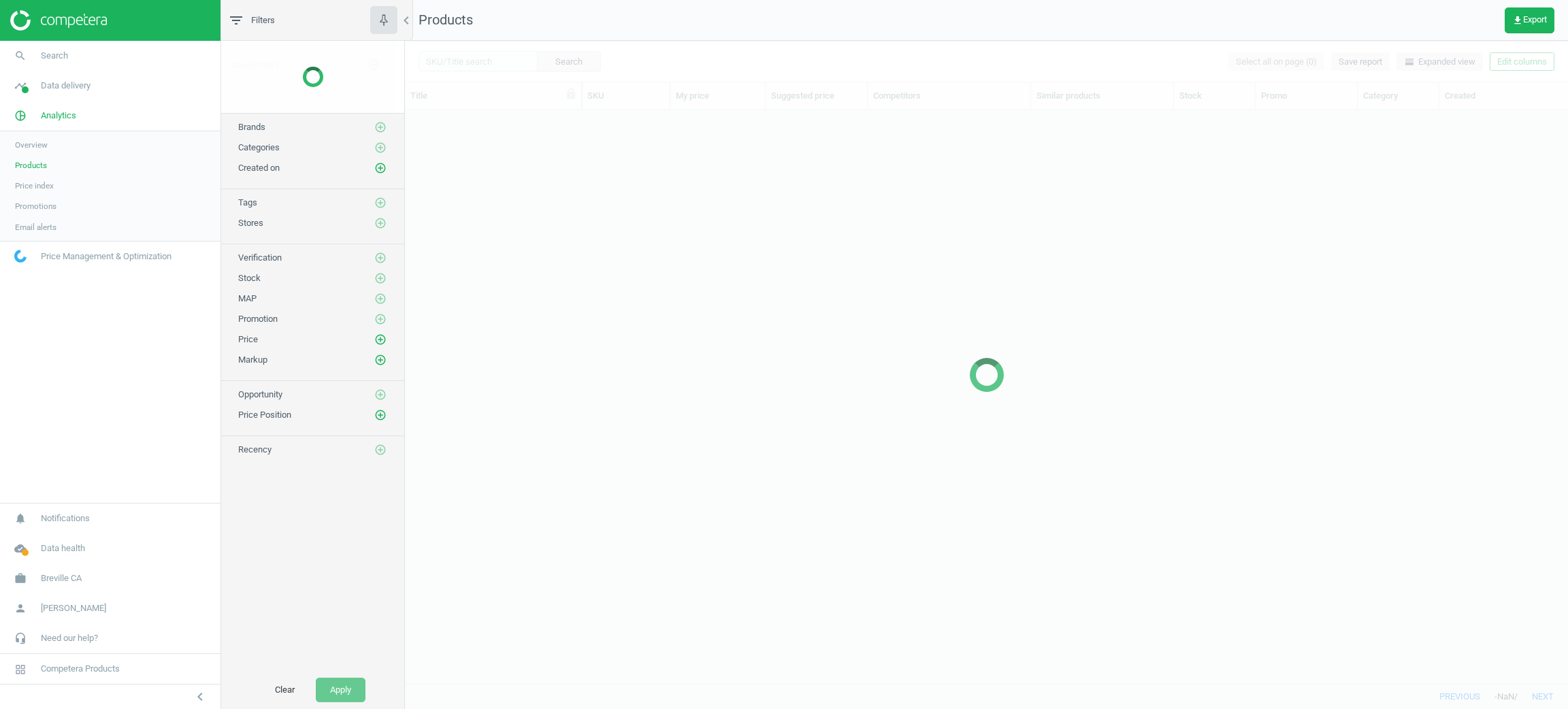
scroll to position [557, 1147]
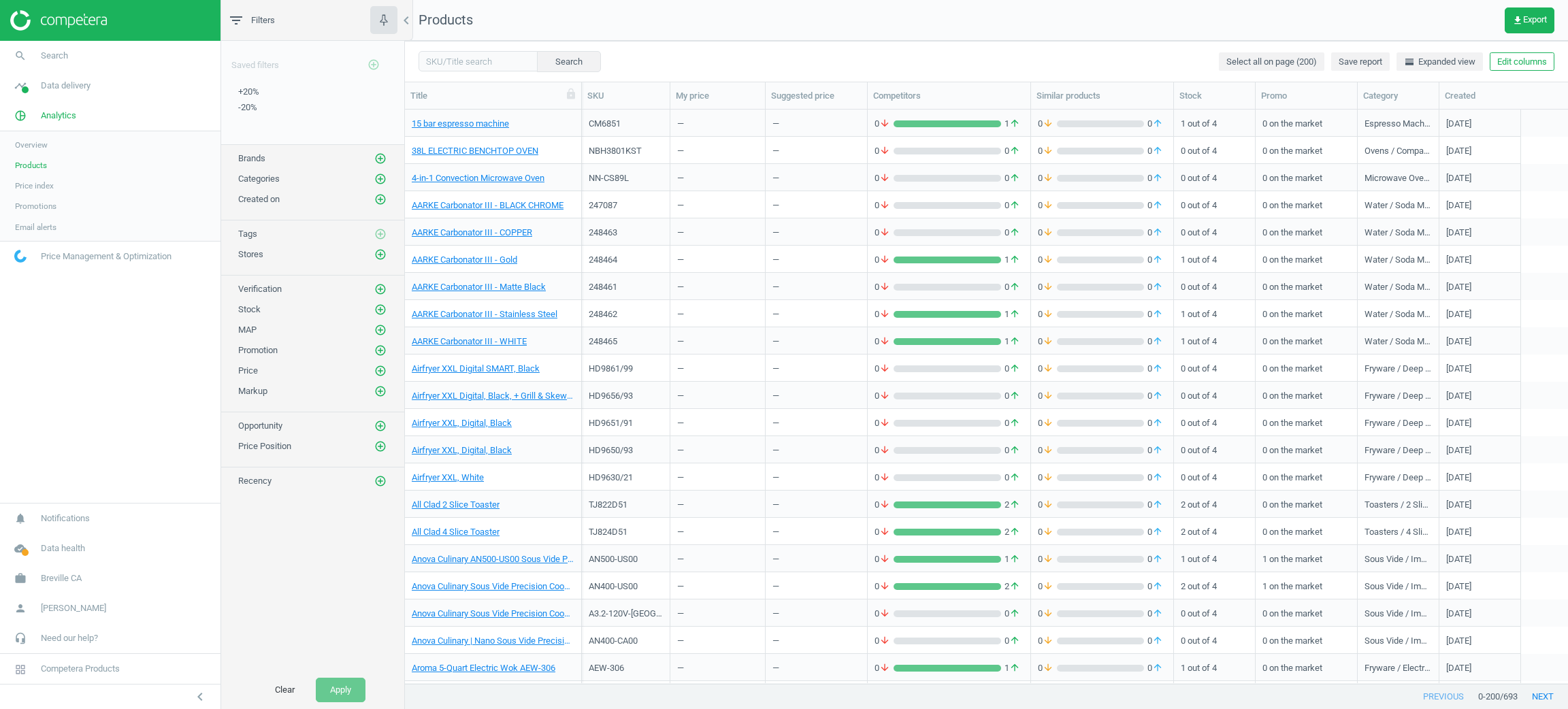
click at [667, 283] on div "248461" at bounding box center [626, 287] width 88 height 28
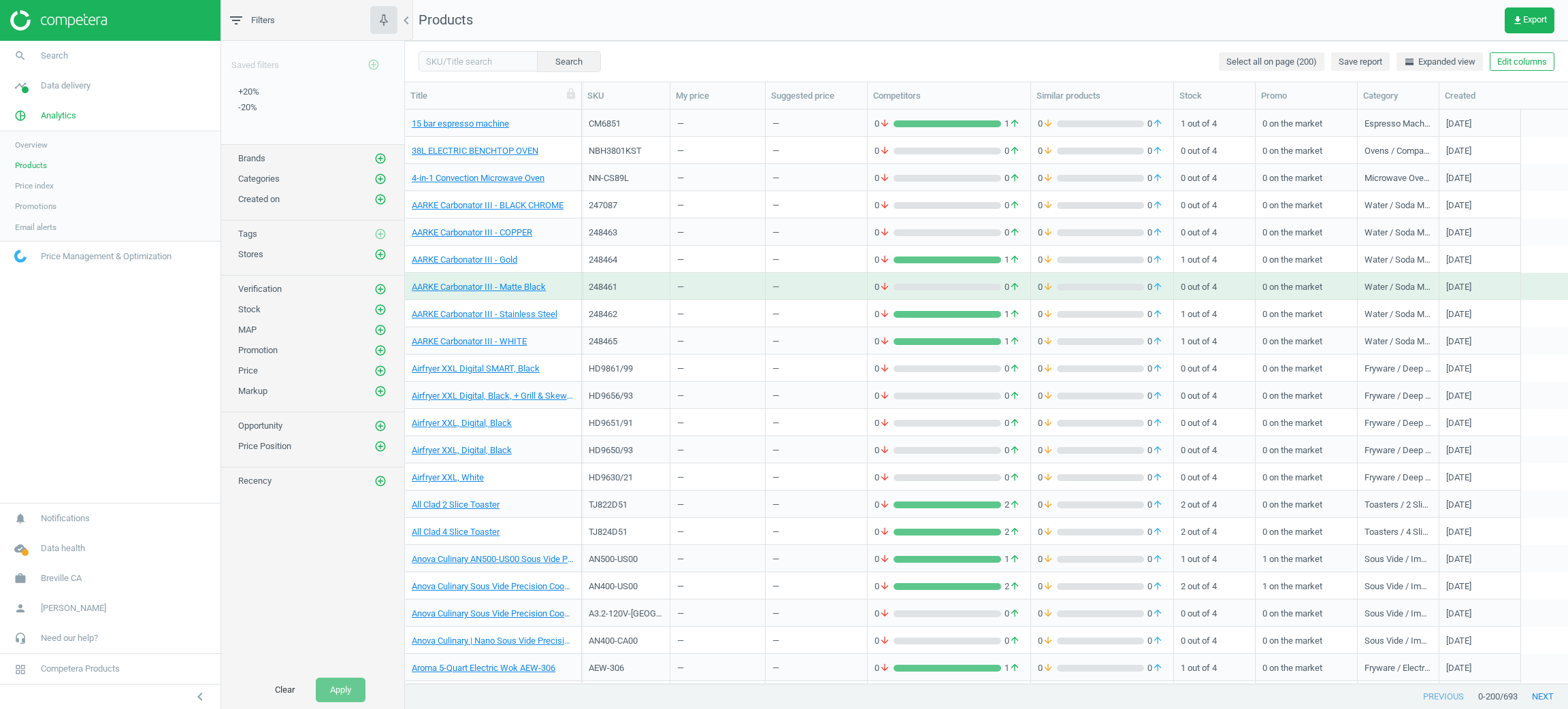
click at [667, 283] on div "248461" at bounding box center [626, 287] width 88 height 28
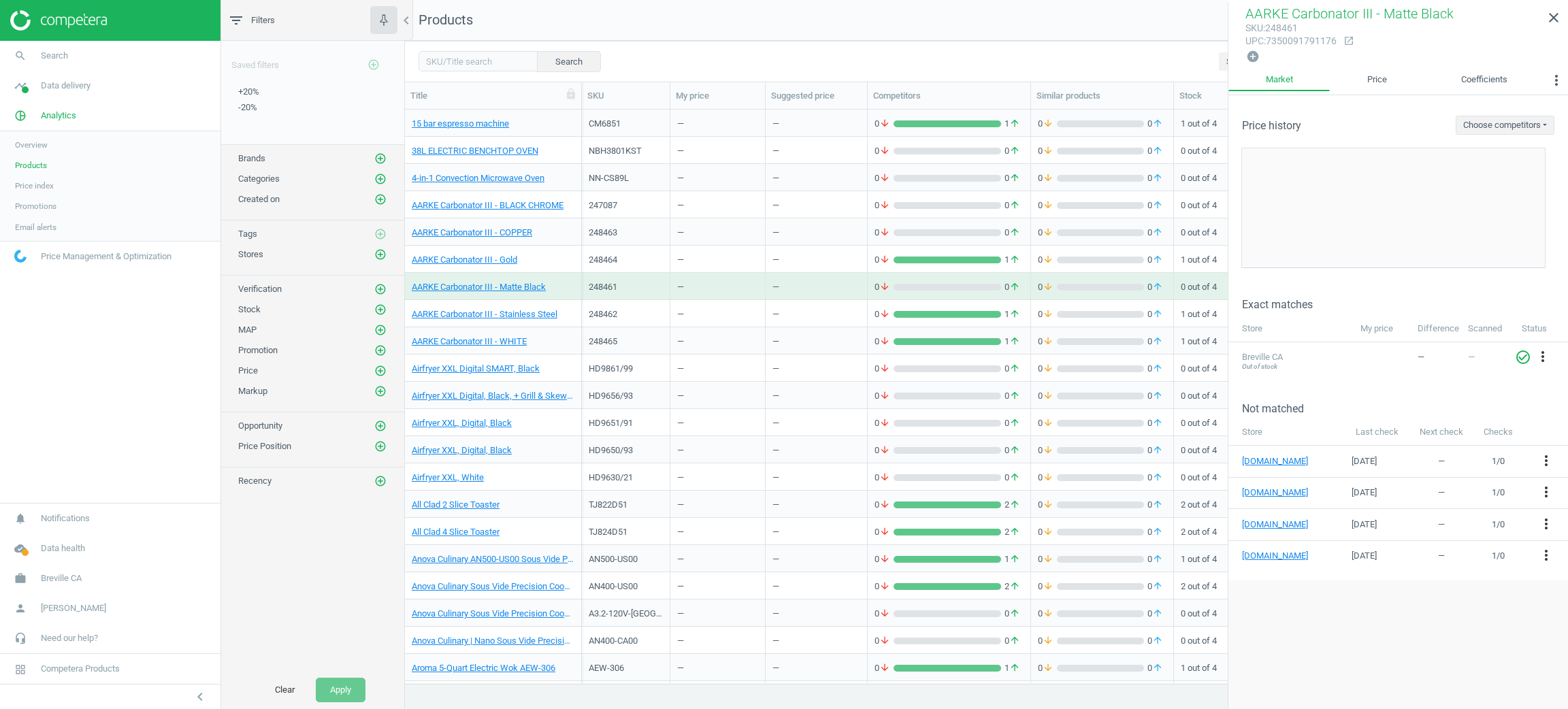
click at [679, 385] on div "—" at bounding box center [717, 395] width 81 height 24
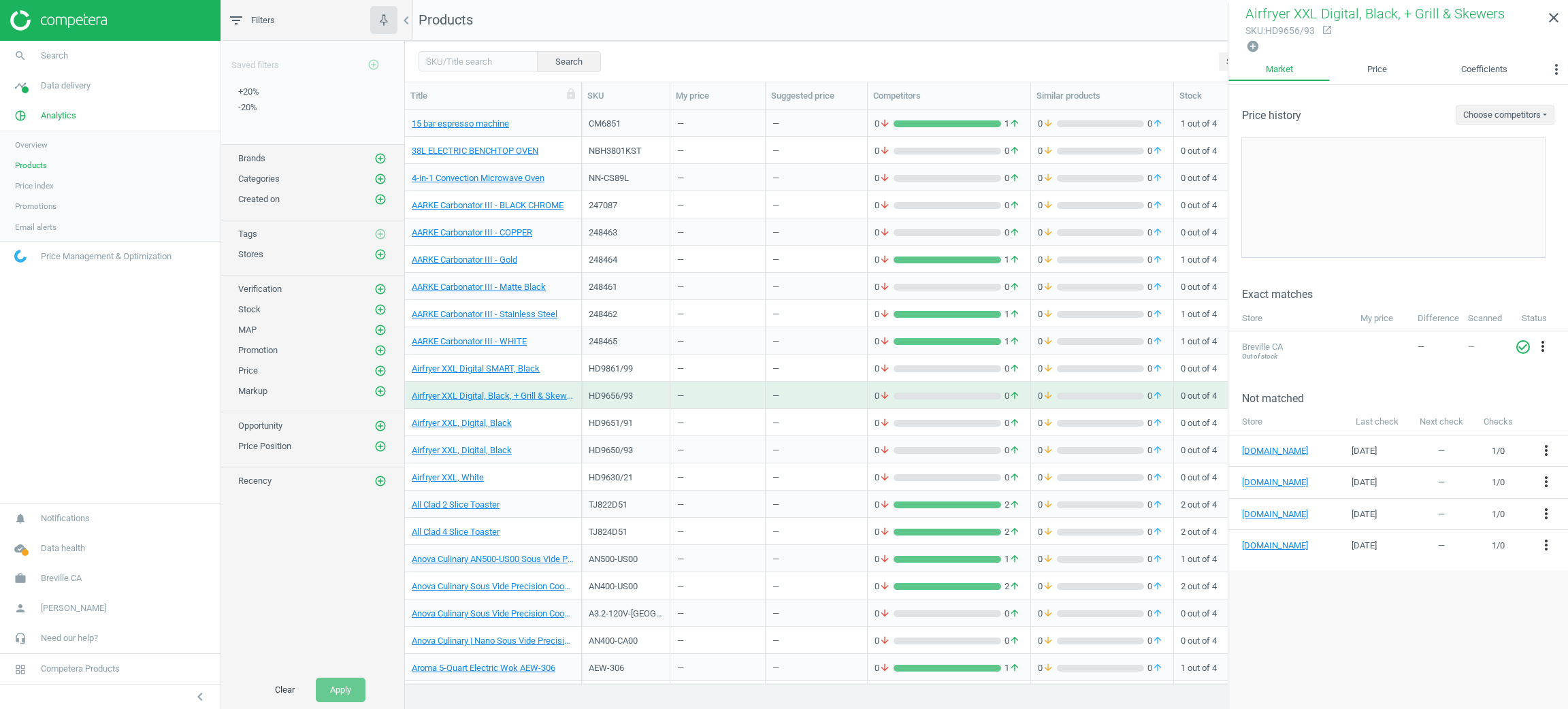
click at [55, 576] on span "Breville CA" at bounding box center [61, 577] width 40 height 12
click at [83, 553] on link "Campaign settings" at bounding box center [110, 558] width 221 height 20
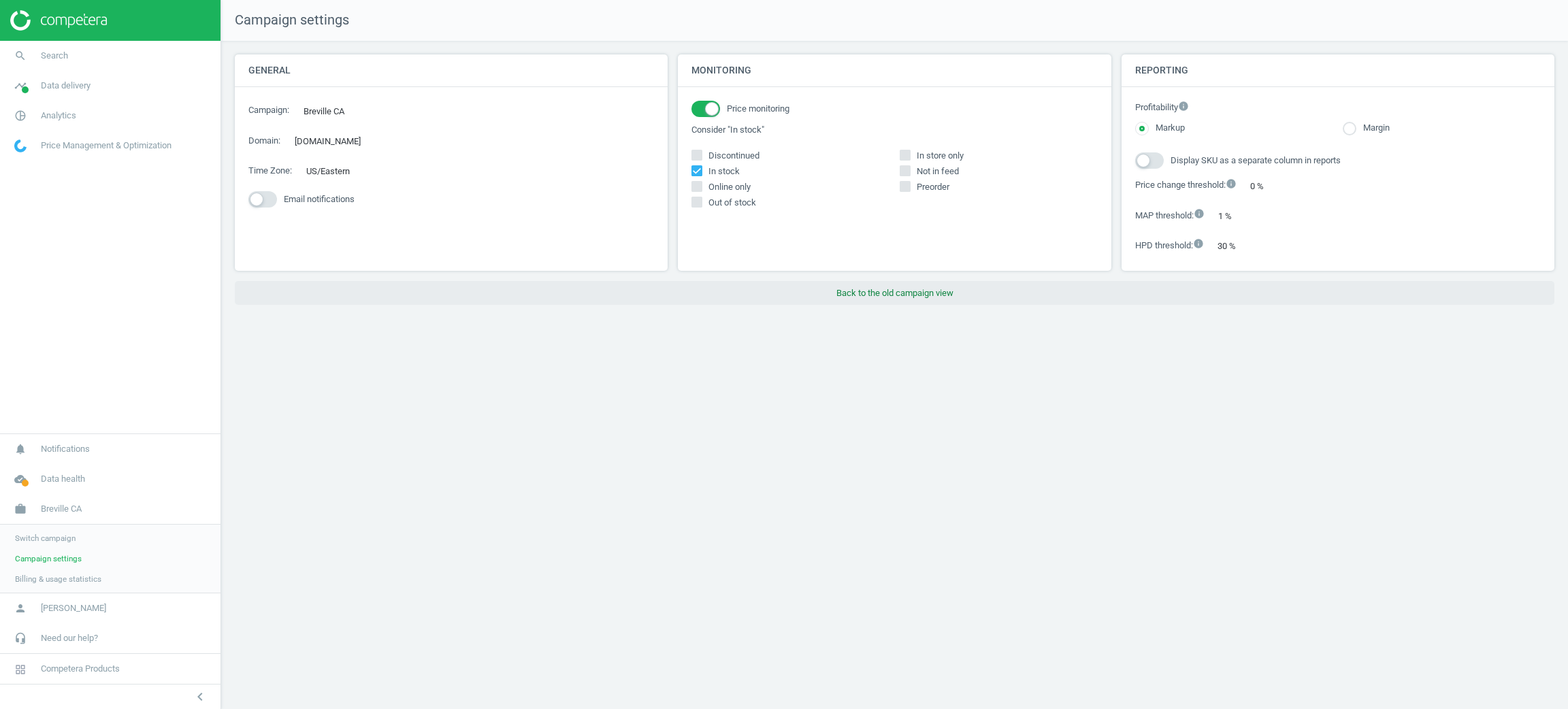
click at [917, 288] on button "Back to the old campaign view" at bounding box center [894, 293] width 1320 height 25
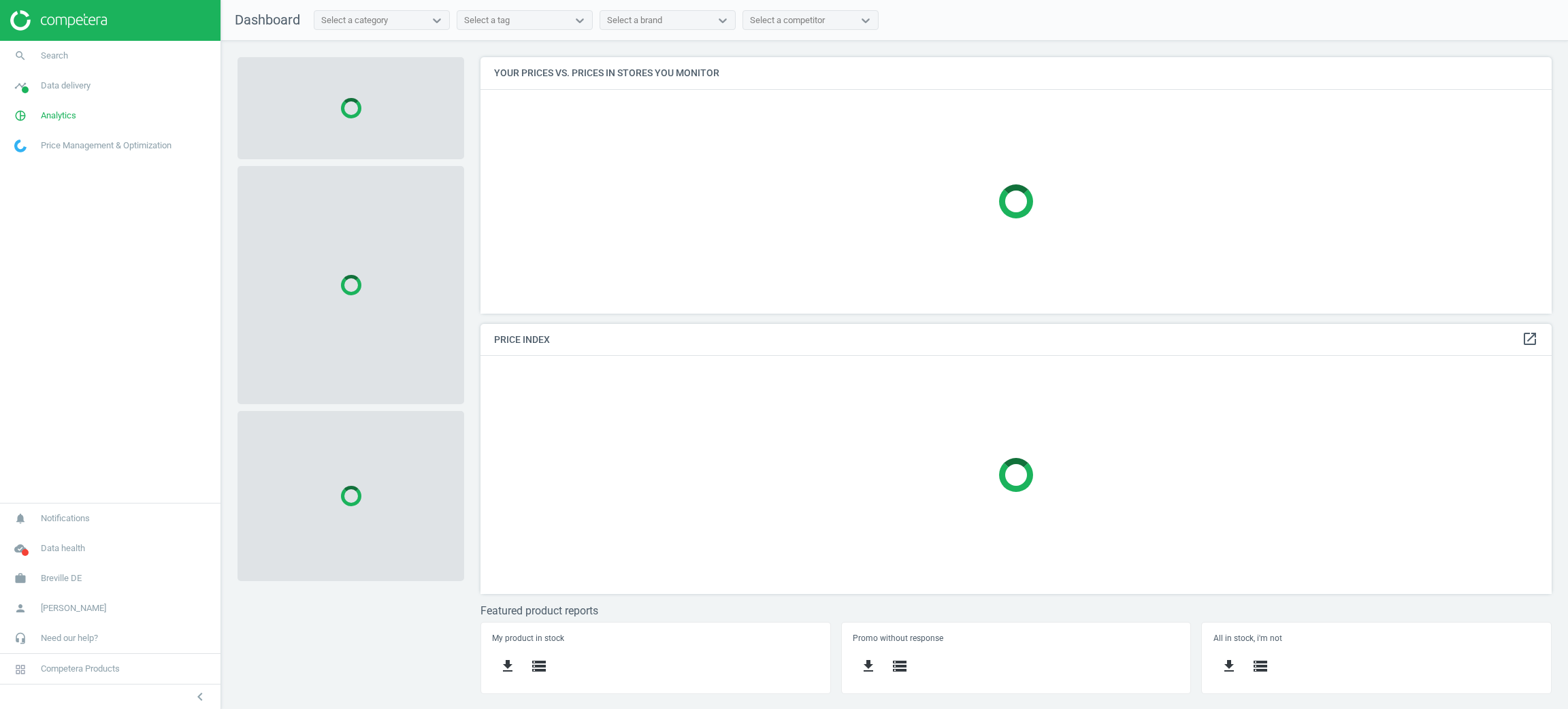
scroll to position [288, 1103]
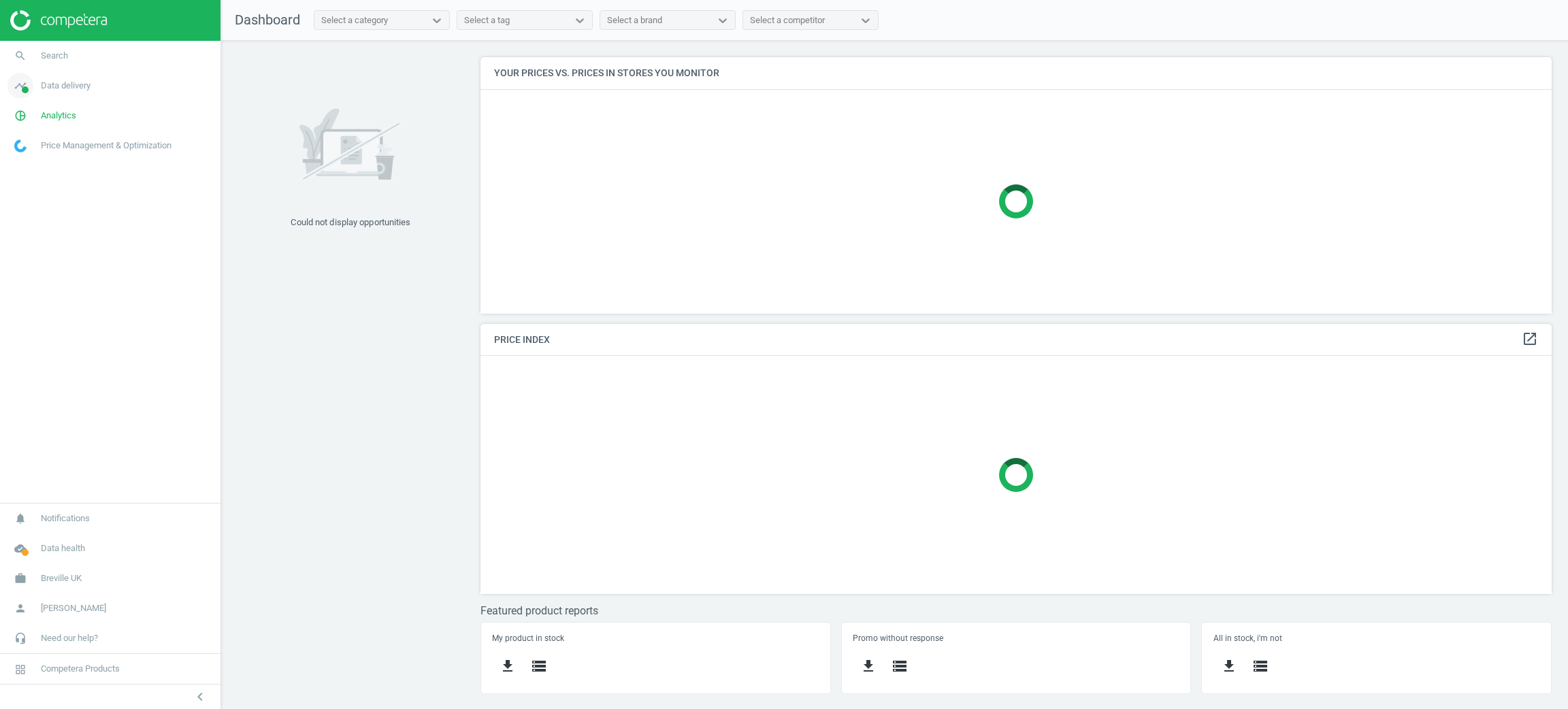
click at [67, 94] on link "timeline Data delivery" at bounding box center [110, 86] width 221 height 30
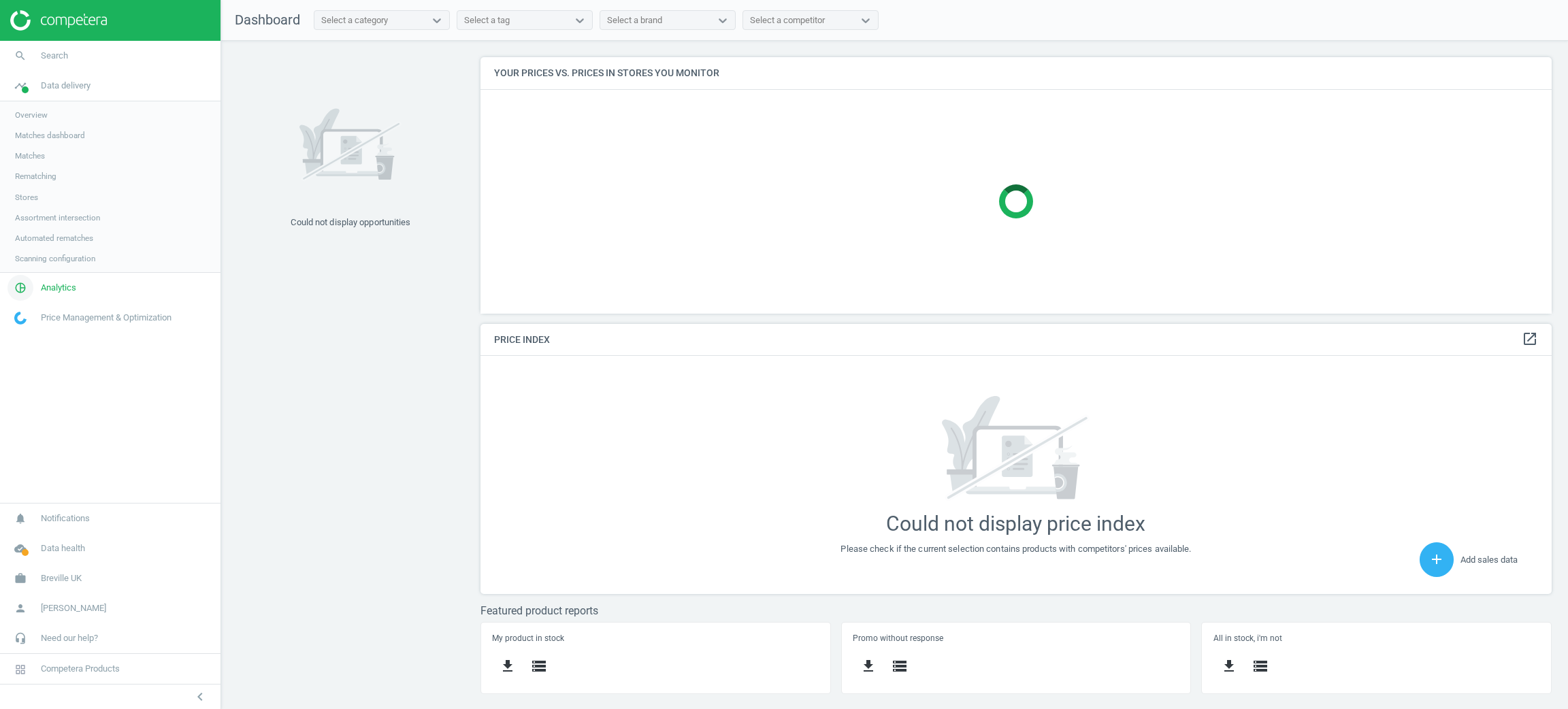
click at [68, 284] on span "Analytics" at bounding box center [58, 287] width 35 height 12
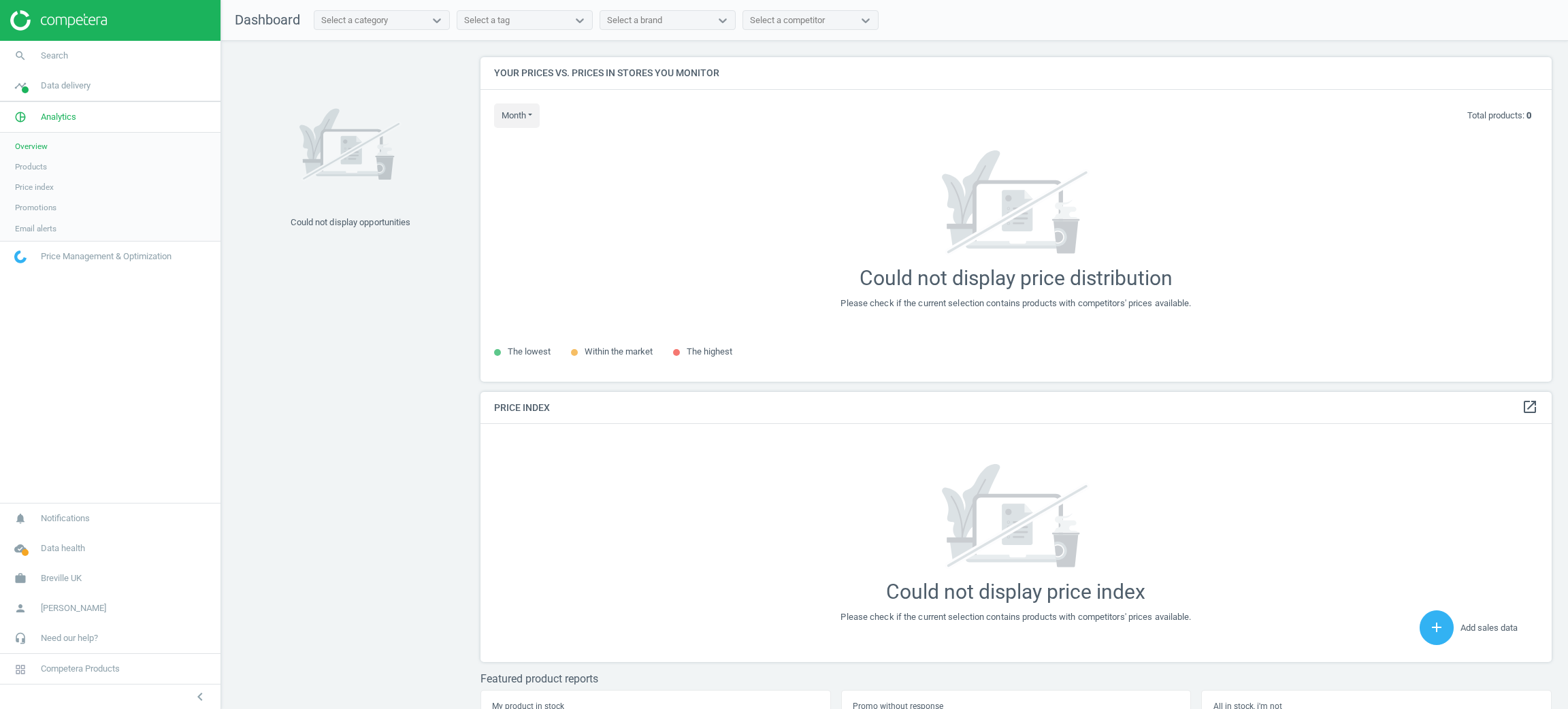
scroll to position [357, 1087]
click at [50, 166] on link "Products" at bounding box center [110, 166] width 221 height 20
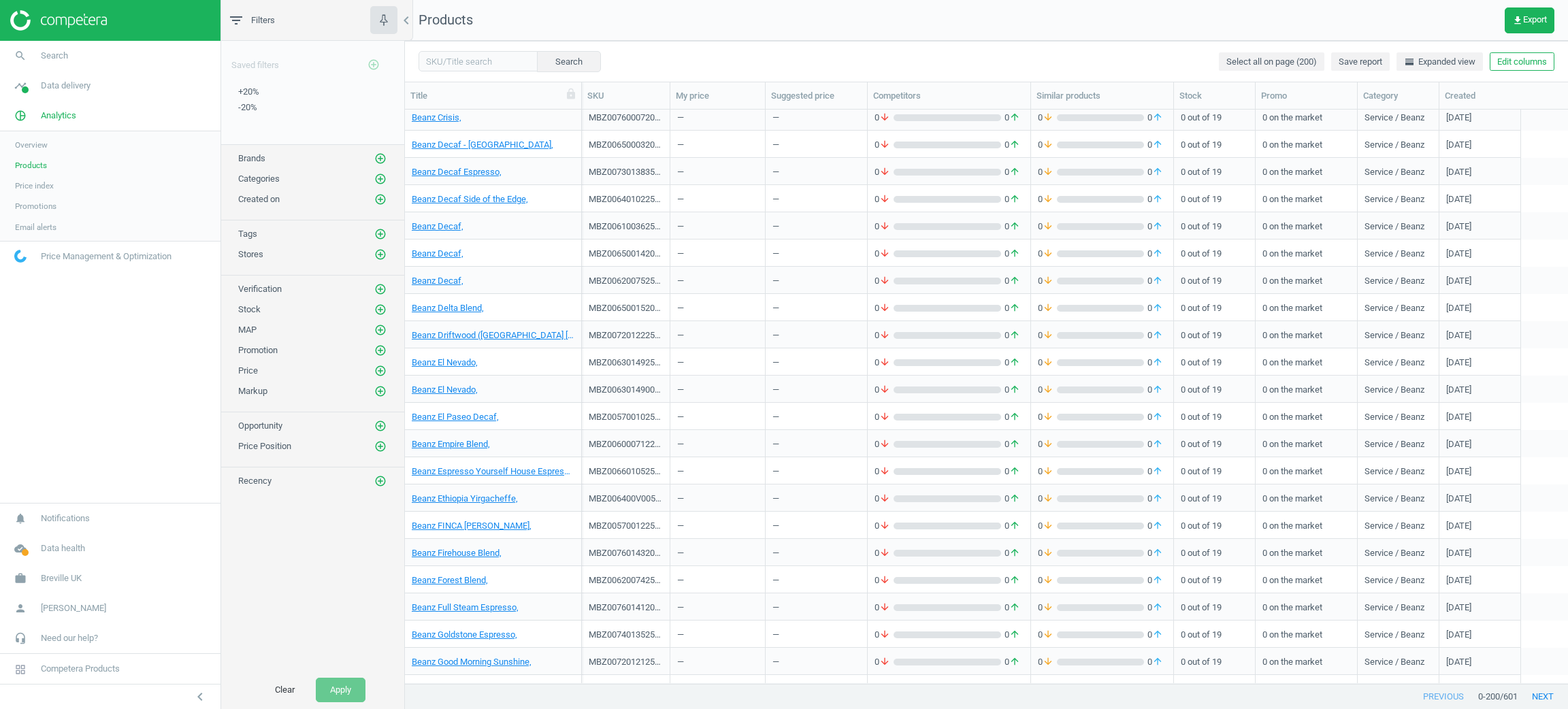
scroll to position [1326, 0]
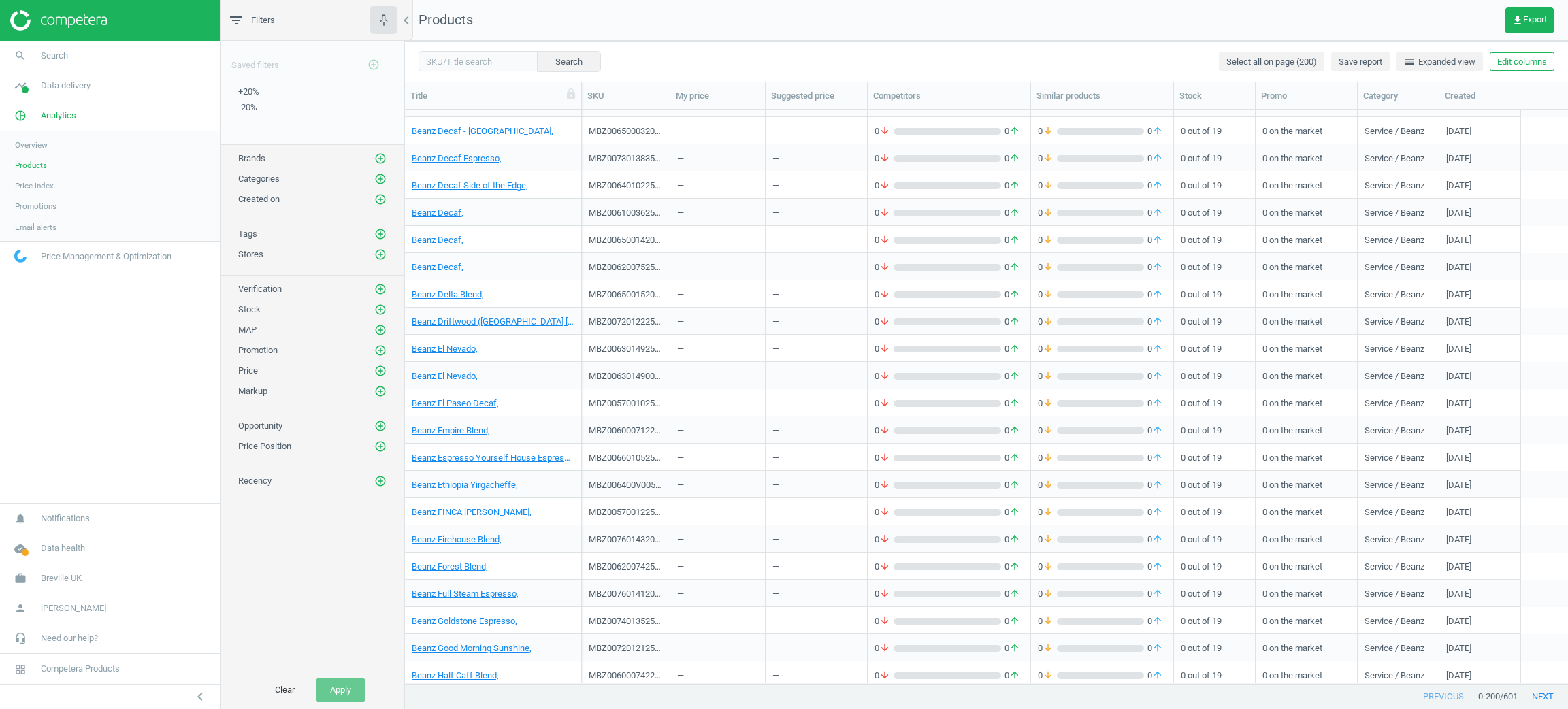
click at [645, 422] on div "AEG, 7 Series Digital Kettle, EWA7800-U EWA7800-U — — 0 arrow_downward 0 arrow_…" at bounding box center [986, 396] width 1162 height 574
click at [645, 422] on div "MBZ00600071220GM" at bounding box center [625, 429] width 74 height 24
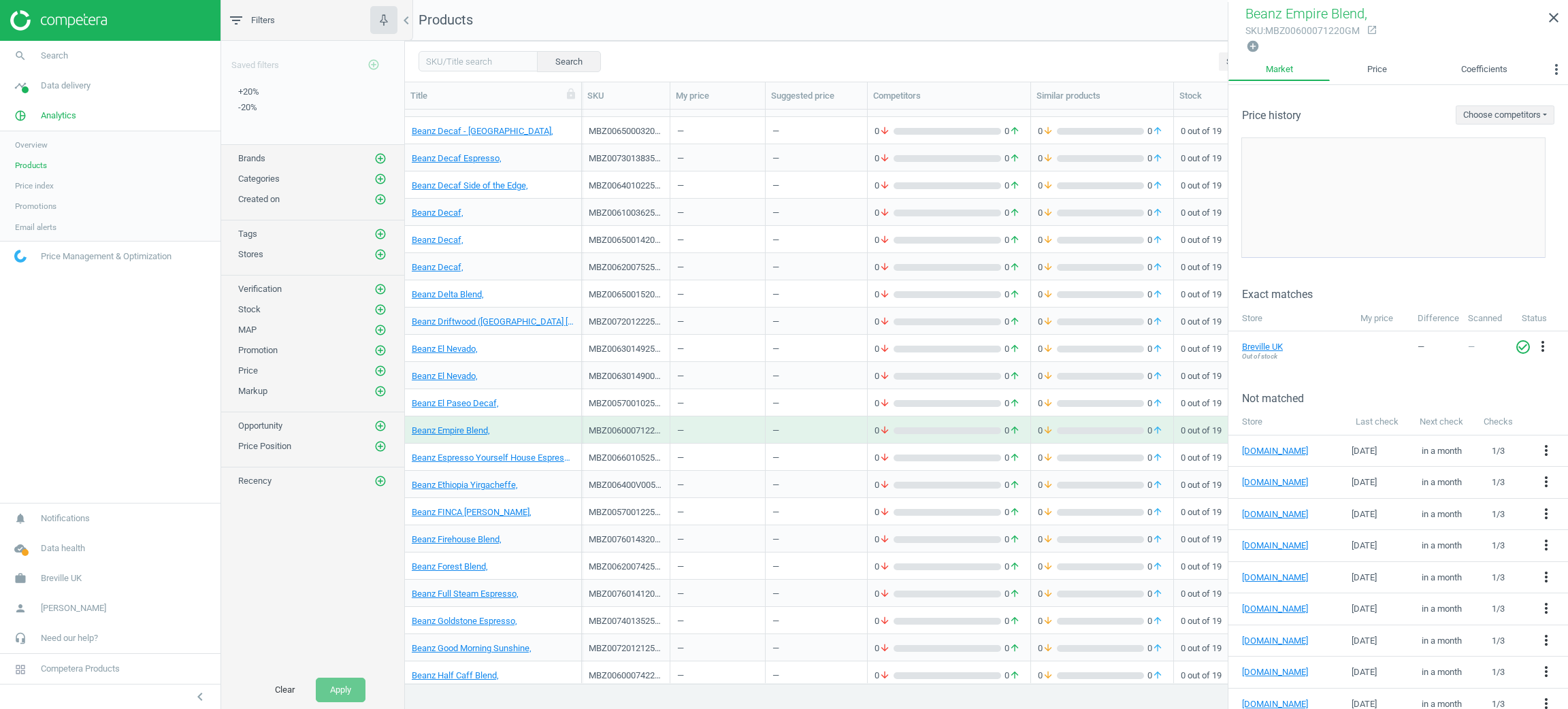
click at [642, 554] on div "MBZ00620074250GM" at bounding box center [625, 566] width 74 height 24
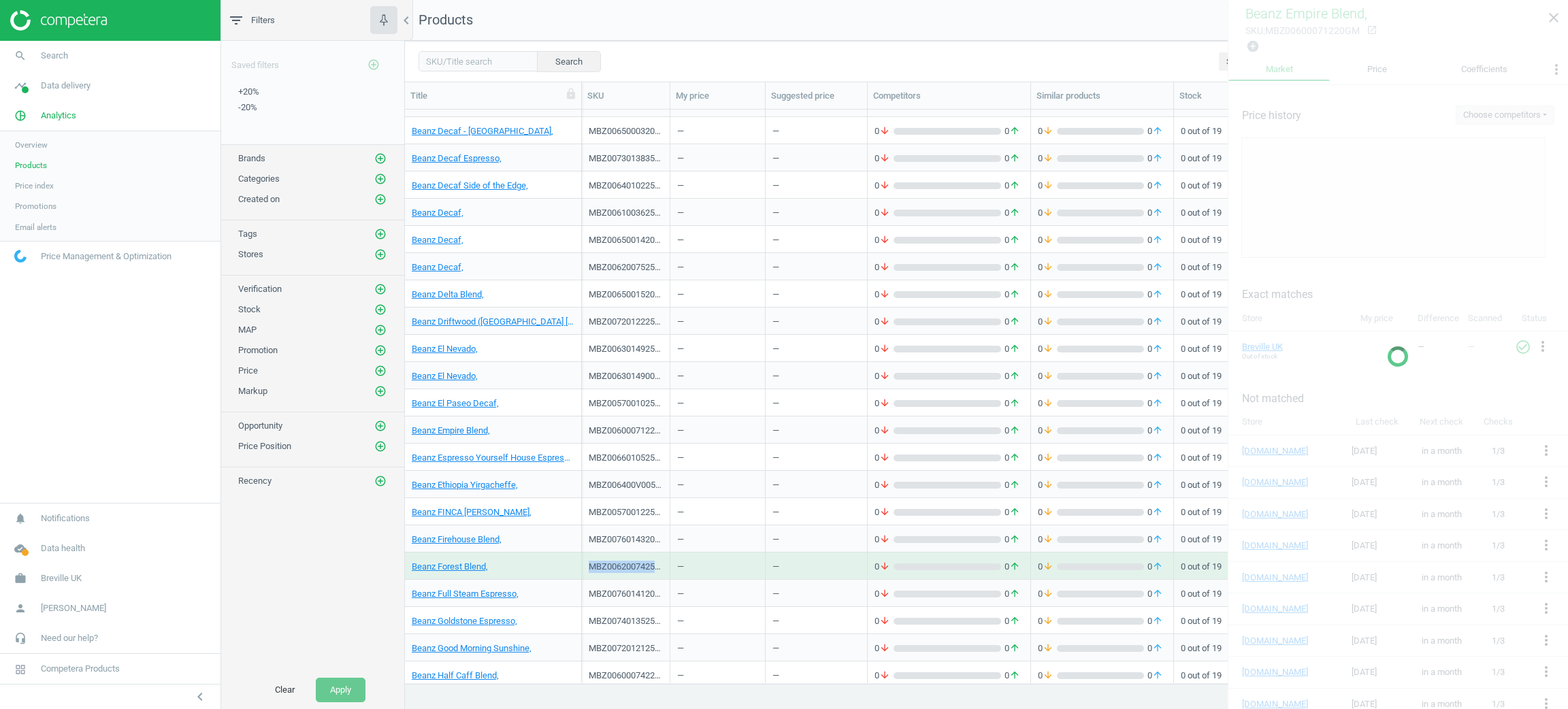
click at [642, 554] on div "MBZ00620074250GM" at bounding box center [625, 566] width 74 height 24
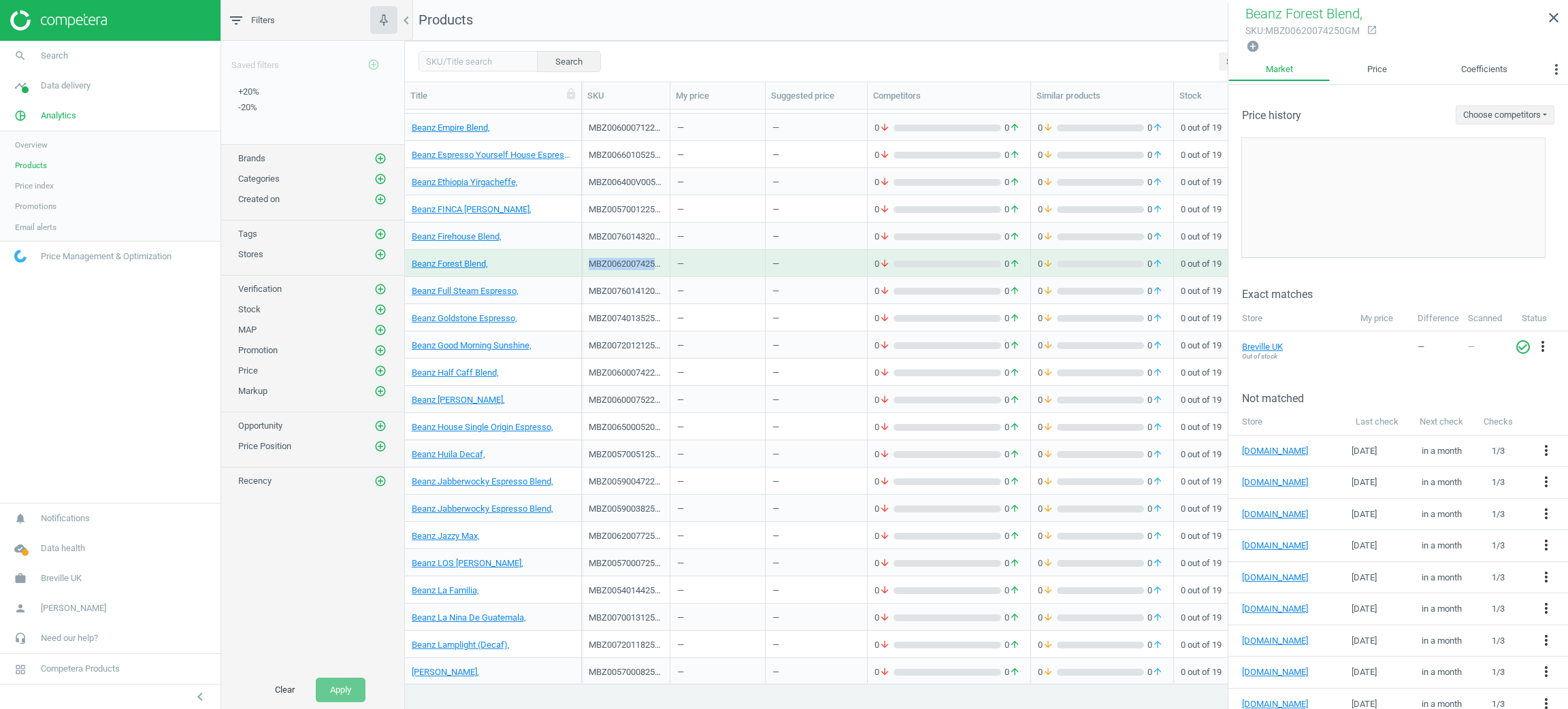
scroll to position [1633, 0]
click at [642, 553] on body "Group 2 Created with Sketch. ic/cloud_download/grey600 Created with Sketch. gra…" at bounding box center [784, 354] width 1568 height 709
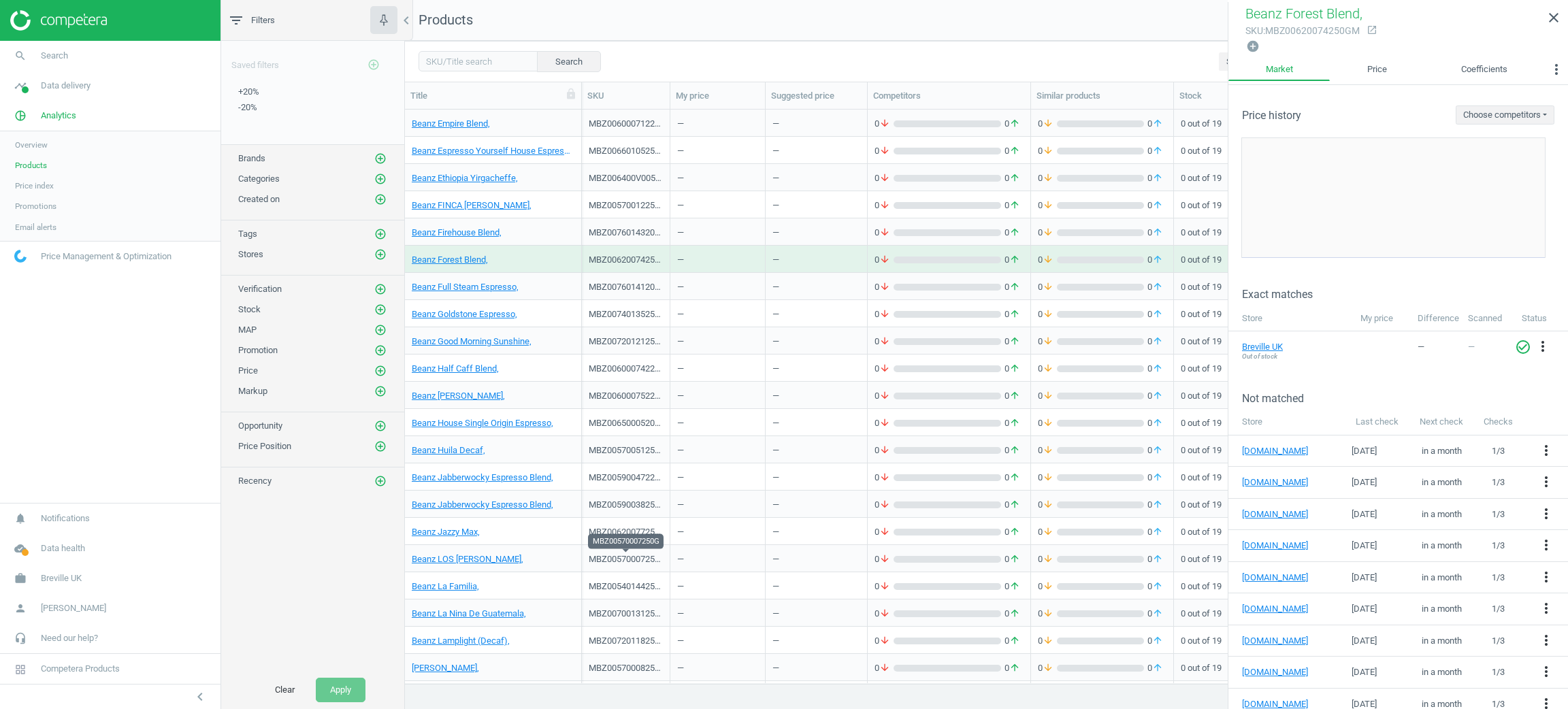
click at [657, 530] on div "MBZ00620077250GM" at bounding box center [625, 532] width 74 height 12
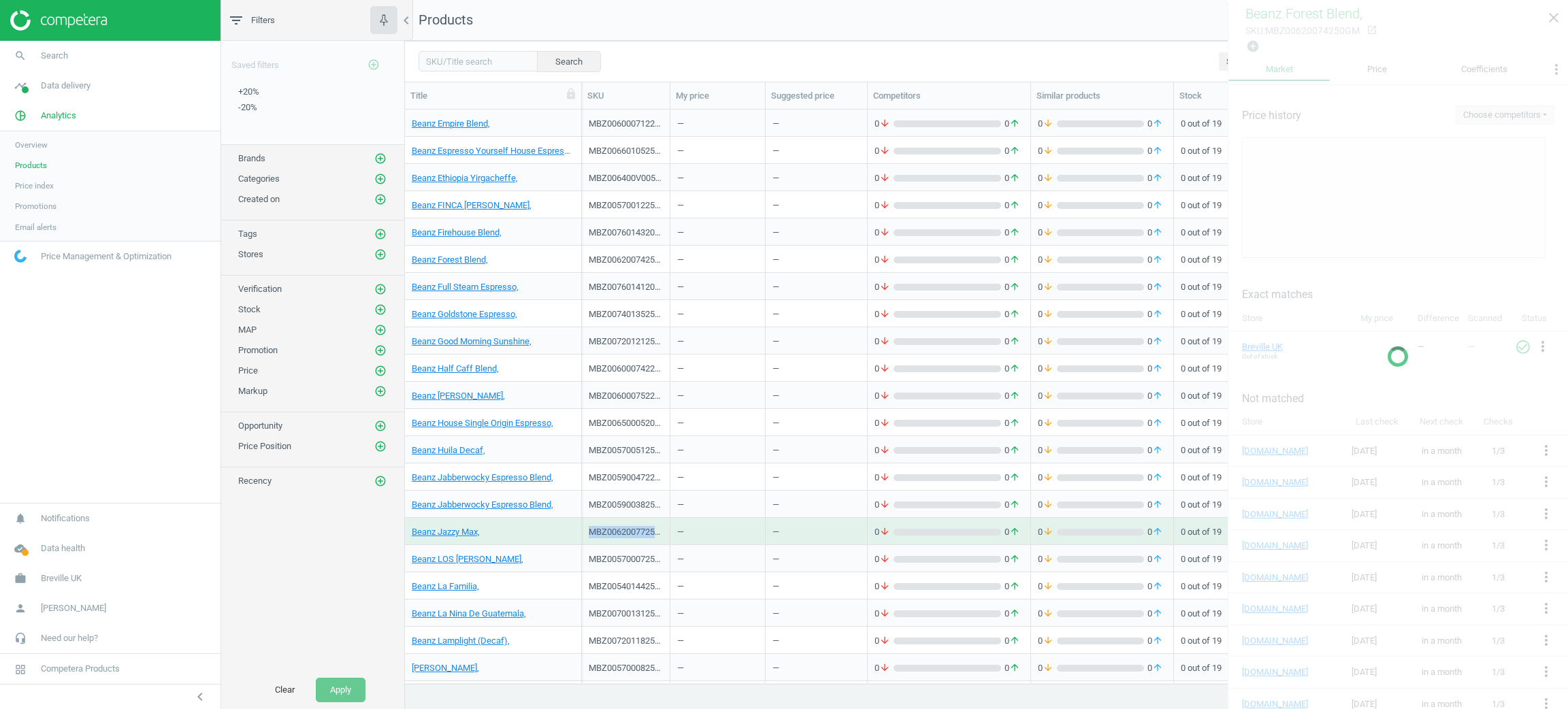
click at [657, 530] on div "MBZ00620077250GM" at bounding box center [625, 532] width 74 height 12
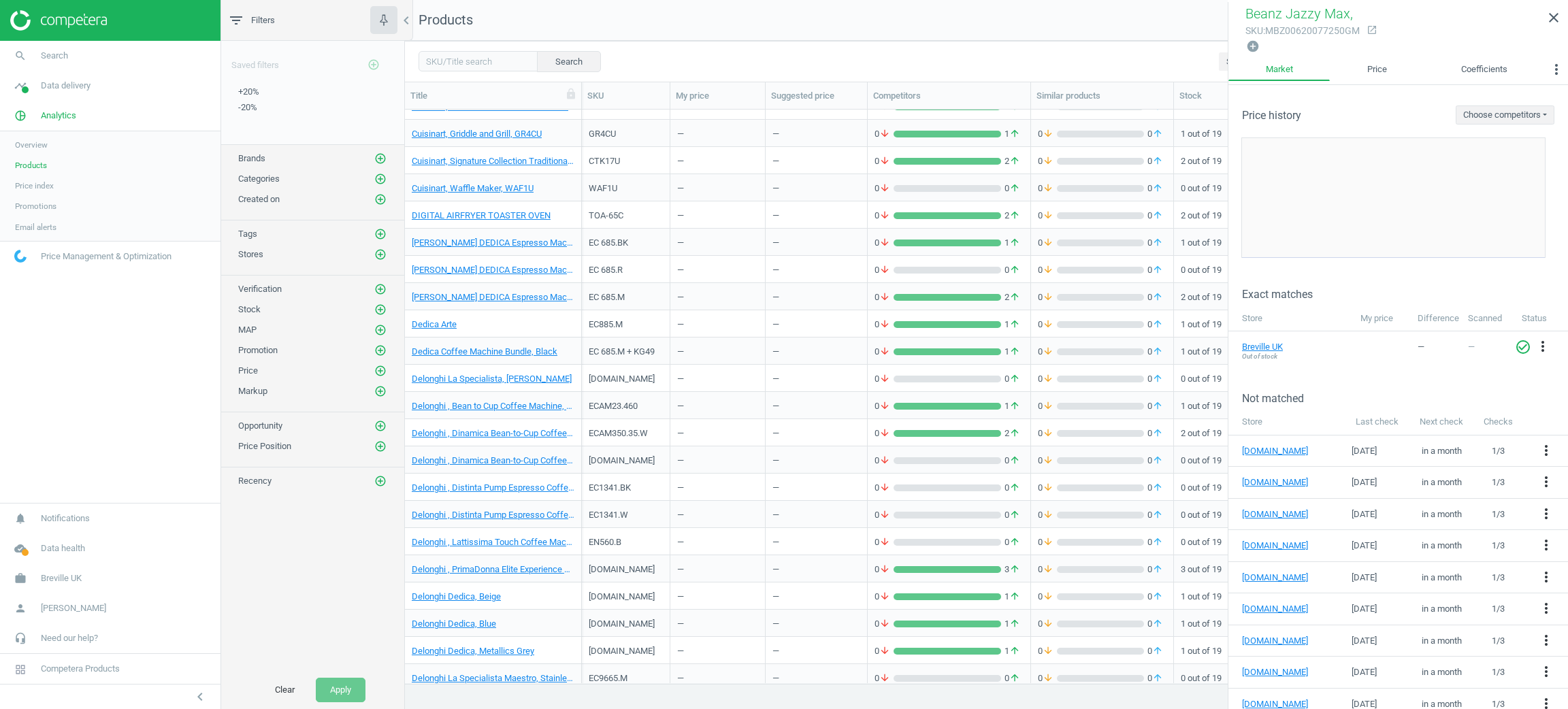
scroll to position [4183, 0]
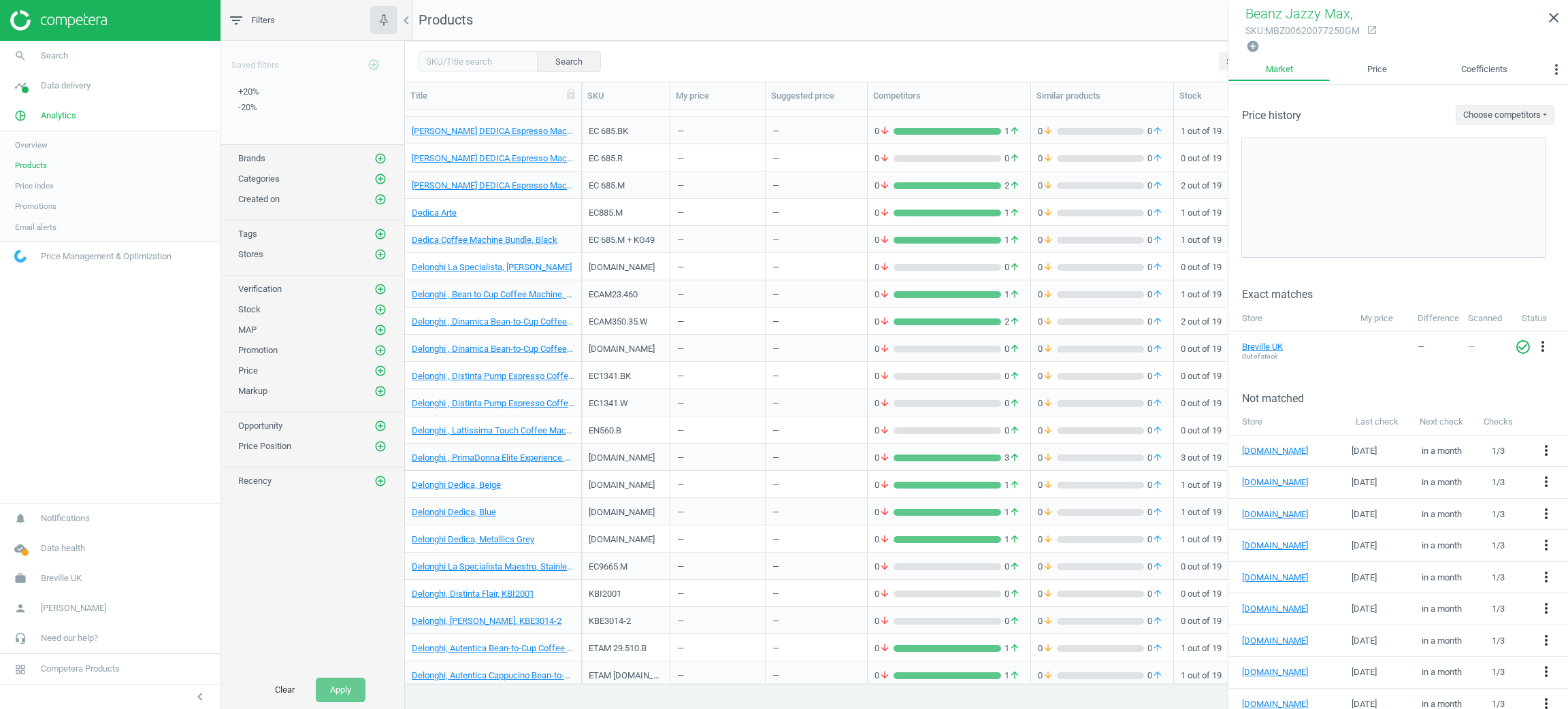
click at [666, 498] on div "EC785.AZ" at bounding box center [626, 512] width 88 height 28
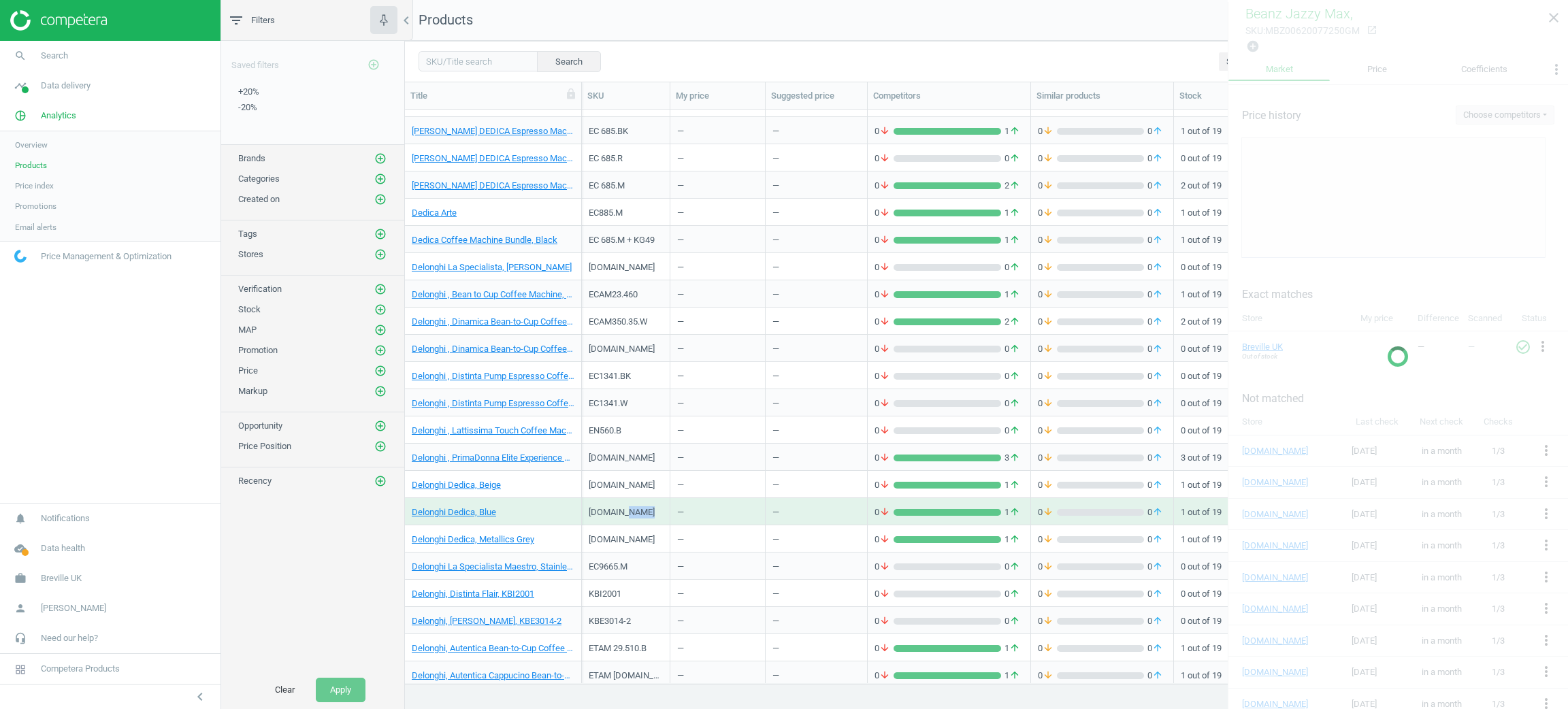
click at [666, 498] on div "EC785.AZ" at bounding box center [626, 512] width 88 height 28
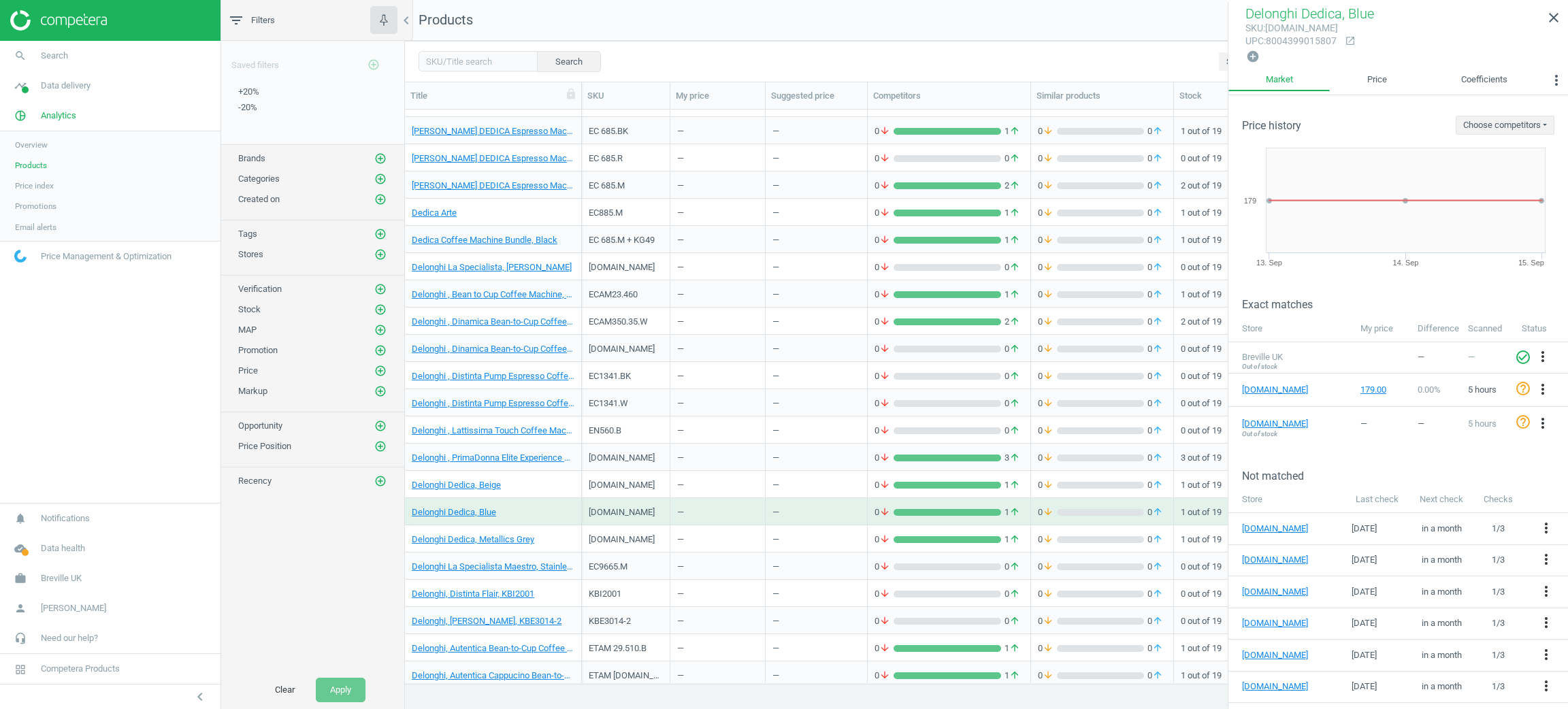
click at [672, 418] on div "—" at bounding box center [718, 430] width 96 height 28
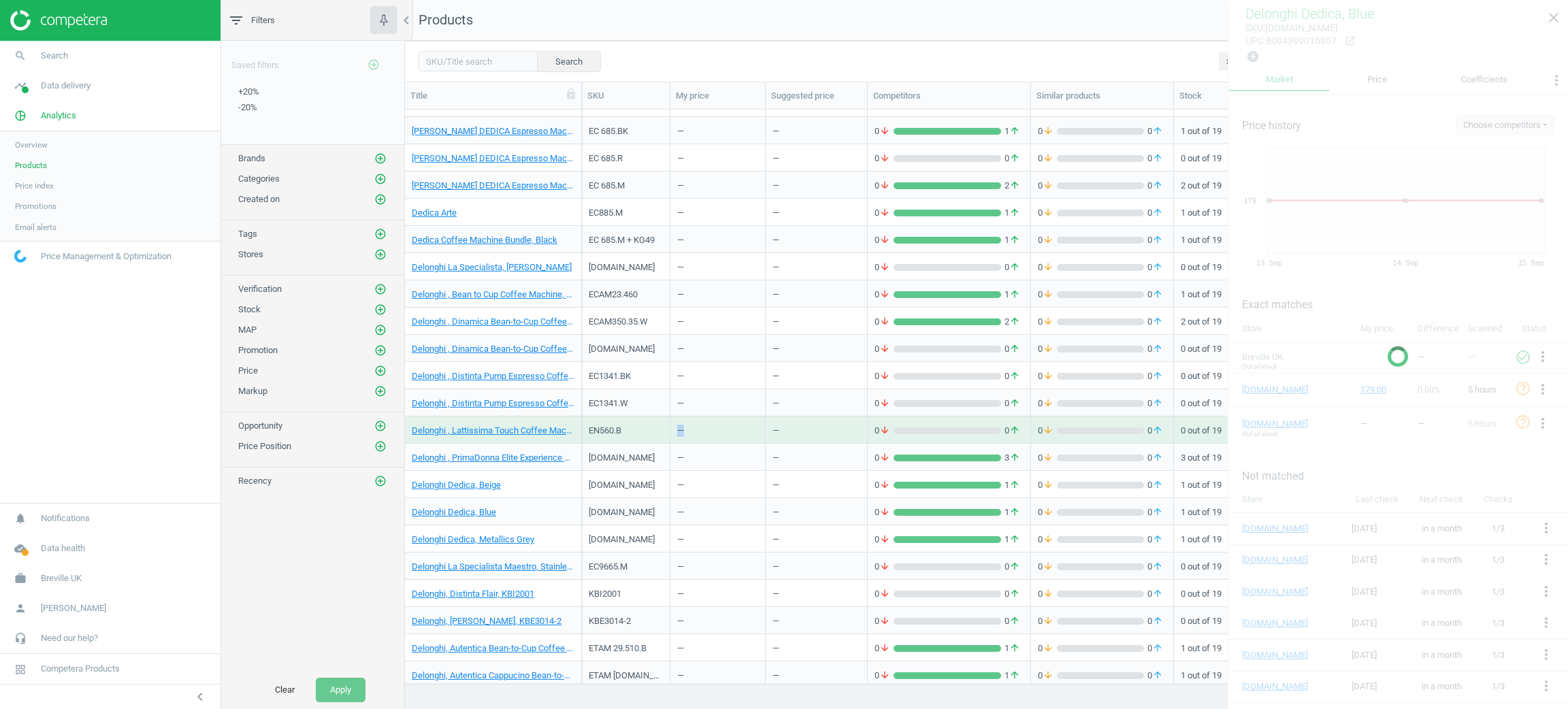
click at [672, 418] on div "—" at bounding box center [718, 430] width 96 height 28
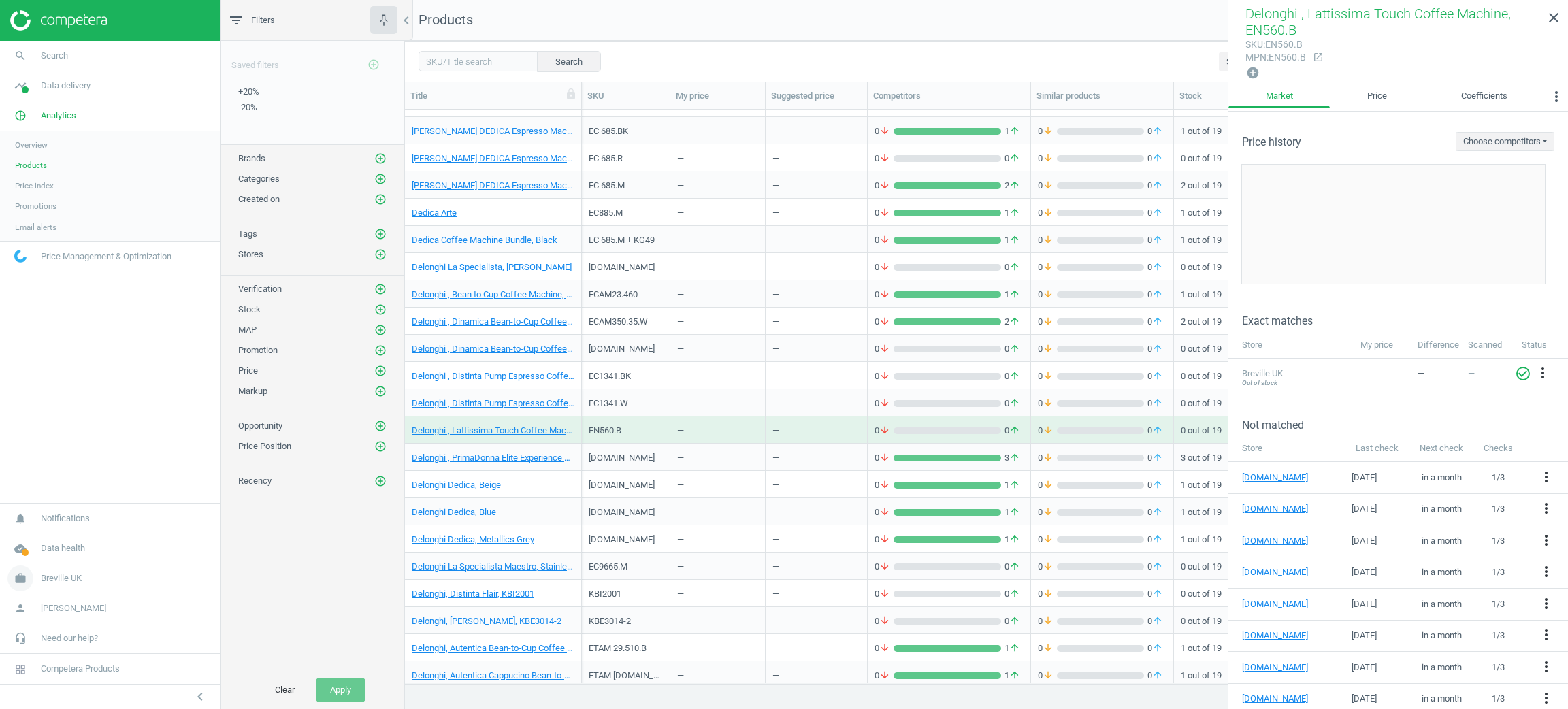
click at [46, 589] on link "work Breville UK" at bounding box center [110, 578] width 221 height 30
click at [51, 569] on link "Billing & usage statistics" at bounding box center [110, 578] width 221 height 20
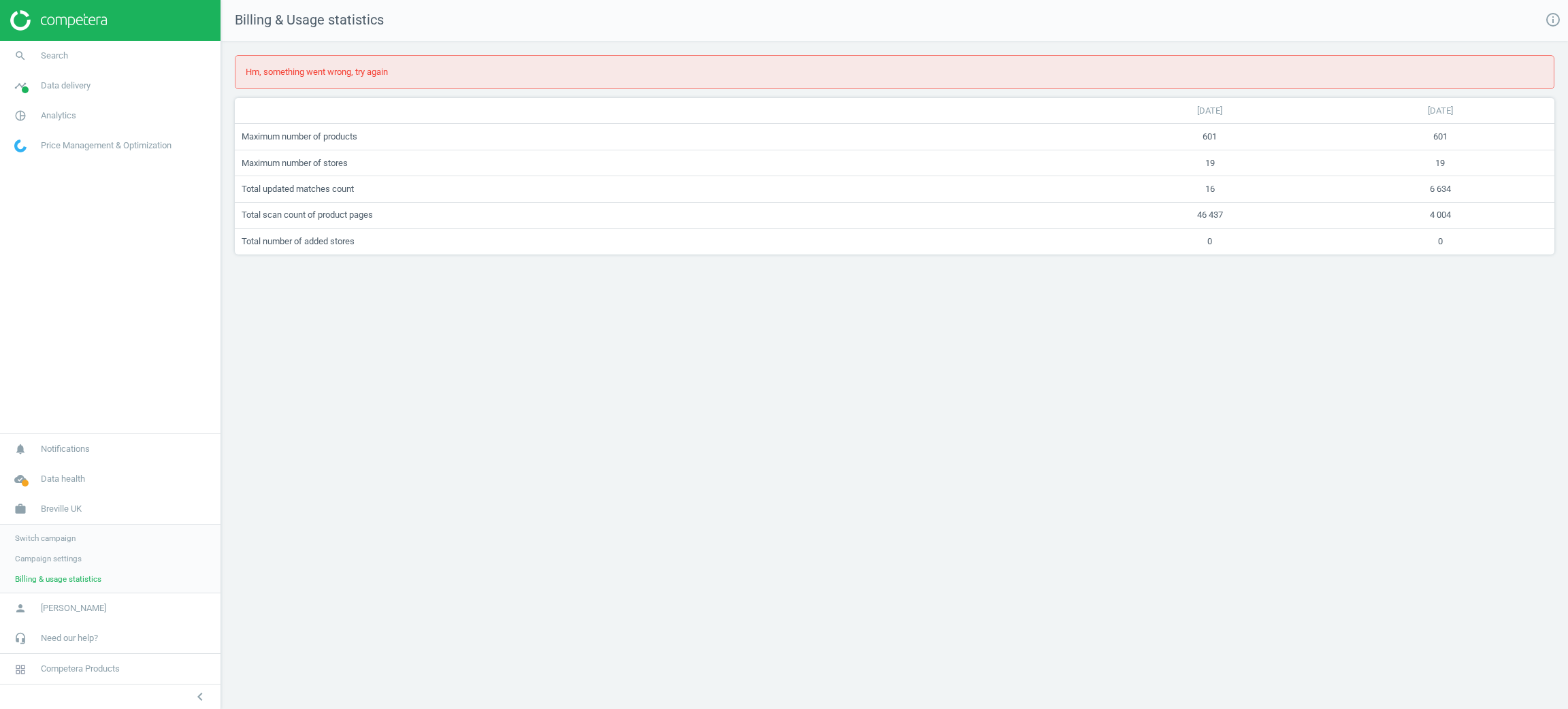
click at [64, 553] on span "Campaign settings" at bounding box center [48, 558] width 67 height 11
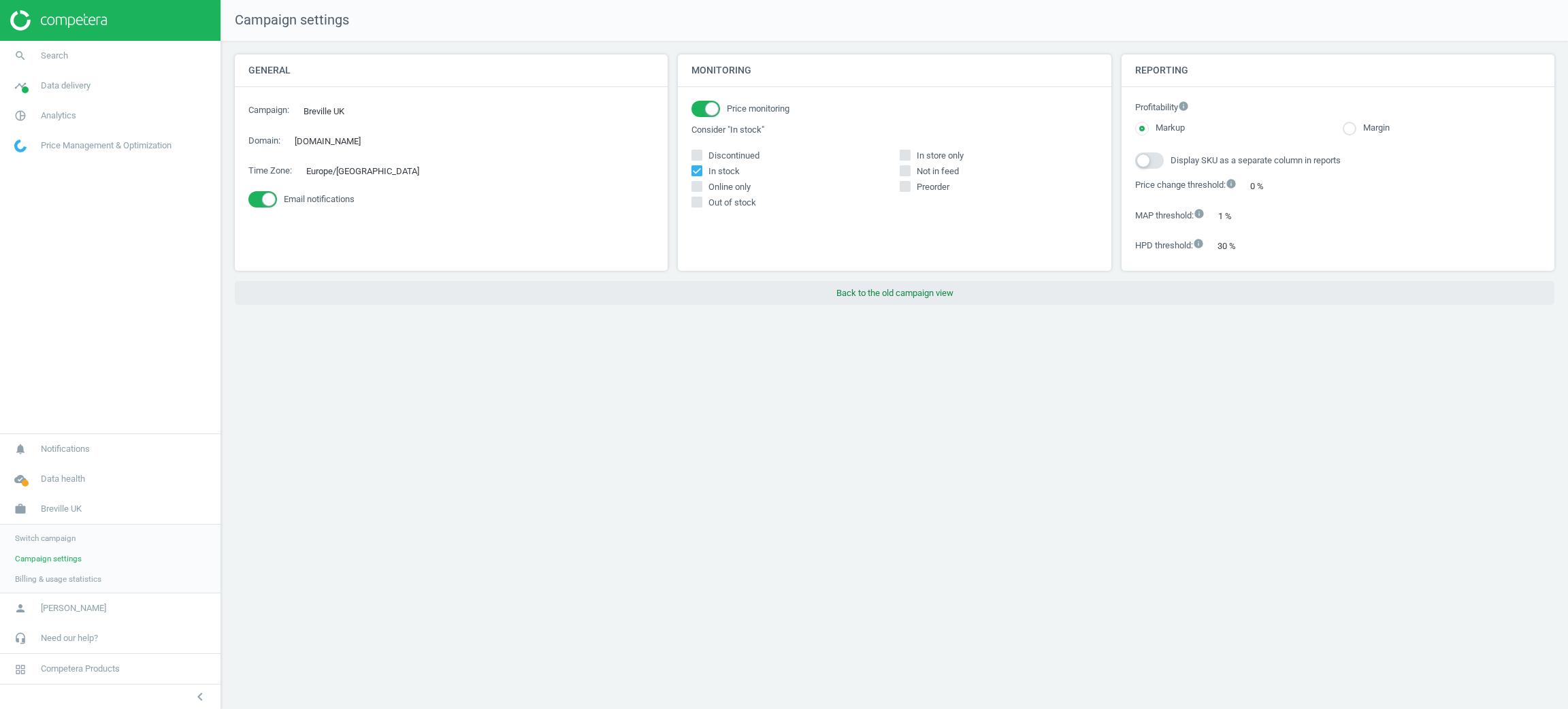
click at [900, 298] on button "Back to the old campaign view" at bounding box center [894, 293] width 1320 height 25
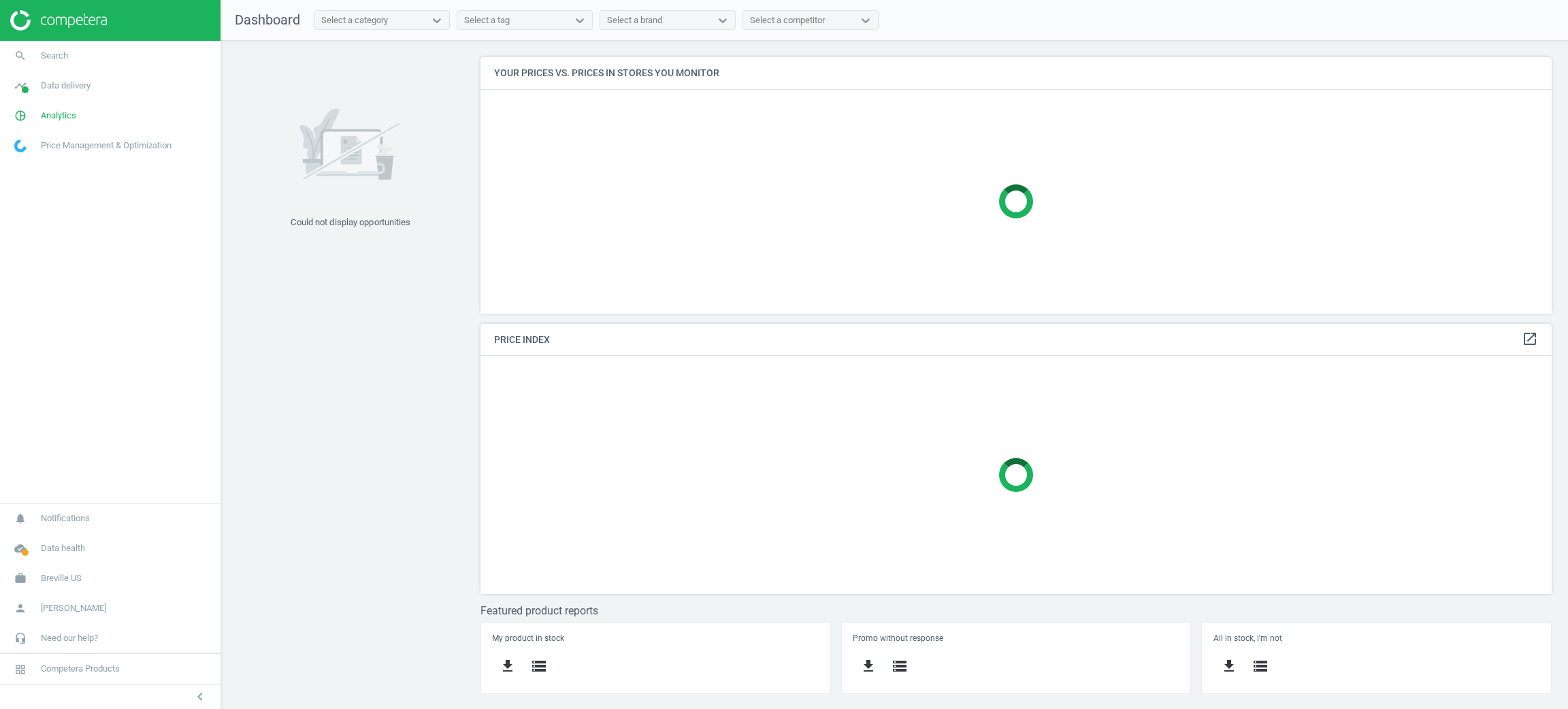
scroll to position [357, 1087]
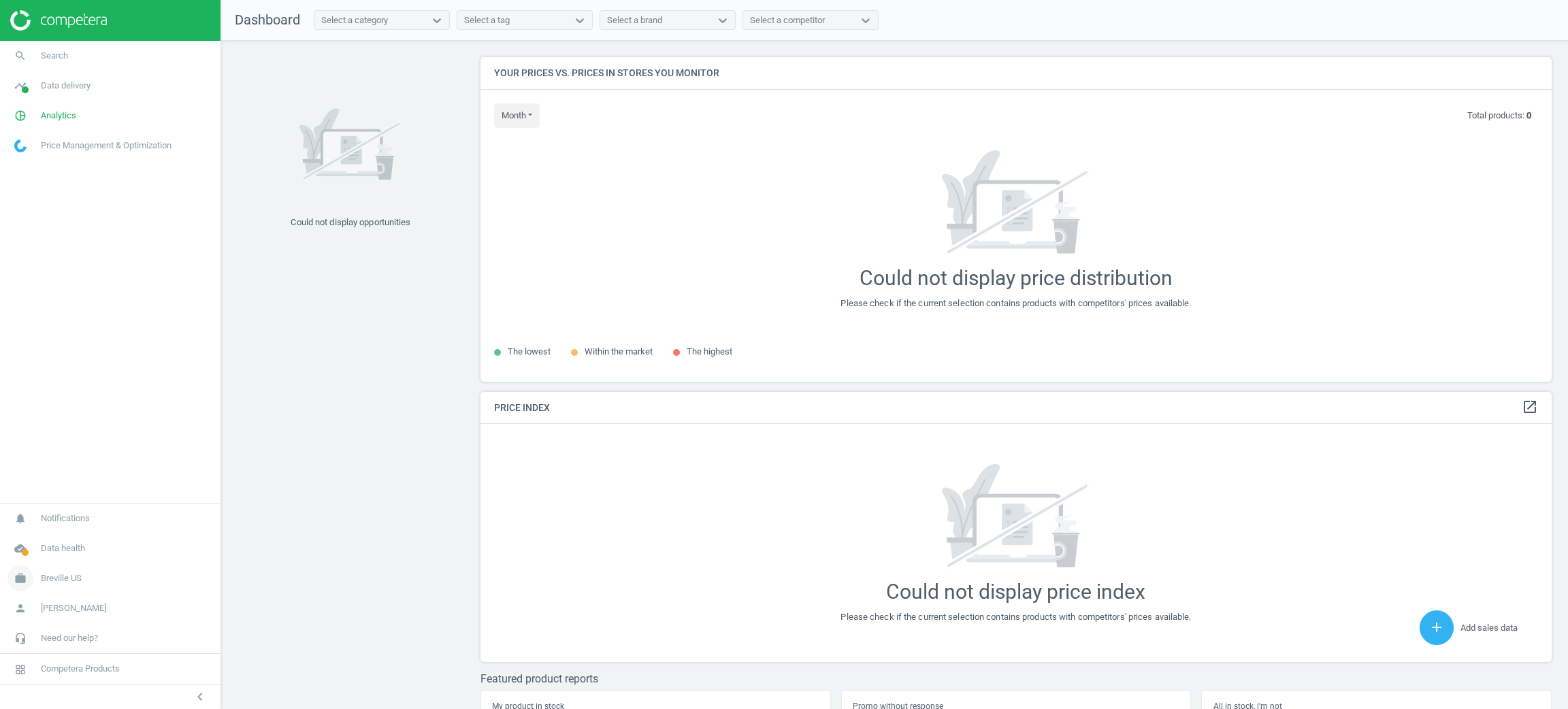
click at [58, 589] on link "work Breville US" at bounding box center [110, 578] width 221 height 30
click at [74, 564] on link "Campaign settings" at bounding box center [110, 558] width 221 height 20
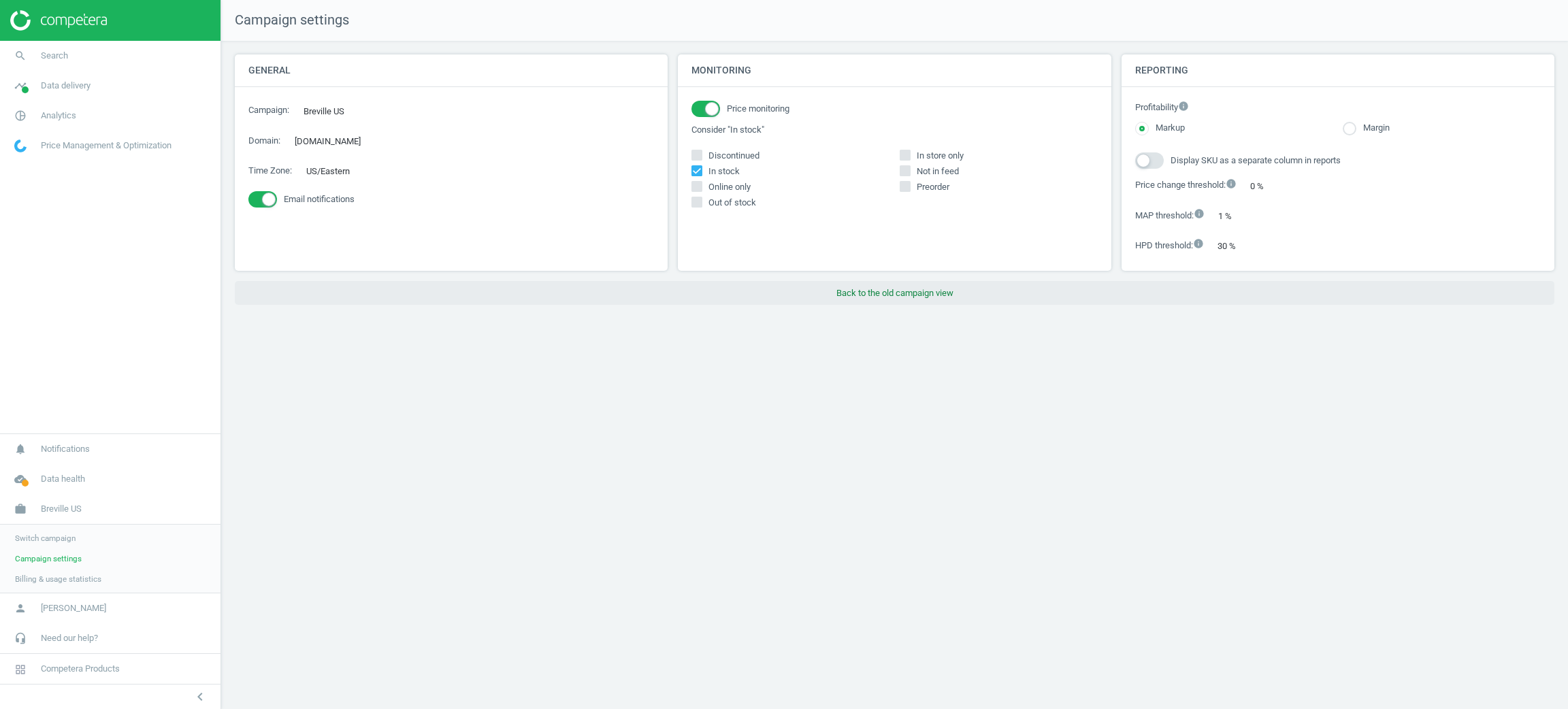
click at [843, 289] on button "Back to the old campaign view" at bounding box center [894, 293] width 1320 height 25
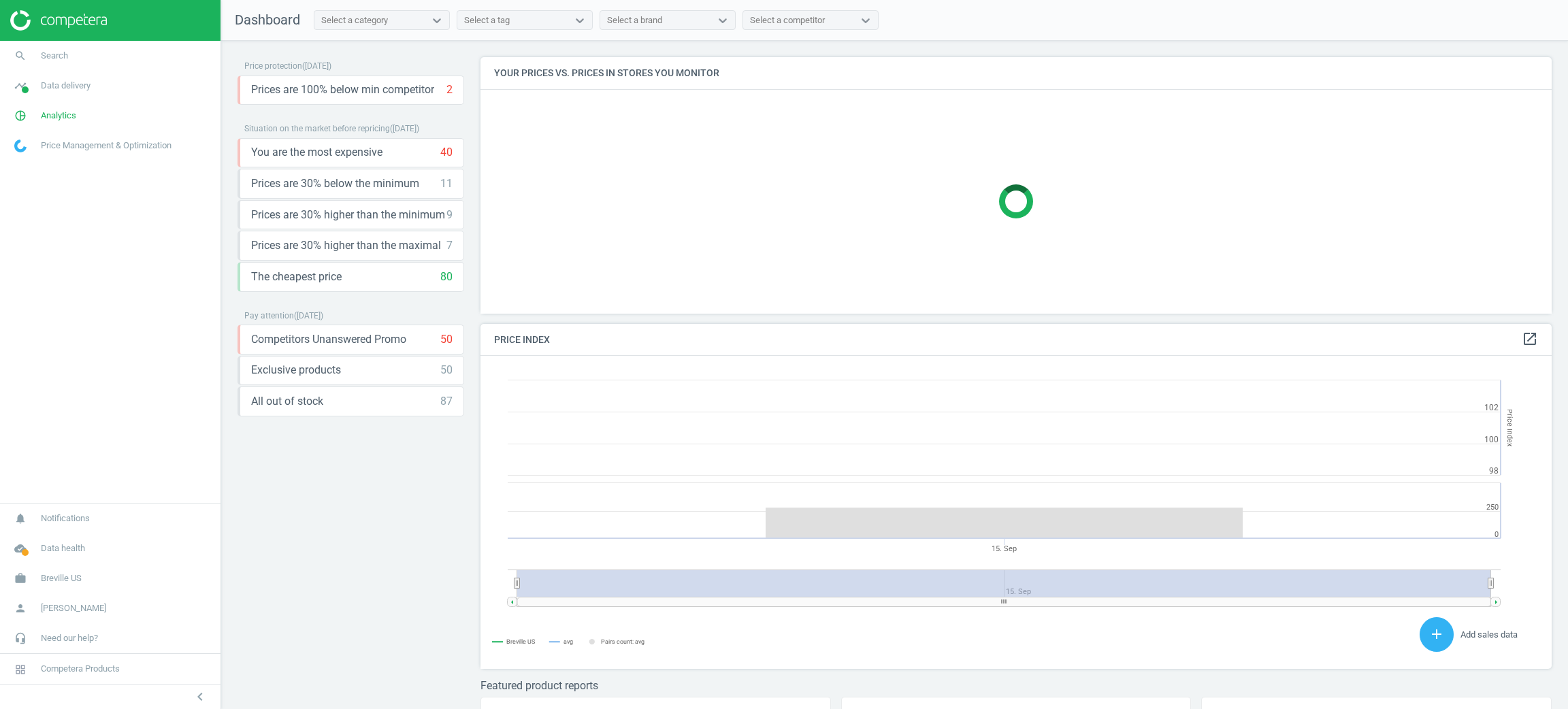
scroll to position [302, 1087]
